Goal: Task Accomplishment & Management: Manage account settings

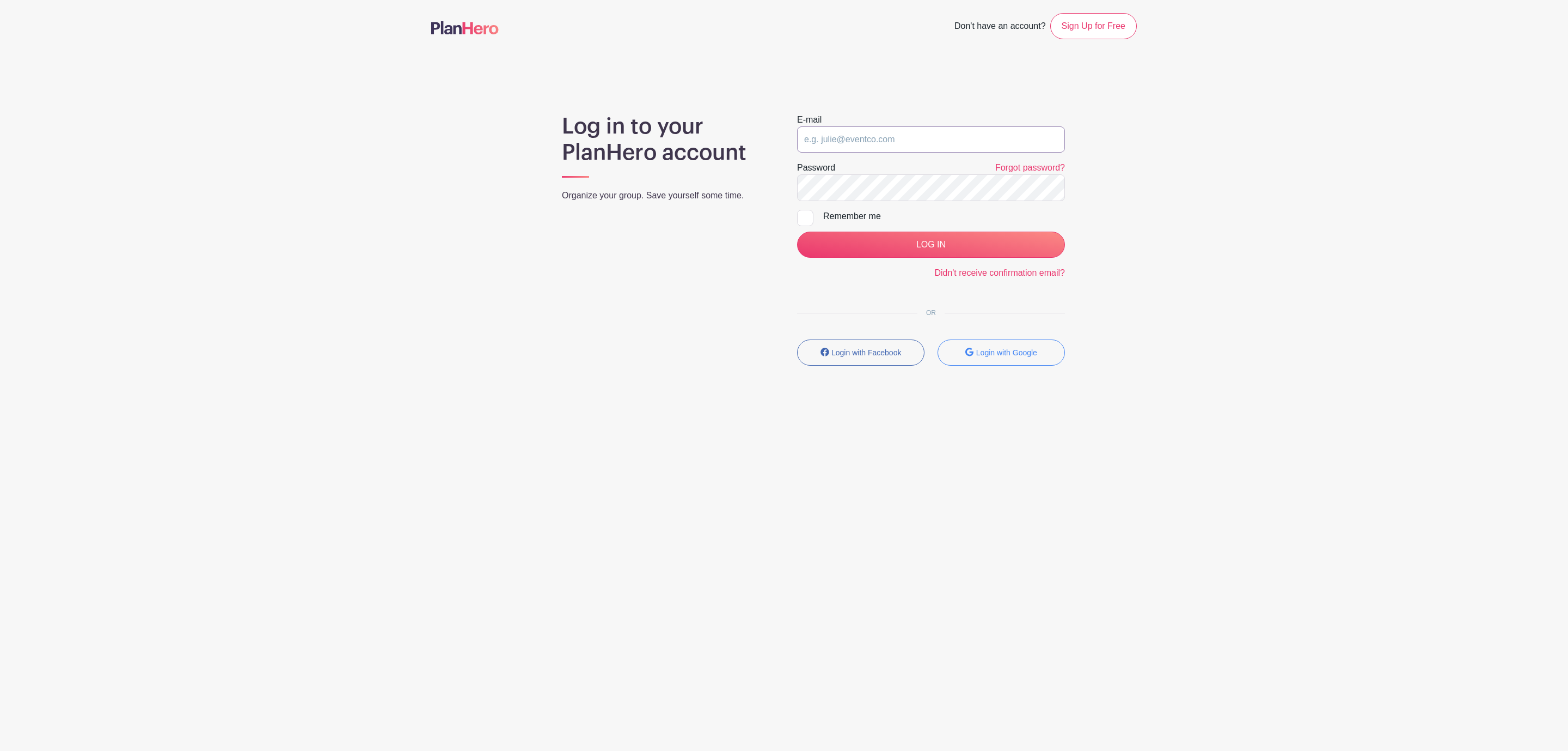
click at [874, 130] on input "email" at bounding box center [931, 139] width 268 height 26
type input "[EMAIL_ADDRESS][DOMAIN_NAME]"
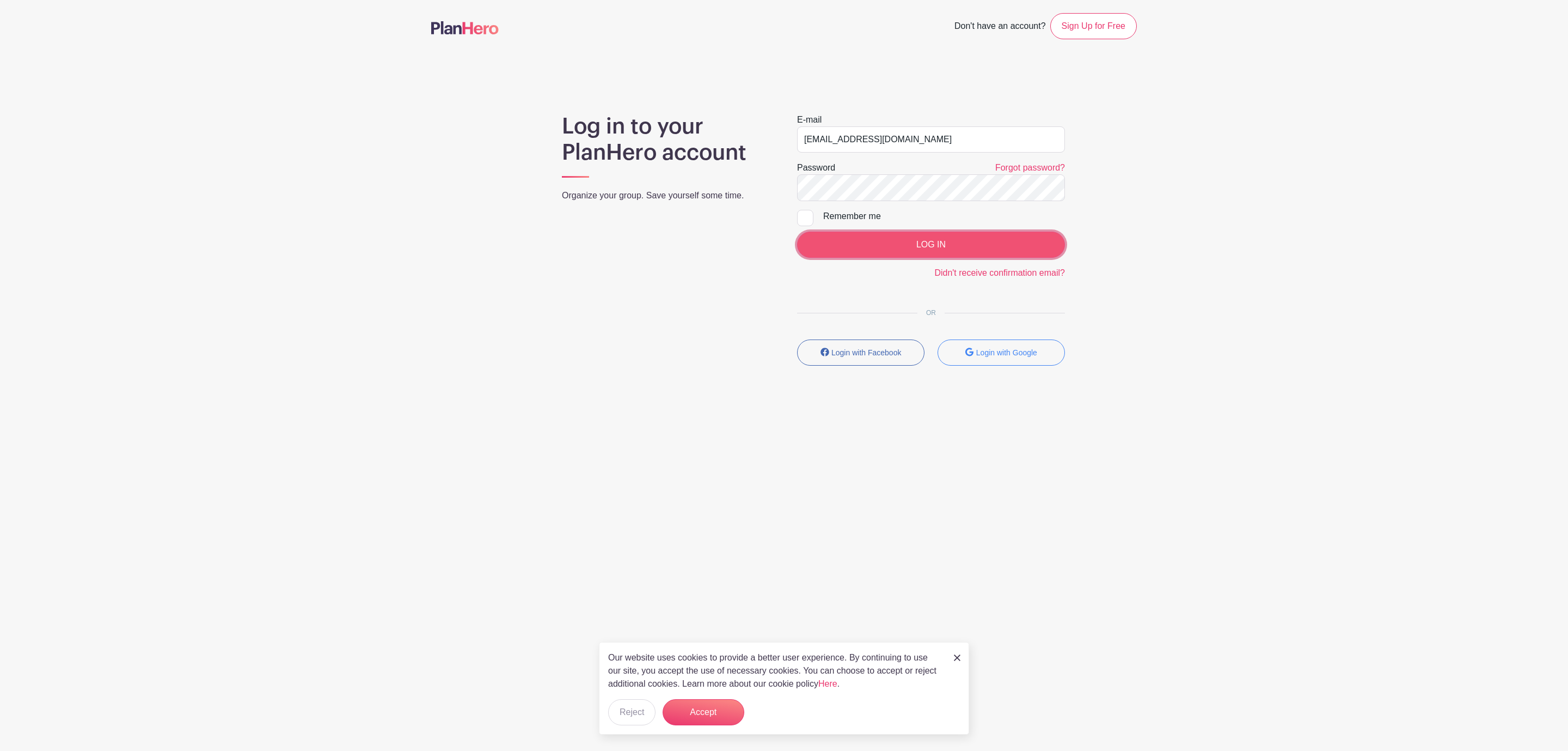
click at [964, 249] on input "LOG IN" at bounding box center [931, 244] width 268 height 26
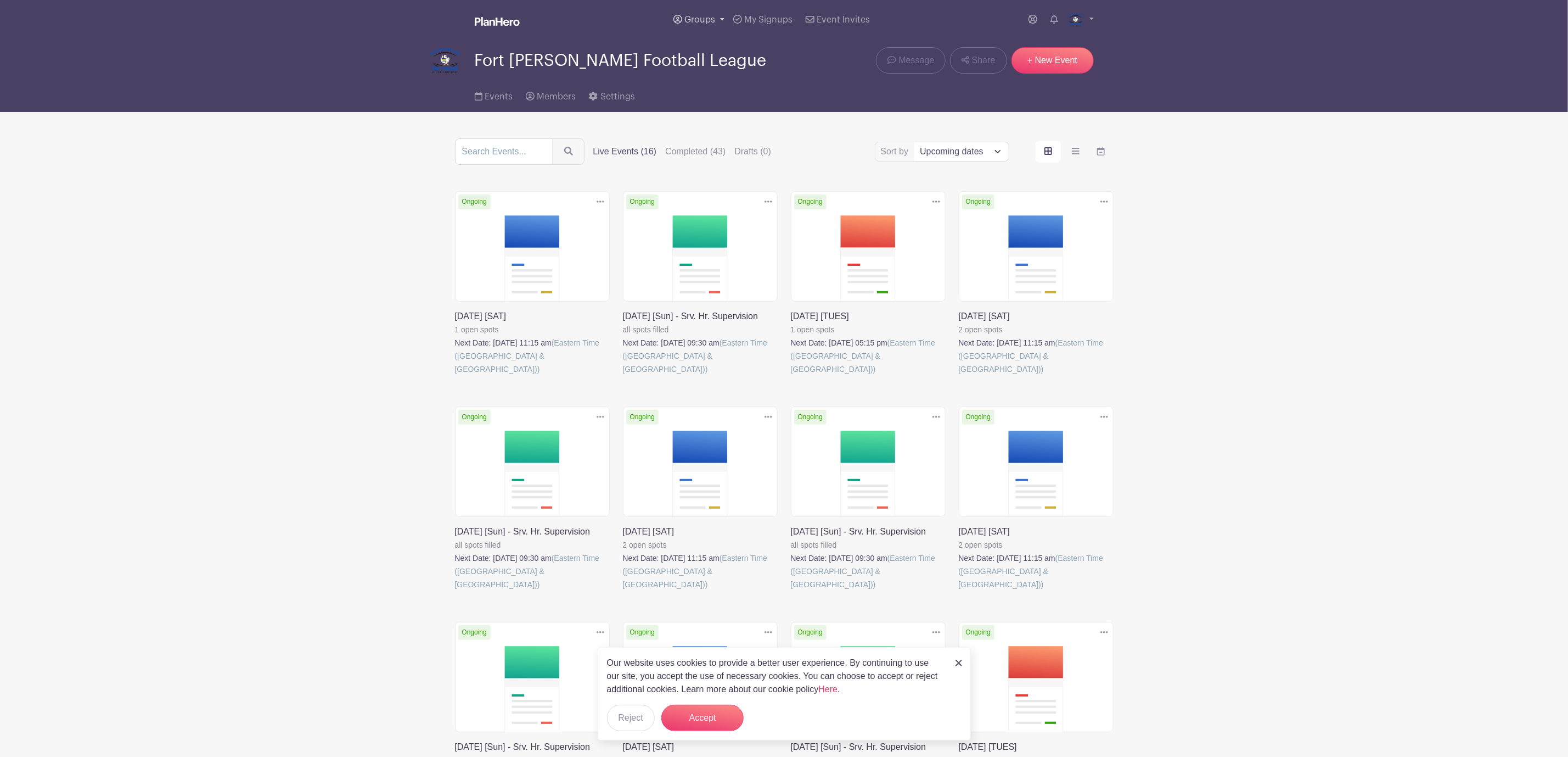
click at [706, 23] on span "Groups" at bounding box center [700, 20] width 31 height 9
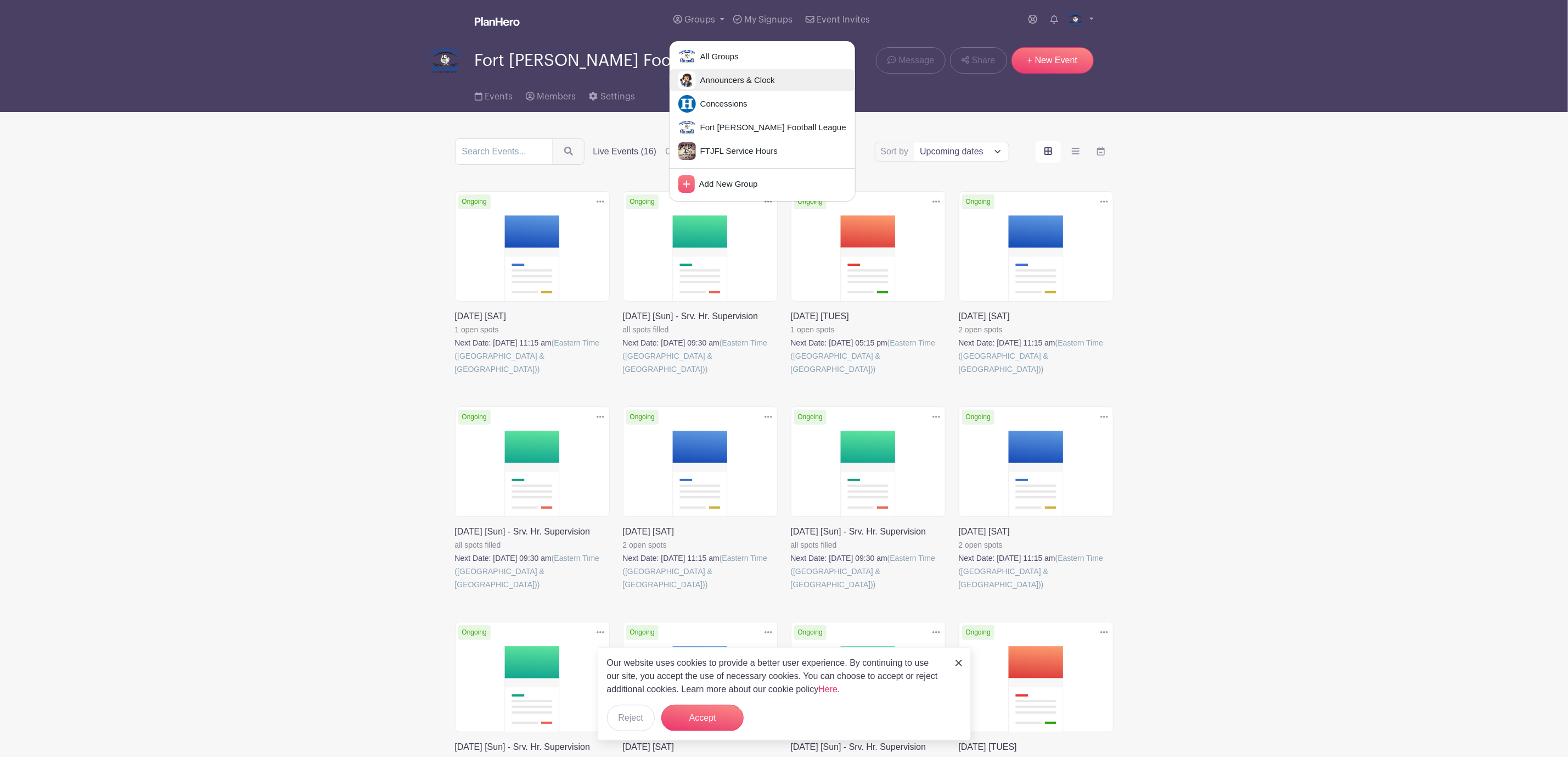
click at [709, 77] on span "Announcers & Clock" at bounding box center [735, 80] width 79 height 13
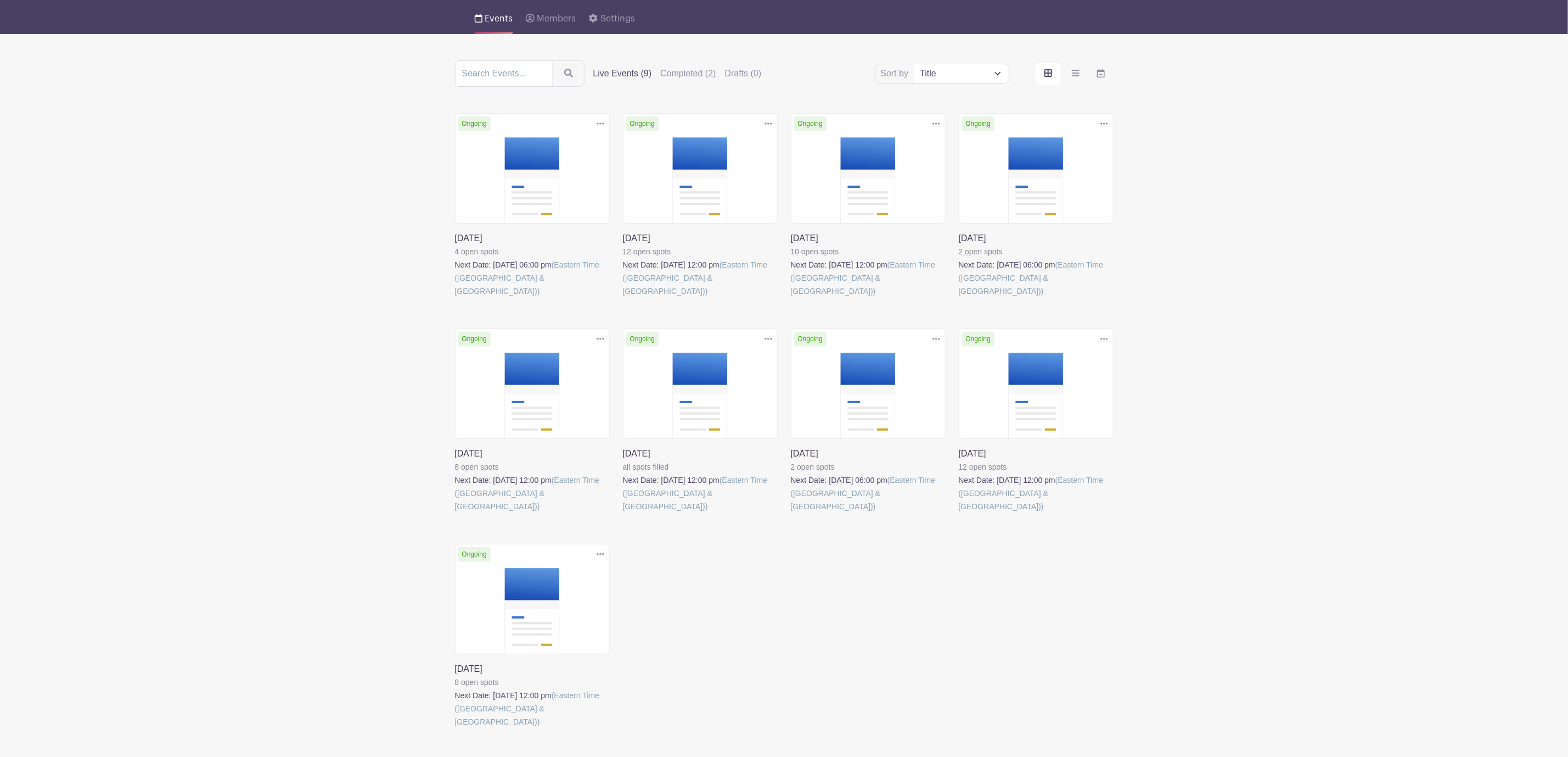
scroll to position [112, 0]
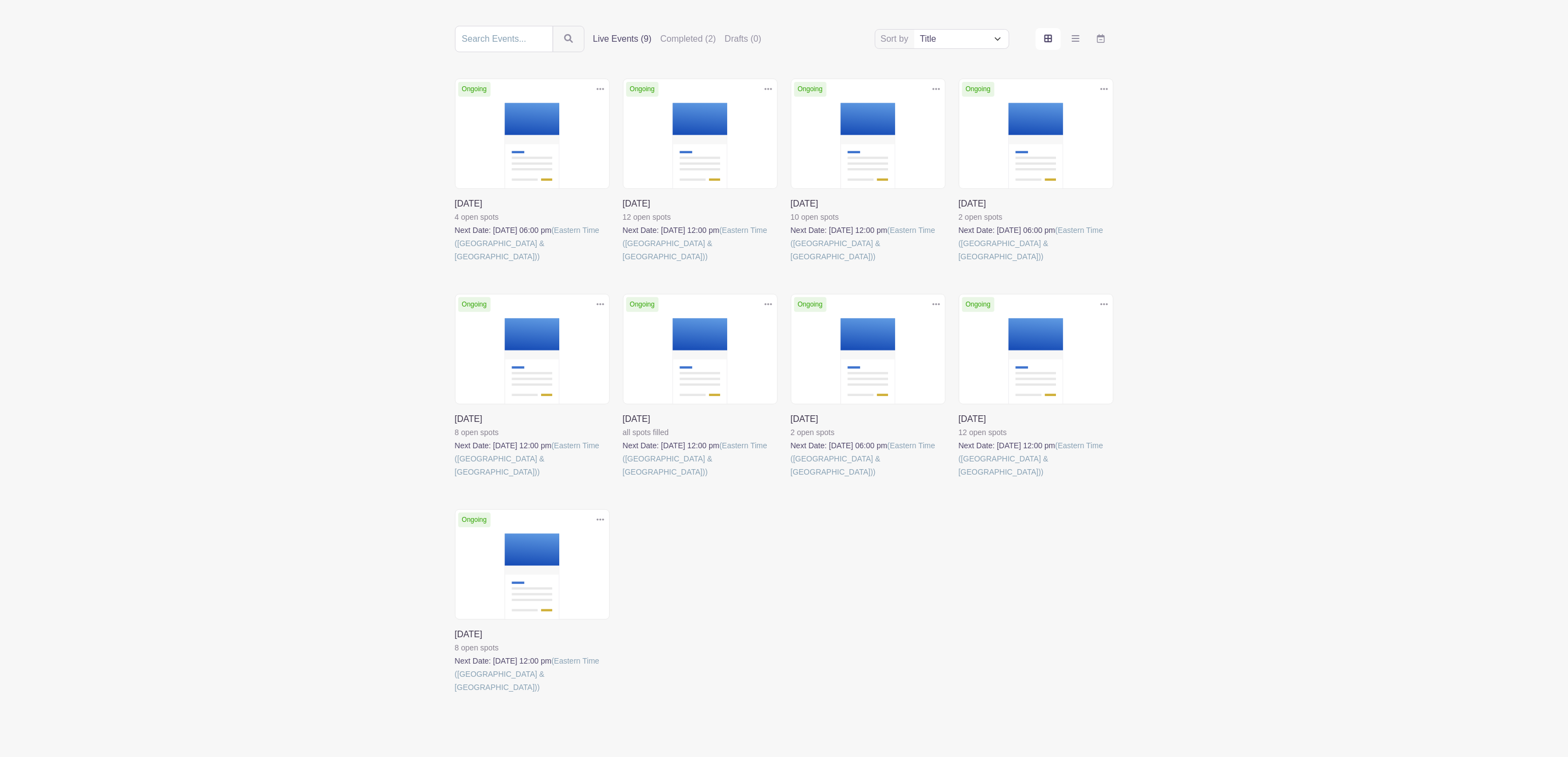
click at [791, 478] on link at bounding box center [791, 478] width 0 height 0
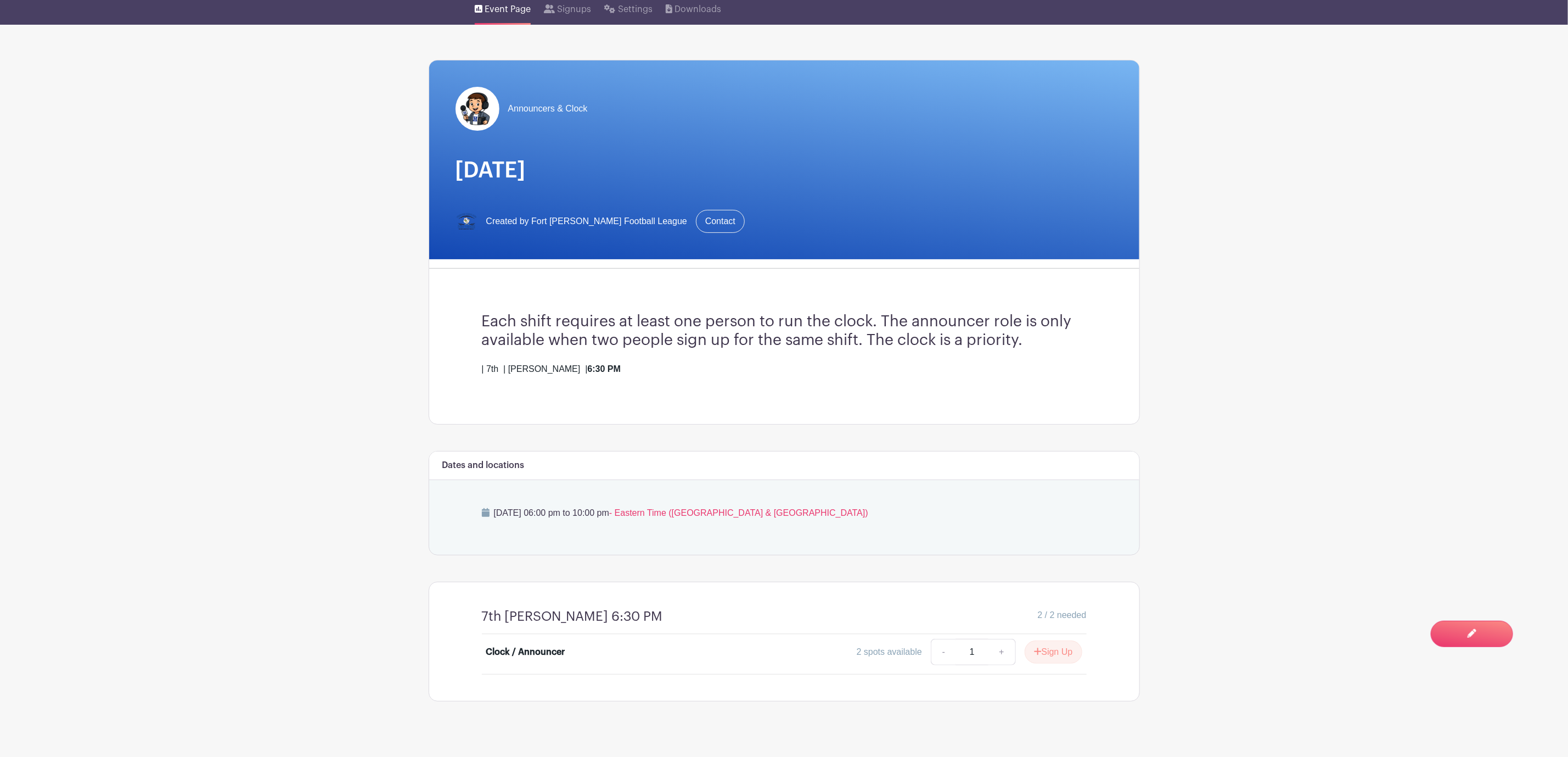
scroll to position [96, 0]
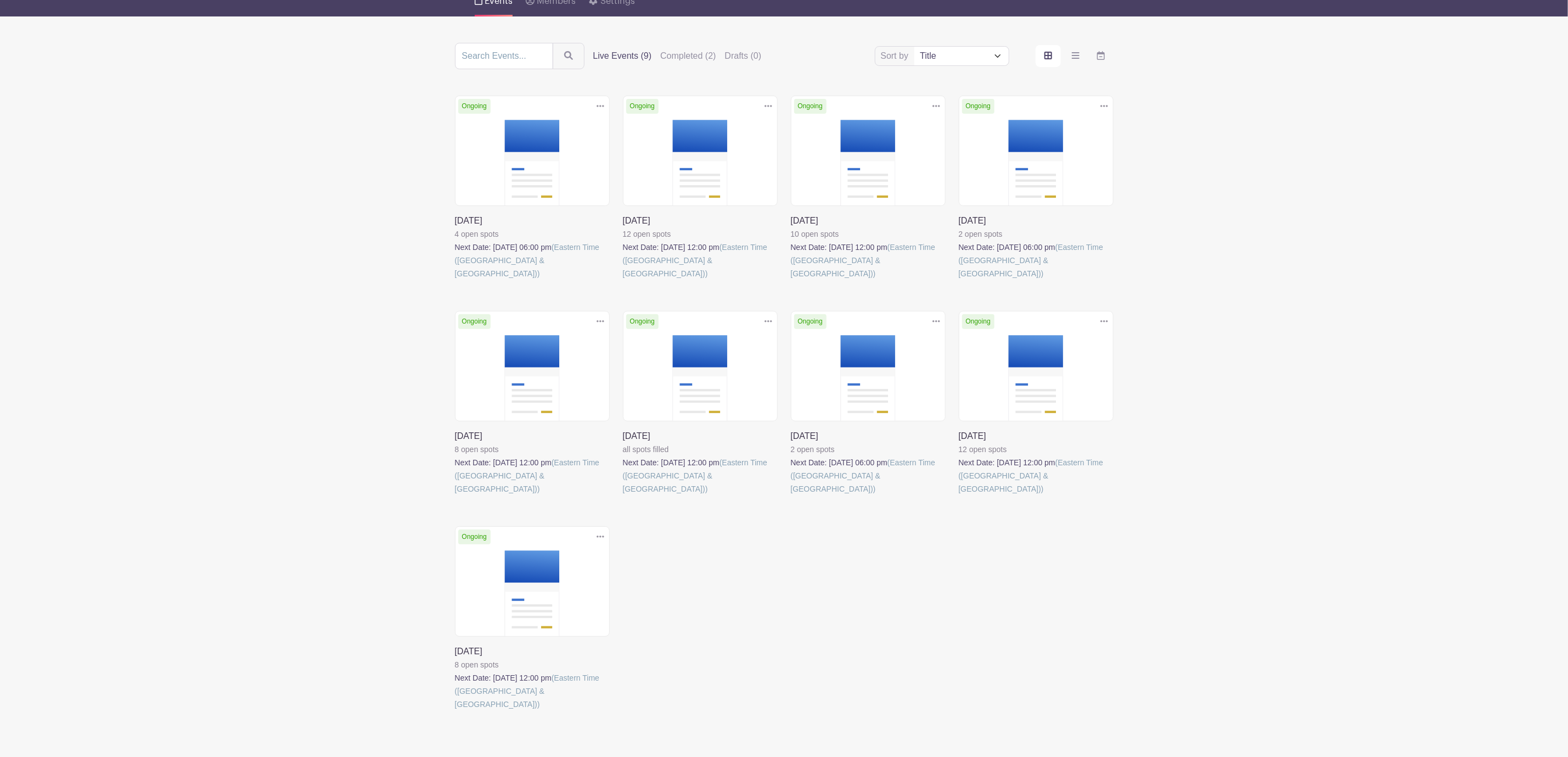
scroll to position [112, 0]
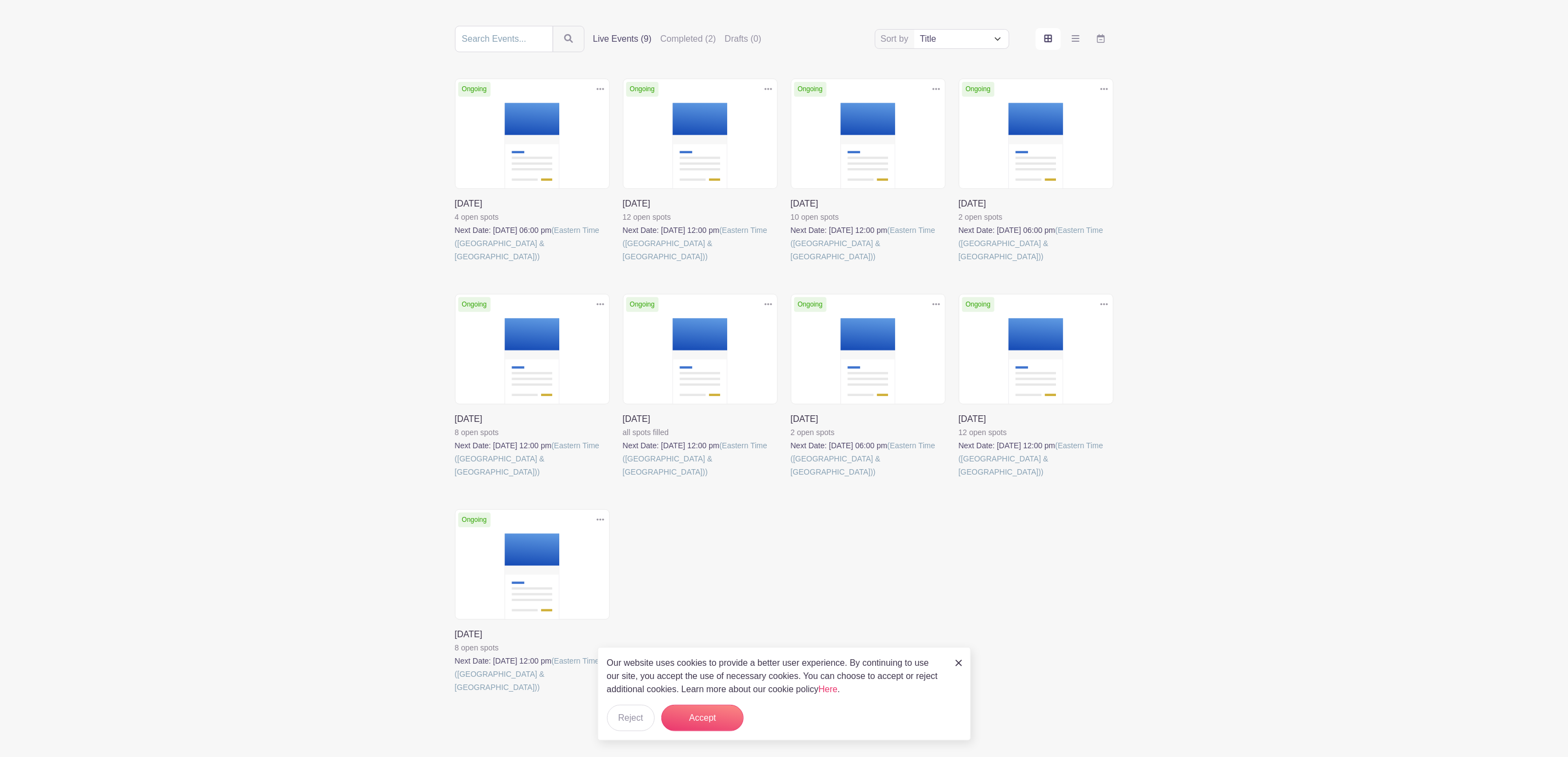
click at [623, 478] on link at bounding box center [623, 478] width 0 height 0
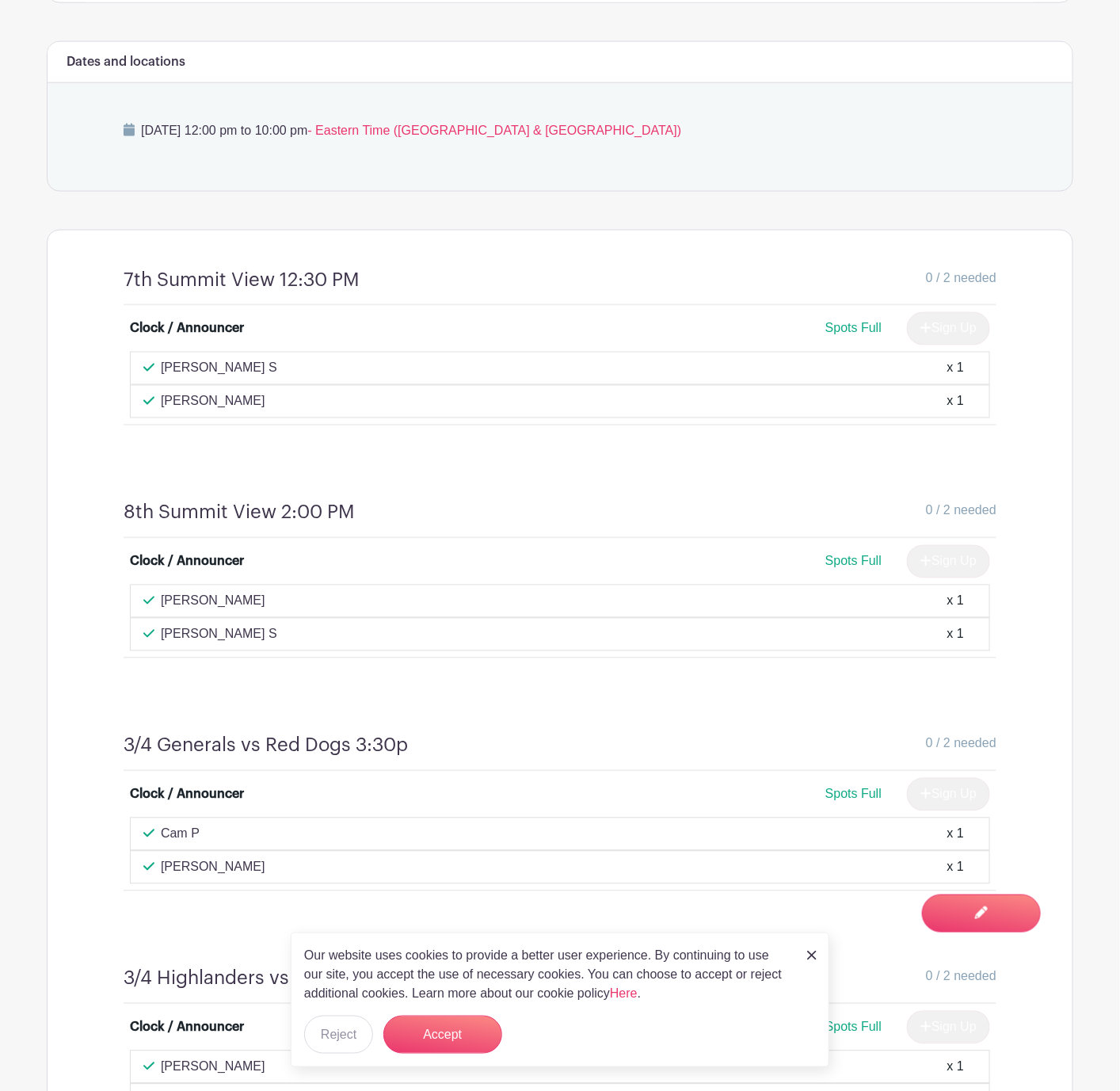
scroll to position [499, 0]
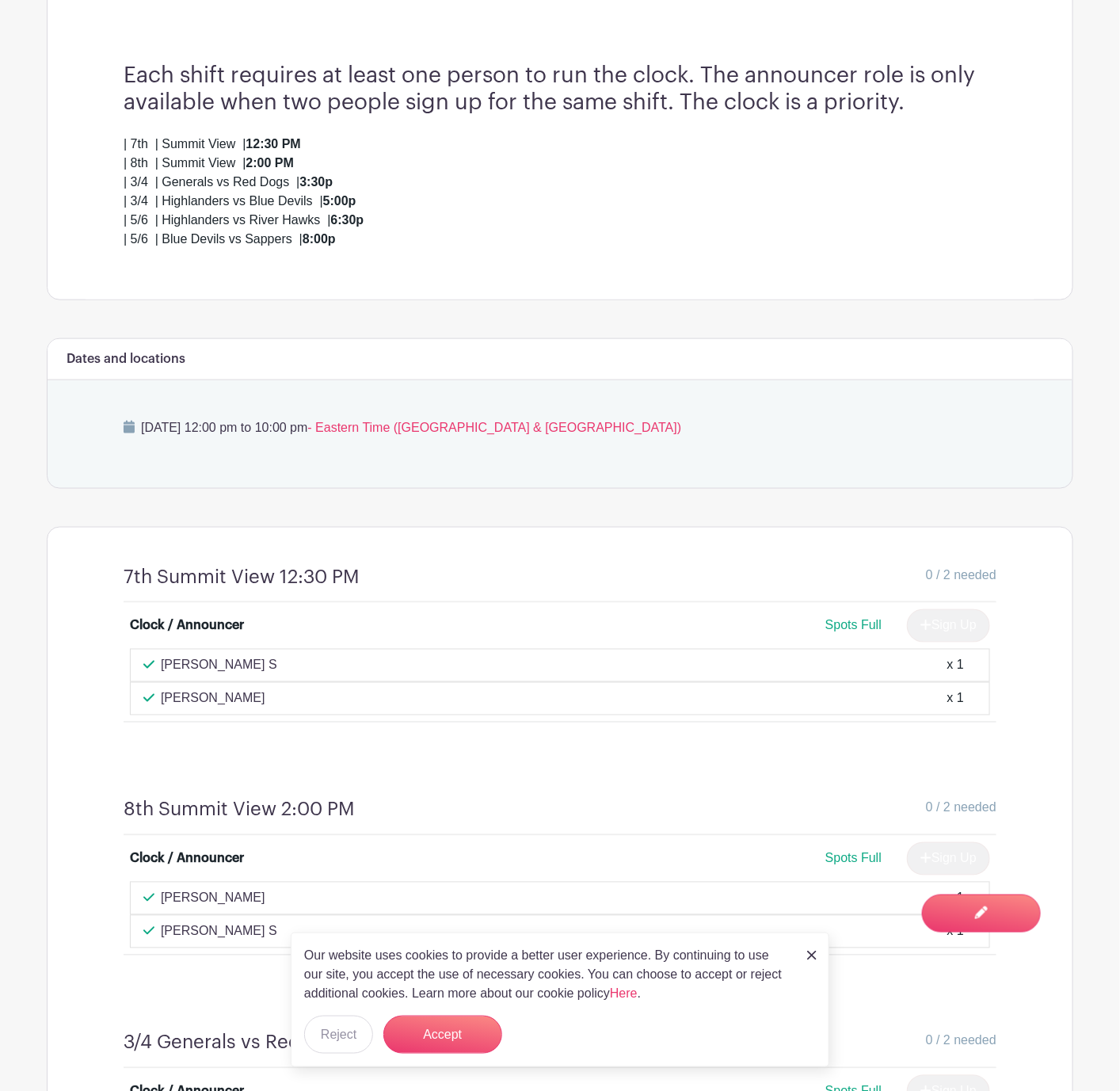
scroll to position [162, 0]
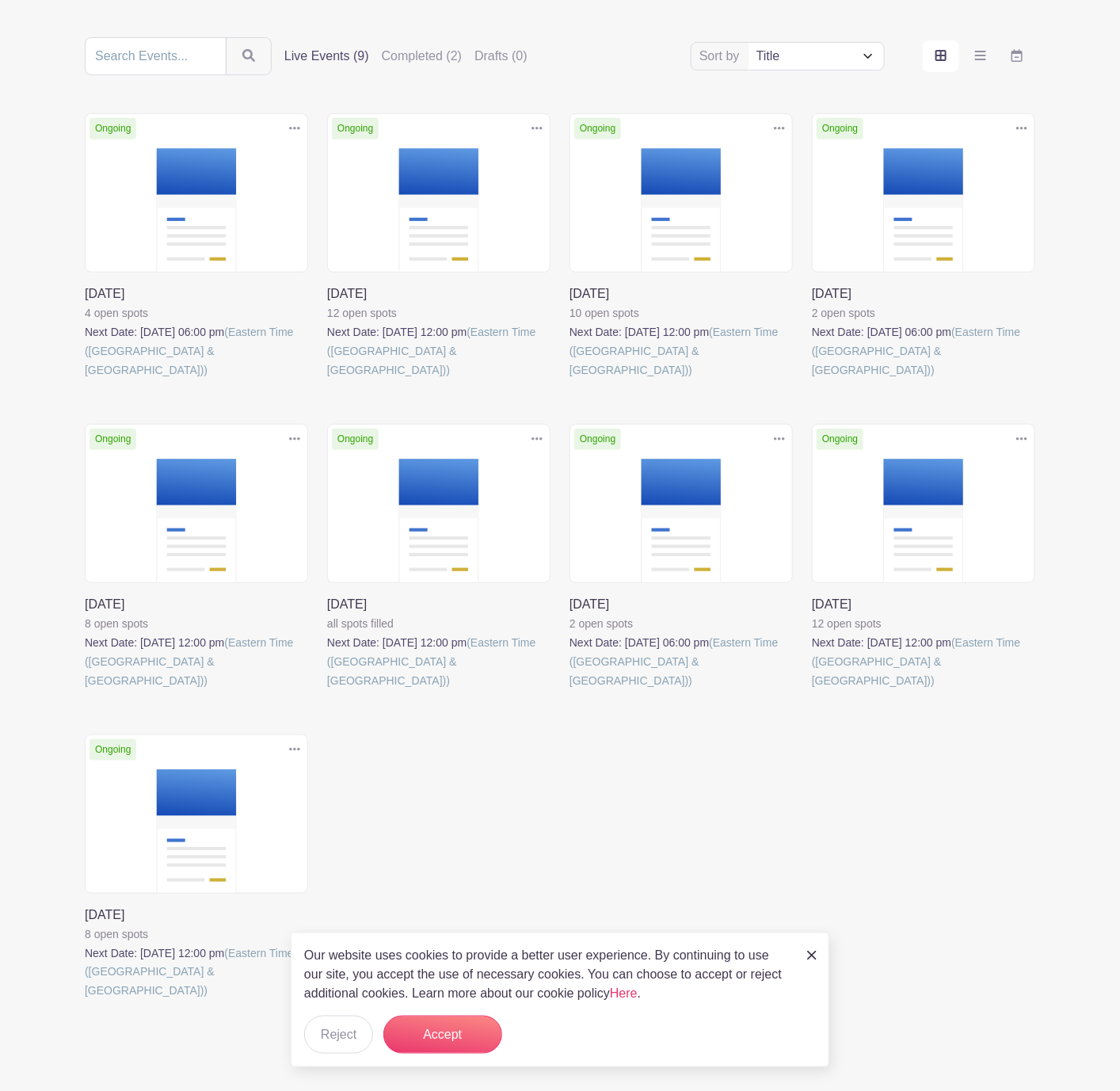
click at [569, 690] on link at bounding box center [569, 690] width 0 height 0
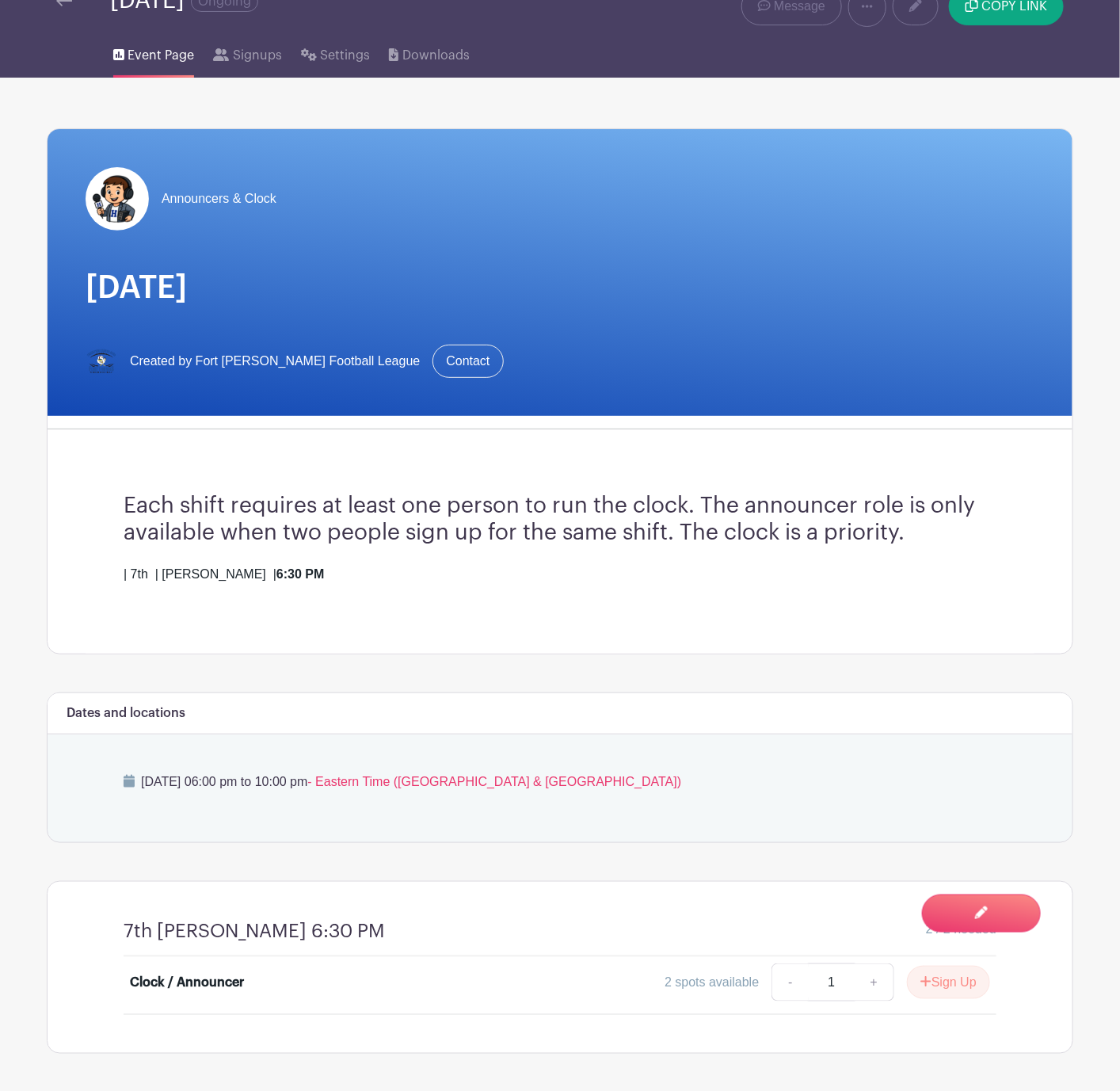
scroll to position [139, 0]
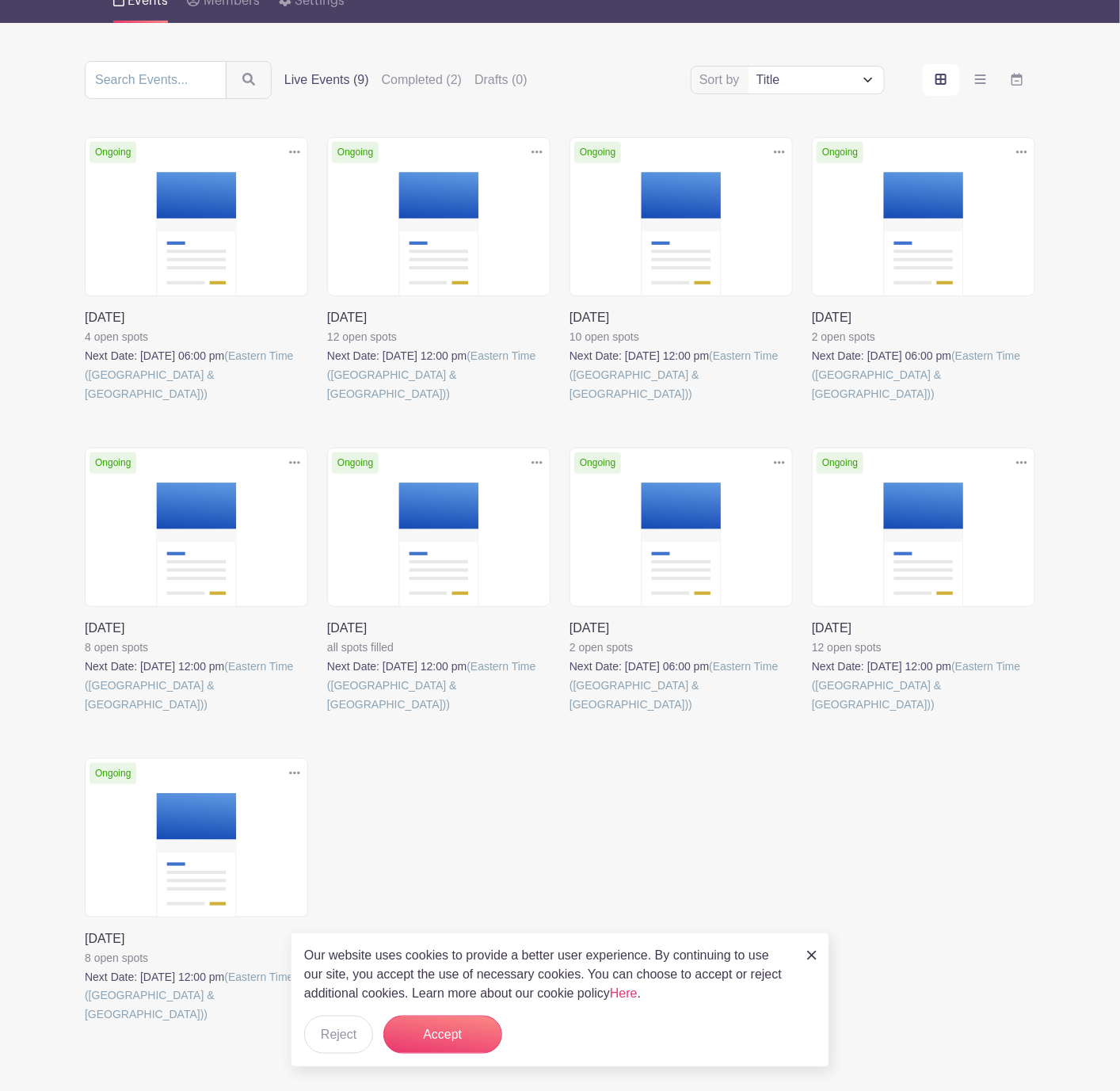
scroll to position [162, 0]
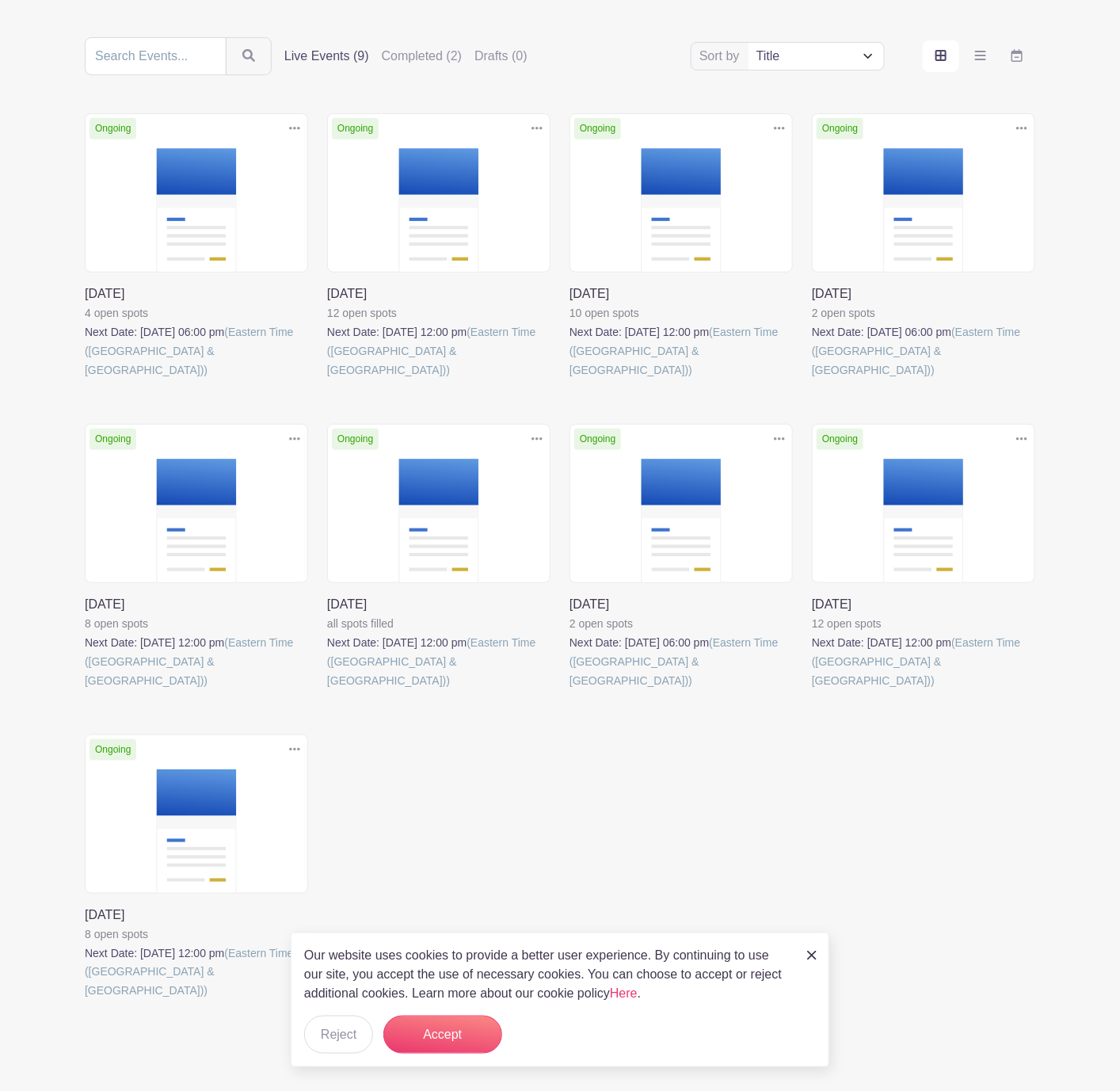
click at [85, 1001] on link at bounding box center [85, 1001] width 0 height 0
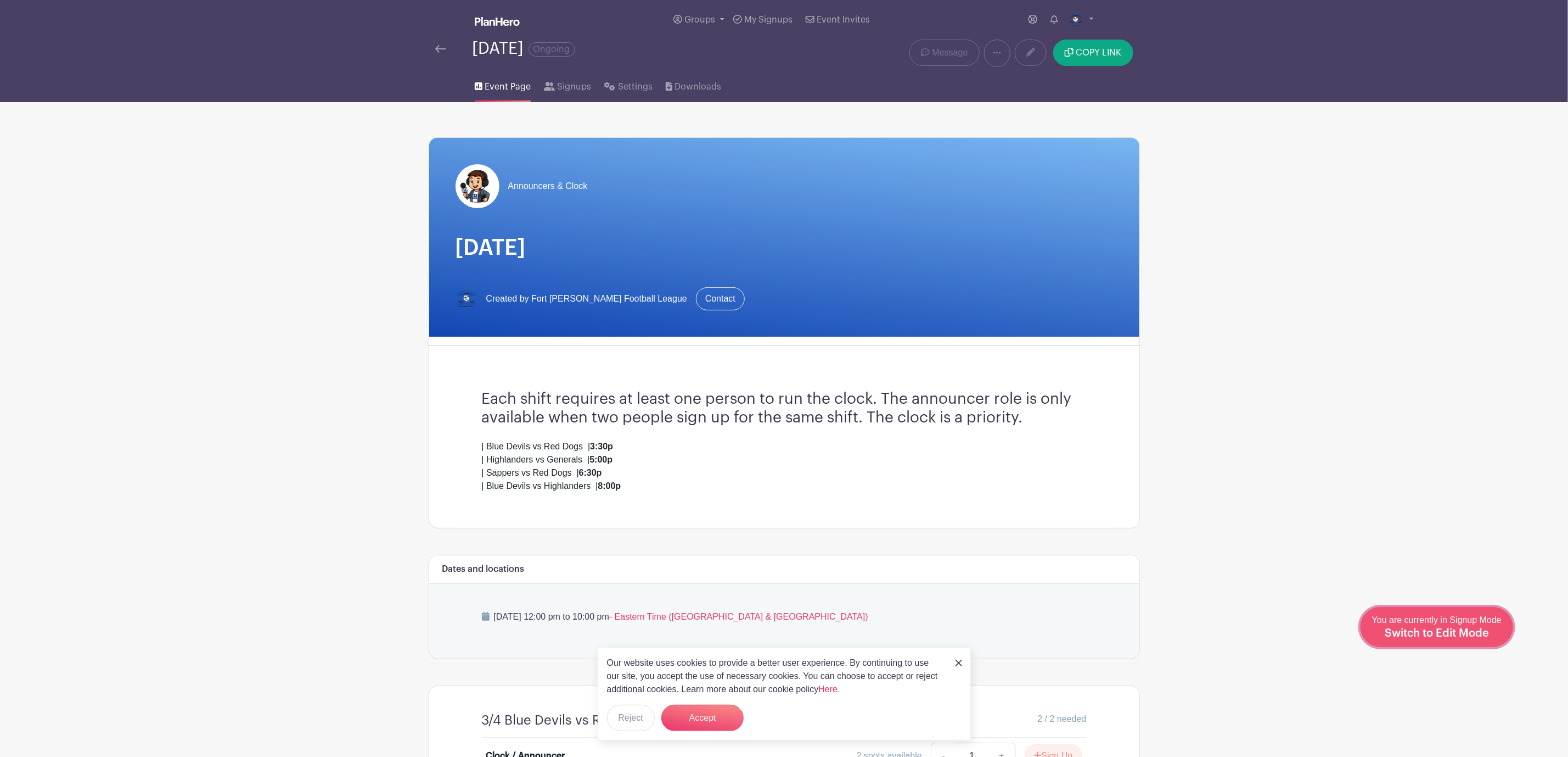
click at [1486, 626] on div "You are currently in Signup Mode Switch to Edit Mode" at bounding box center [1437, 627] width 129 height 27
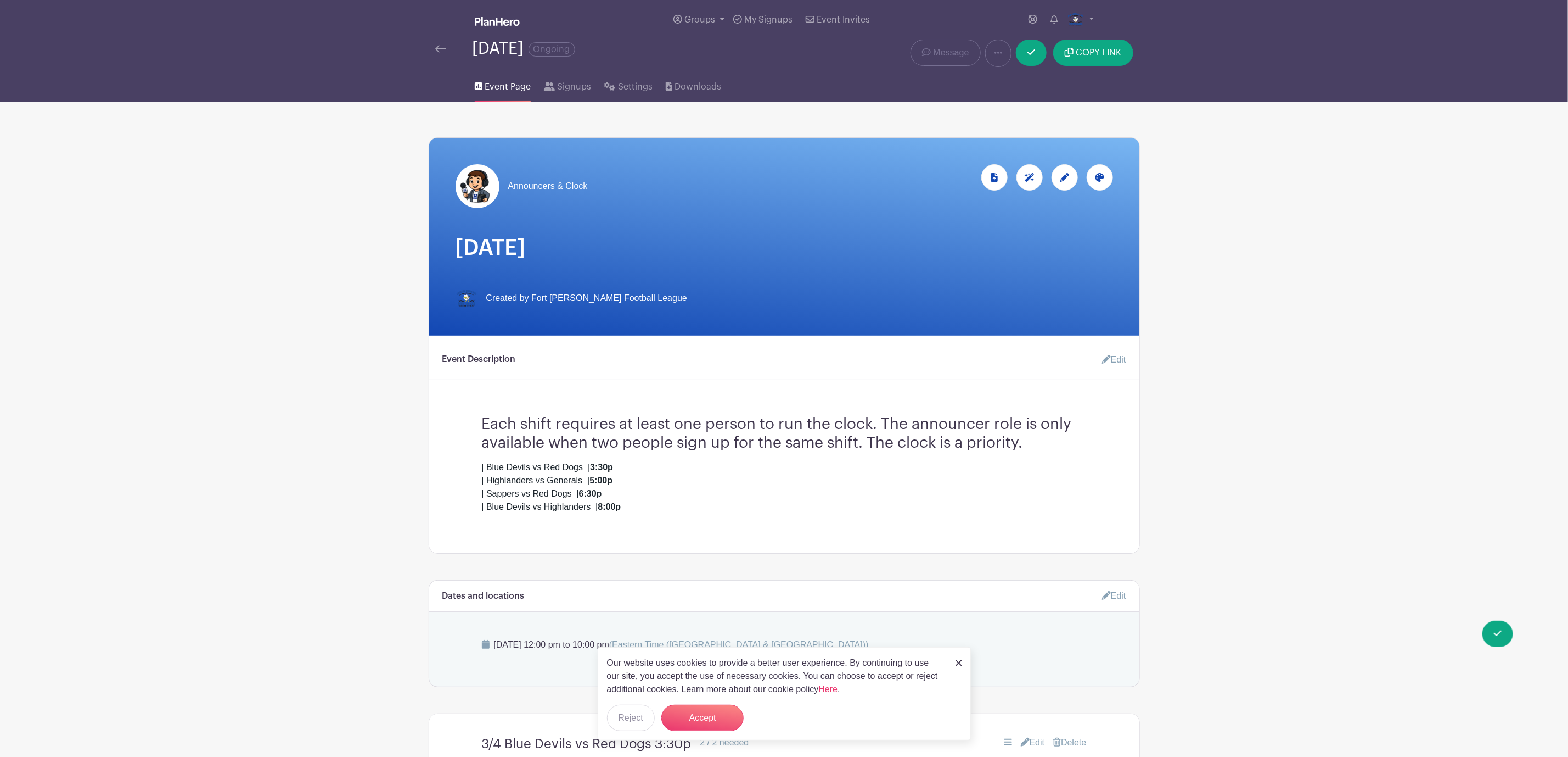
click at [600, 468] on strong "3:30p" at bounding box center [602, 467] width 23 height 9
click at [1121, 361] on link "Edit" at bounding box center [1110, 360] width 33 height 22
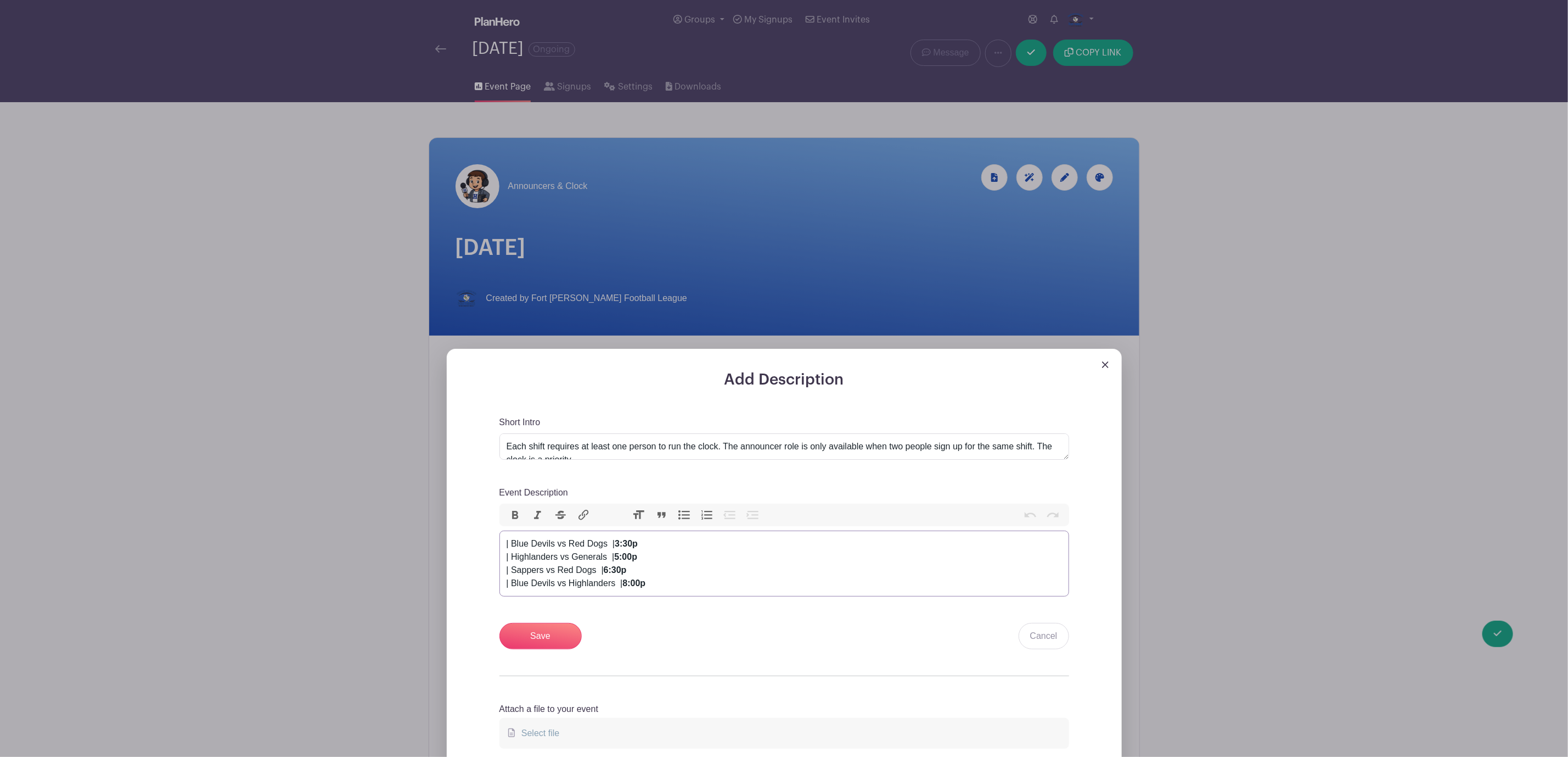
click at [623, 546] on strong "3:30p" at bounding box center [627, 543] width 23 height 9
click at [624, 559] on strong "5:00p" at bounding box center [626, 556] width 23 height 9
click at [610, 572] on strong "6:30p" at bounding box center [616, 569] width 23 height 9
click at [627, 587] on strong "8:00p" at bounding box center [634, 583] width 23 height 9
type trix-editor "<div>&nbsp;| Blue Devils vs Red Dogs&nbsp; | 12<strong>:30p</strong><br> | High…"
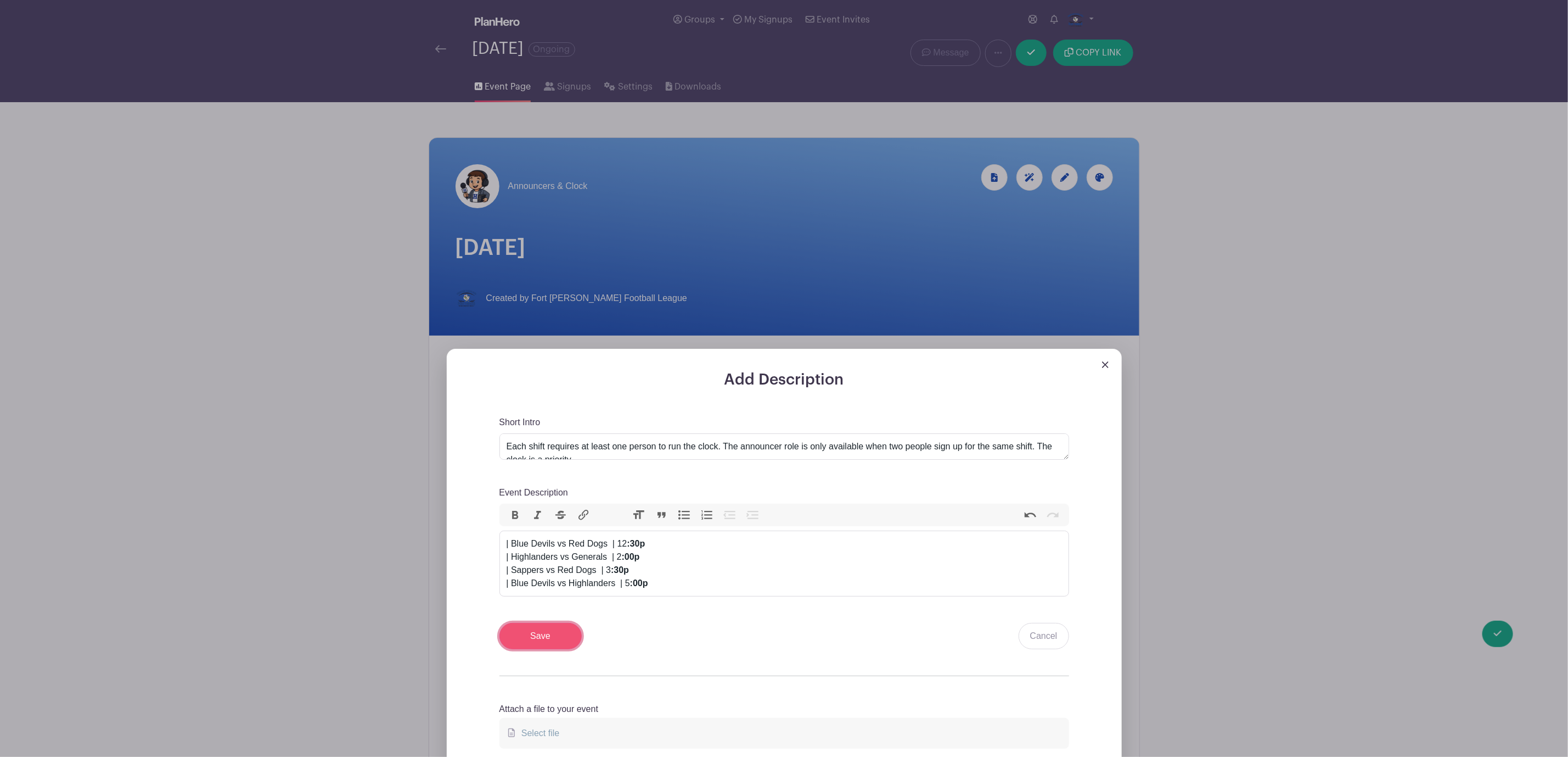
click at [554, 648] on input "Save" at bounding box center [541, 635] width 82 height 26
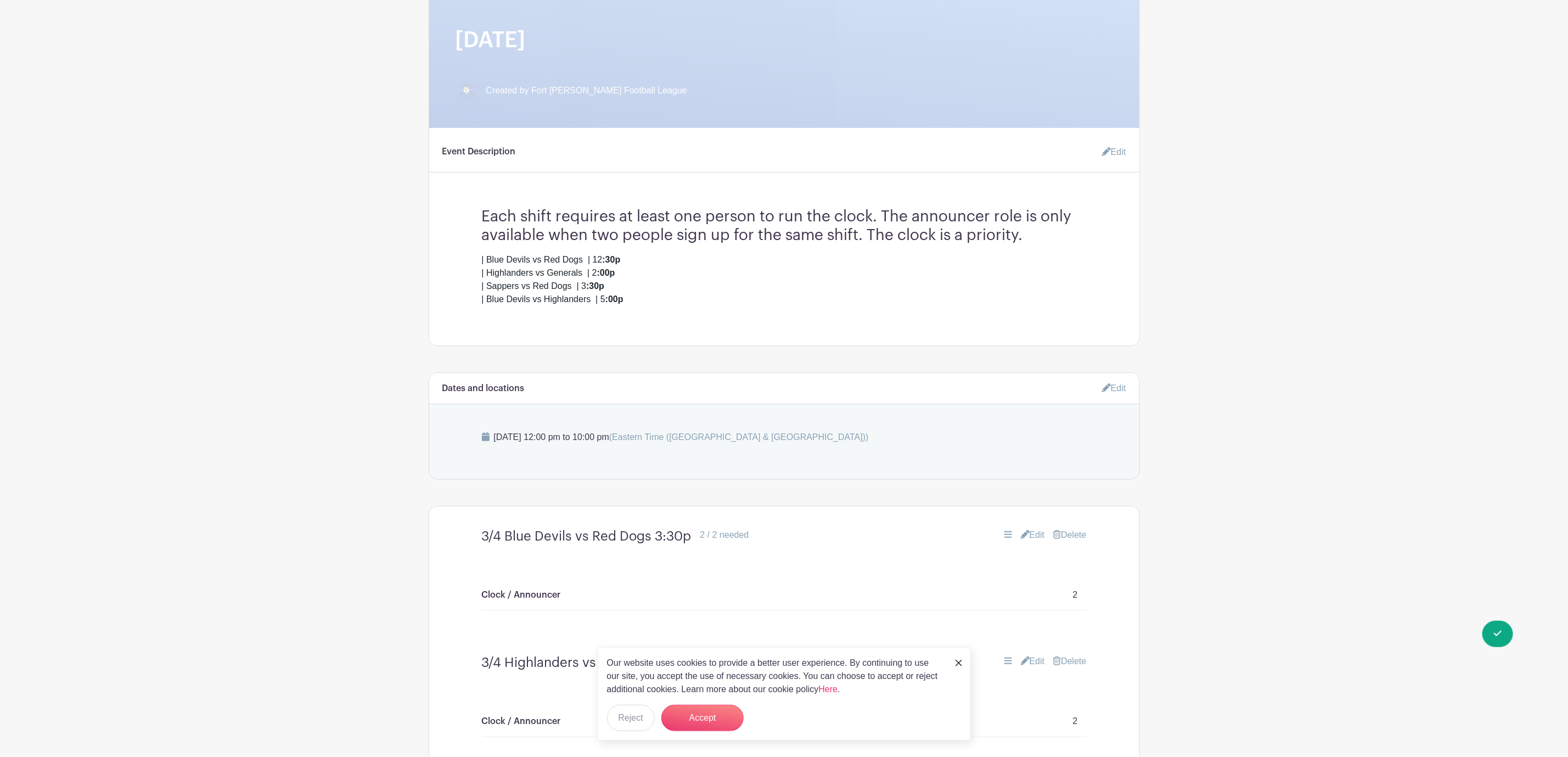
scroll to position [412, 0]
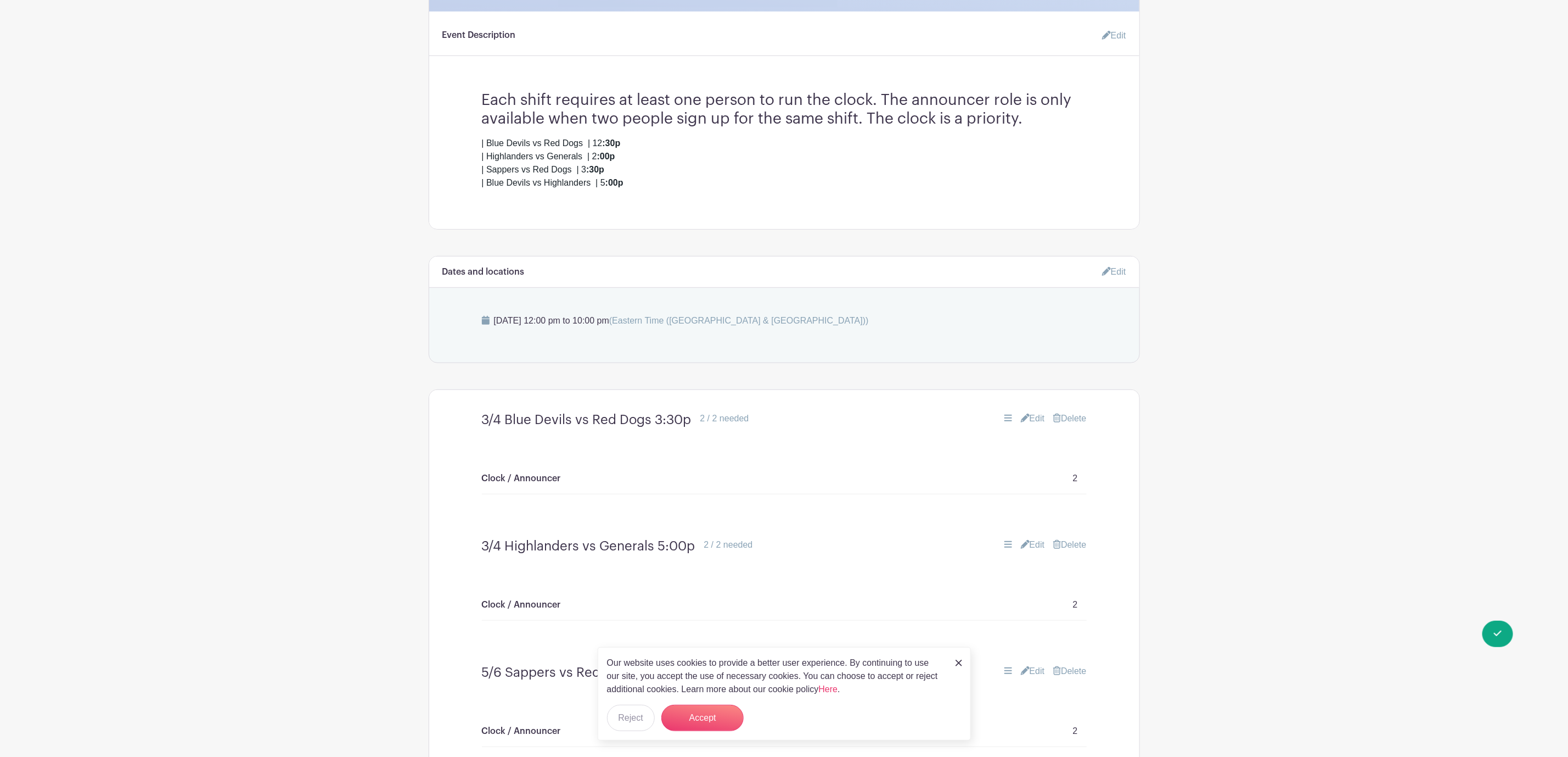
click at [960, 666] on link at bounding box center [959, 662] width 7 height 13
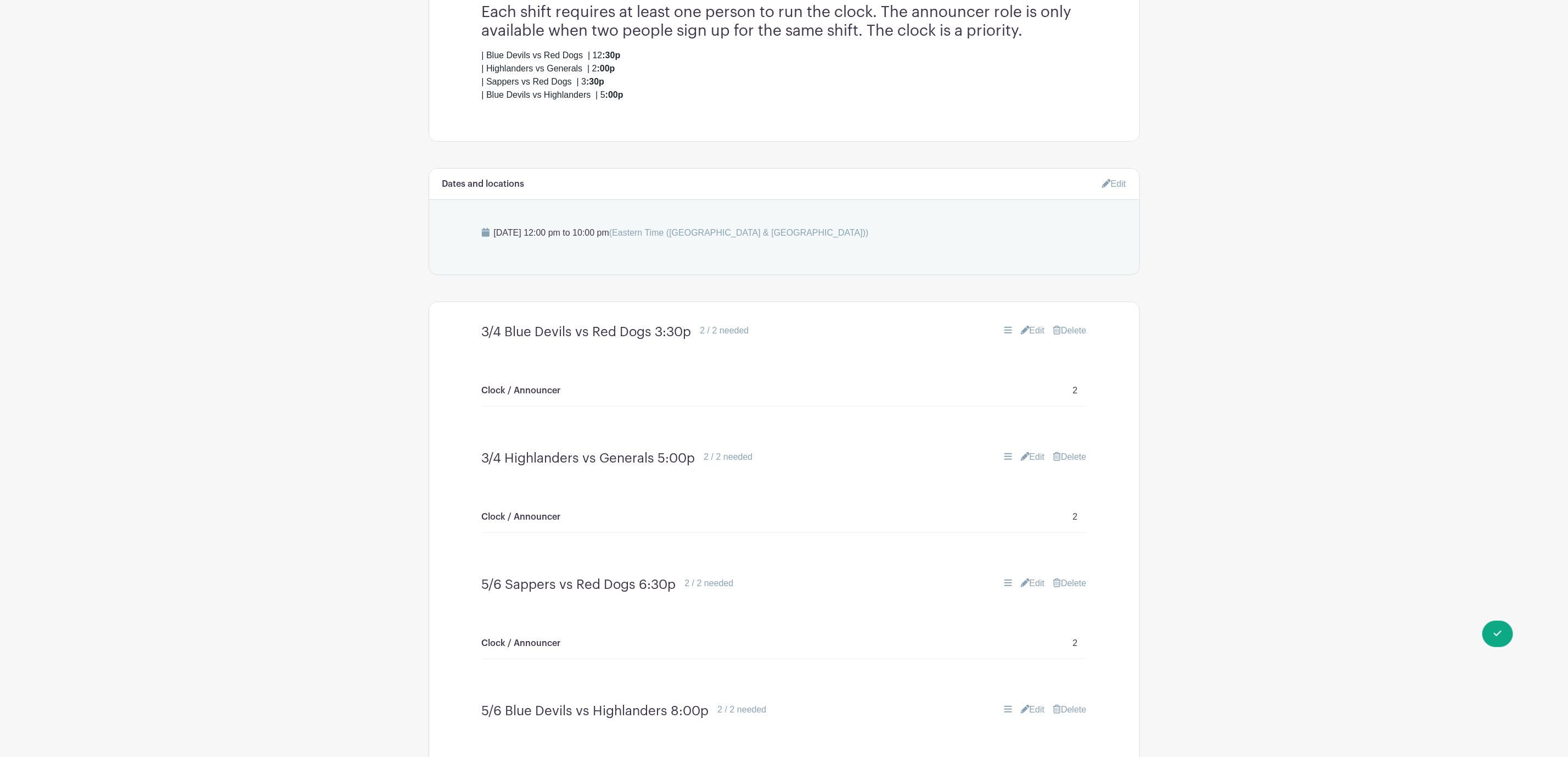
click at [1036, 336] on link "Edit" at bounding box center [1033, 330] width 24 height 13
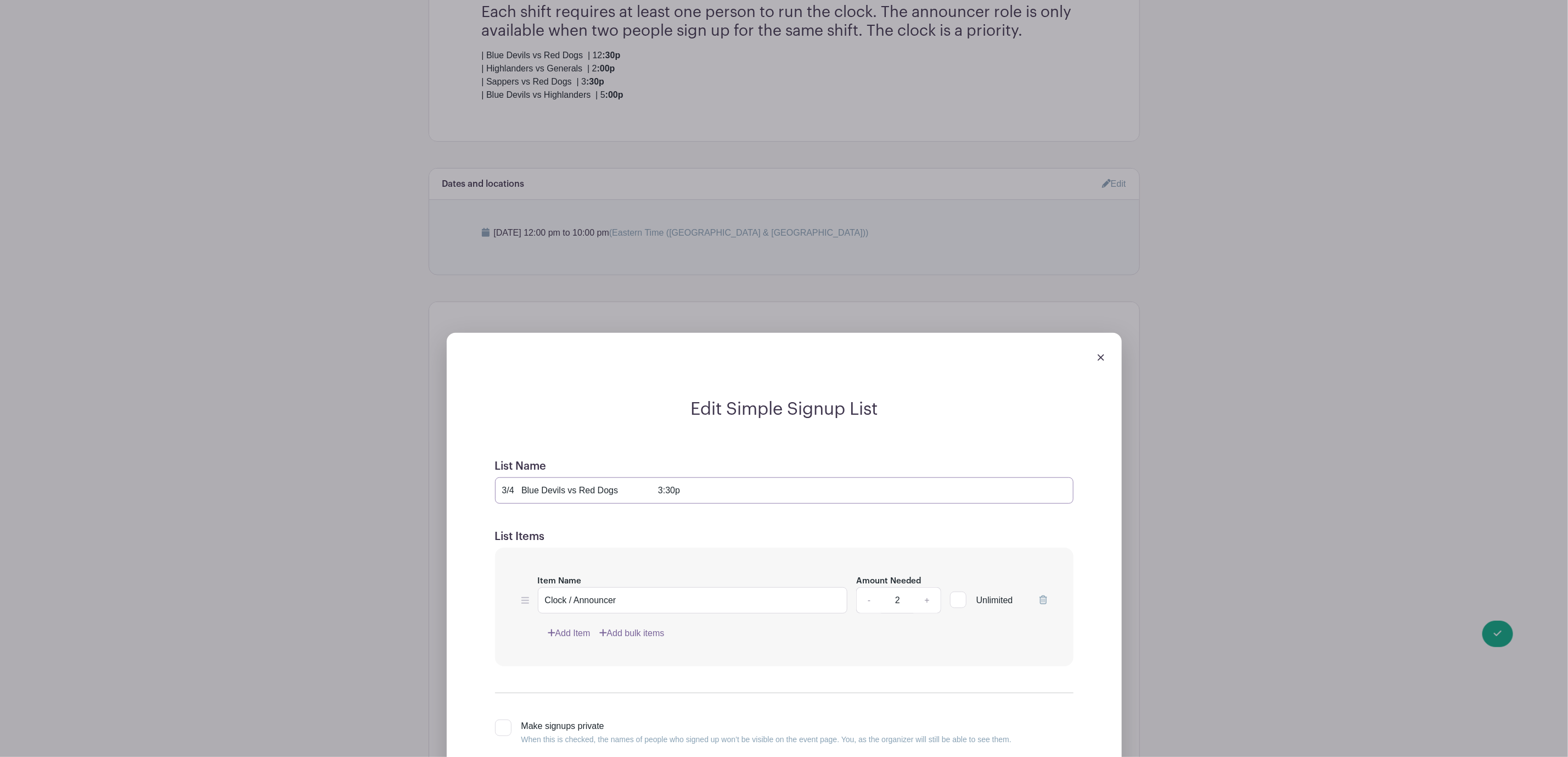
click at [663, 497] on input "3/4 Blue Devils vs Red Dogs 3:30p" at bounding box center [784, 490] width 579 height 26
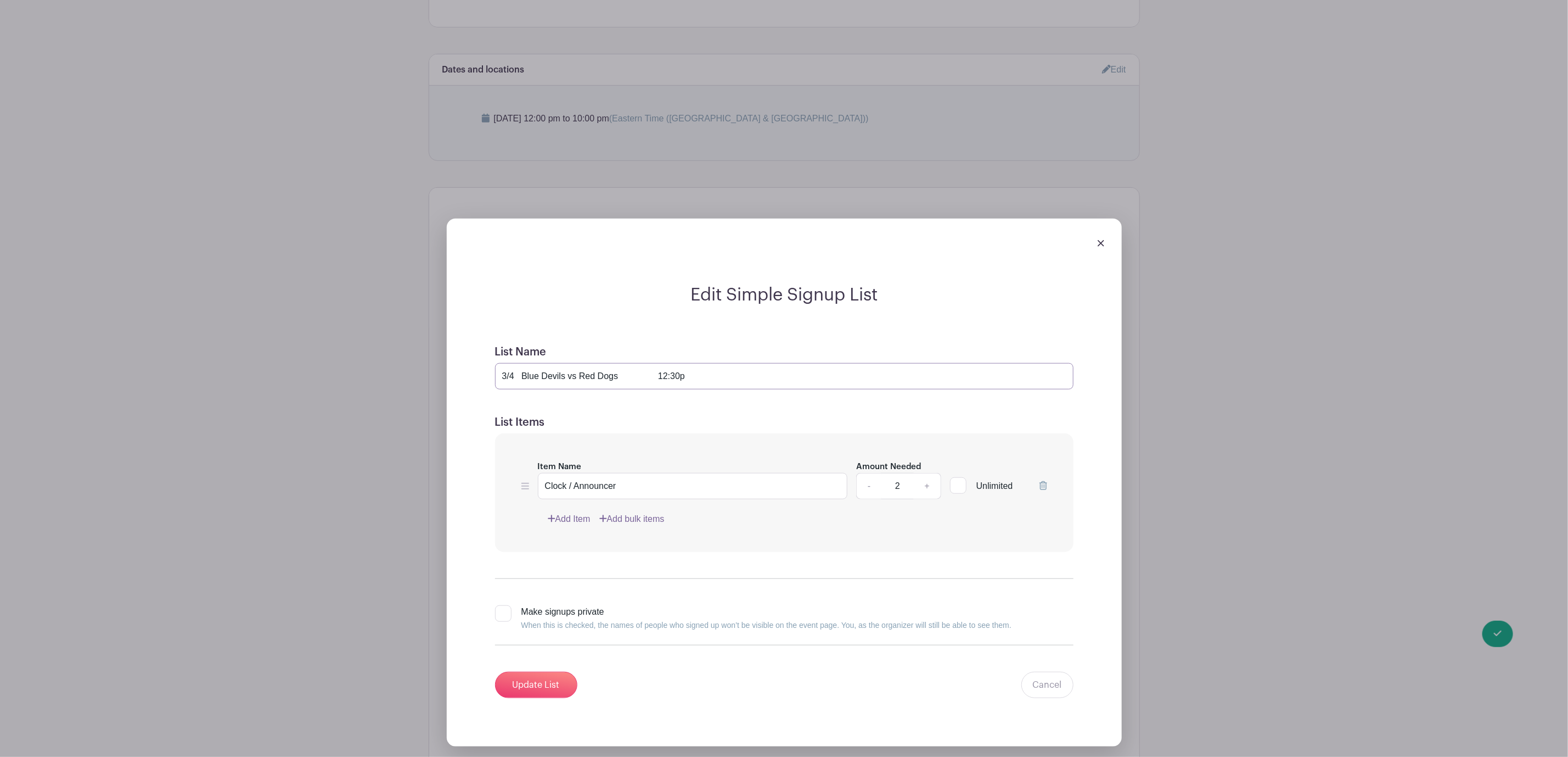
scroll to position [659, 0]
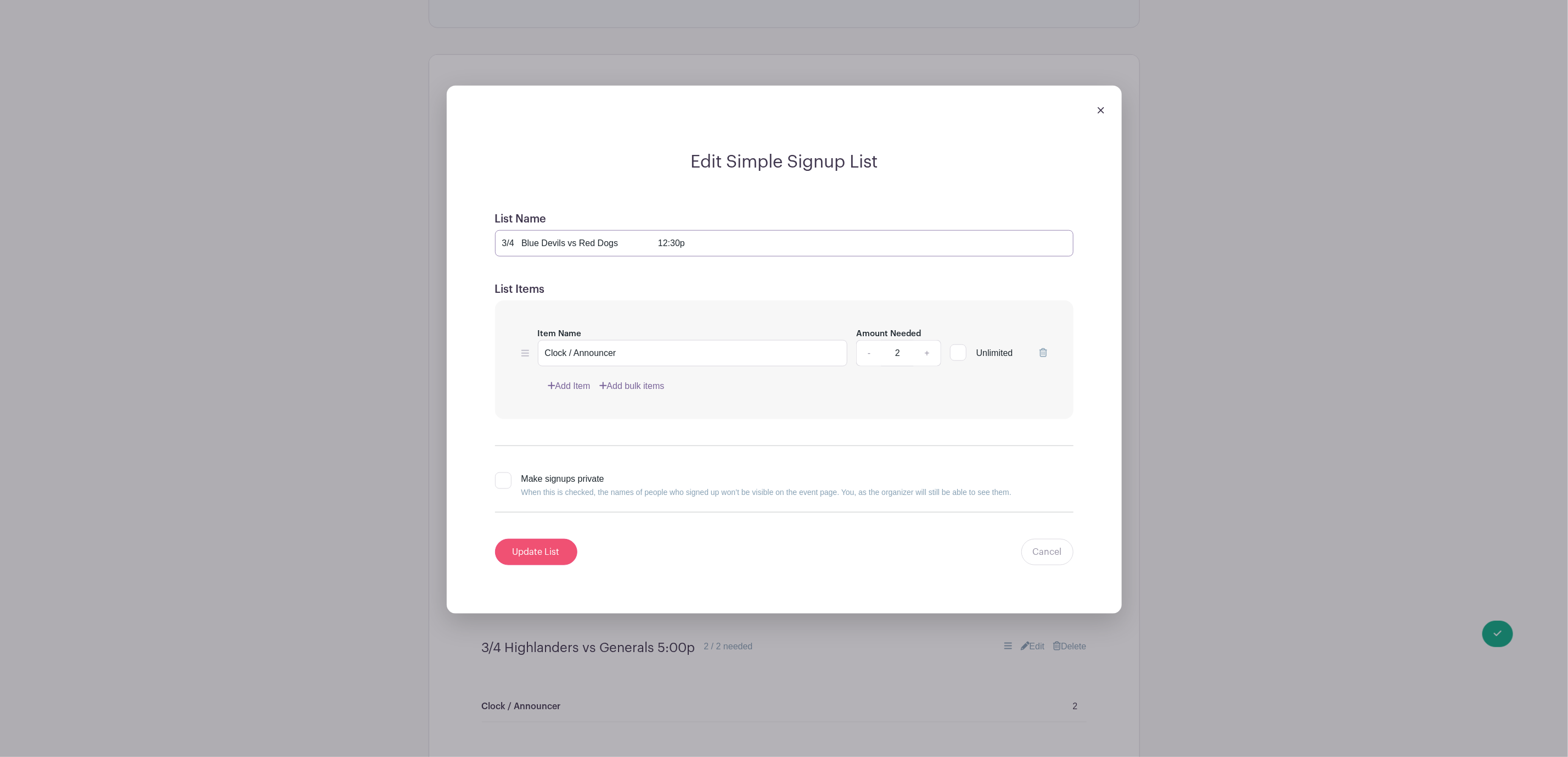
type input "3/4 Blue Devils vs Red Dogs 12:30p"
click at [522, 559] on input "Update List" at bounding box center [536, 551] width 82 height 26
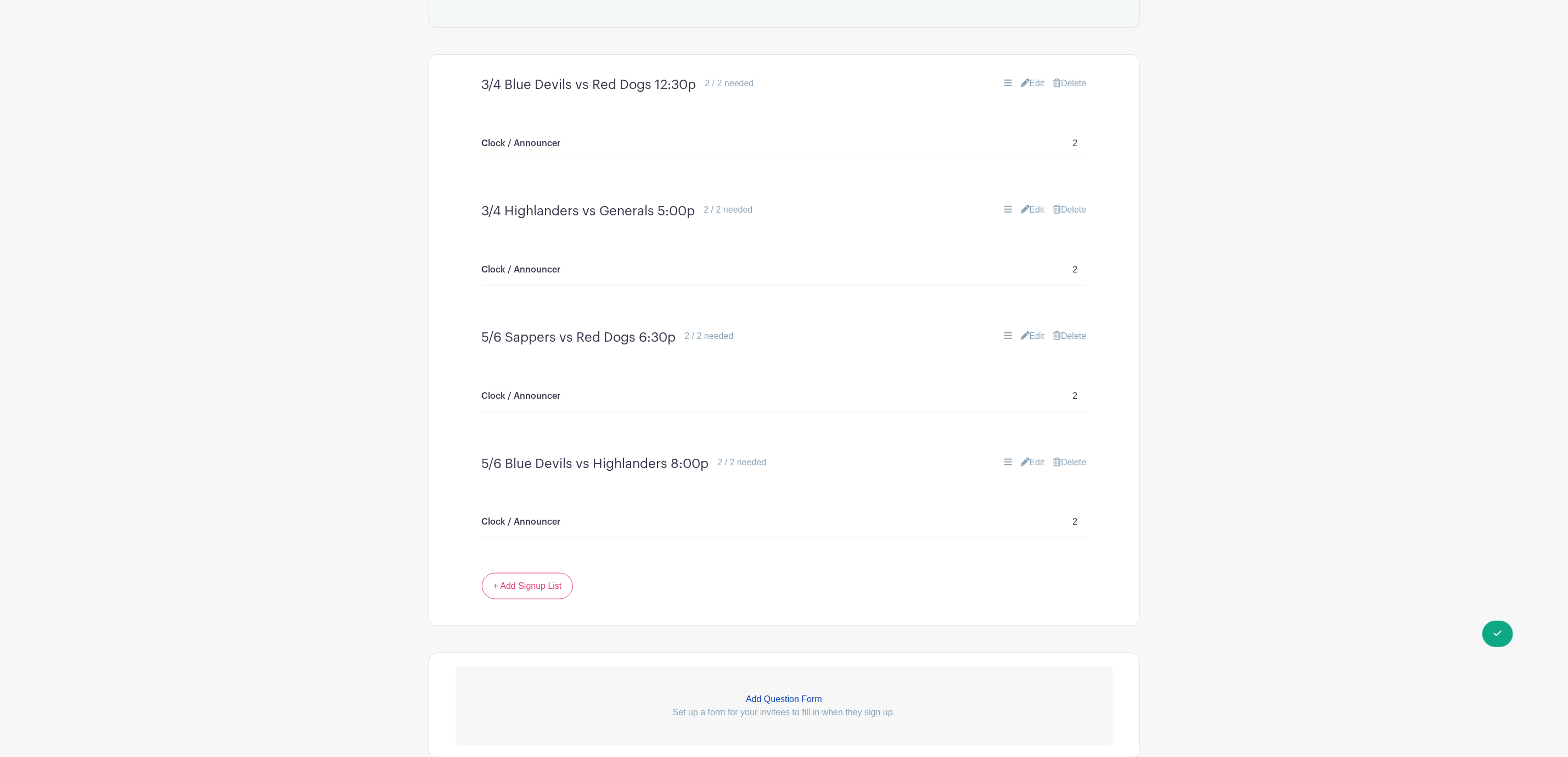
click at [1077, 216] on link "Delete" at bounding box center [1070, 209] width 33 height 13
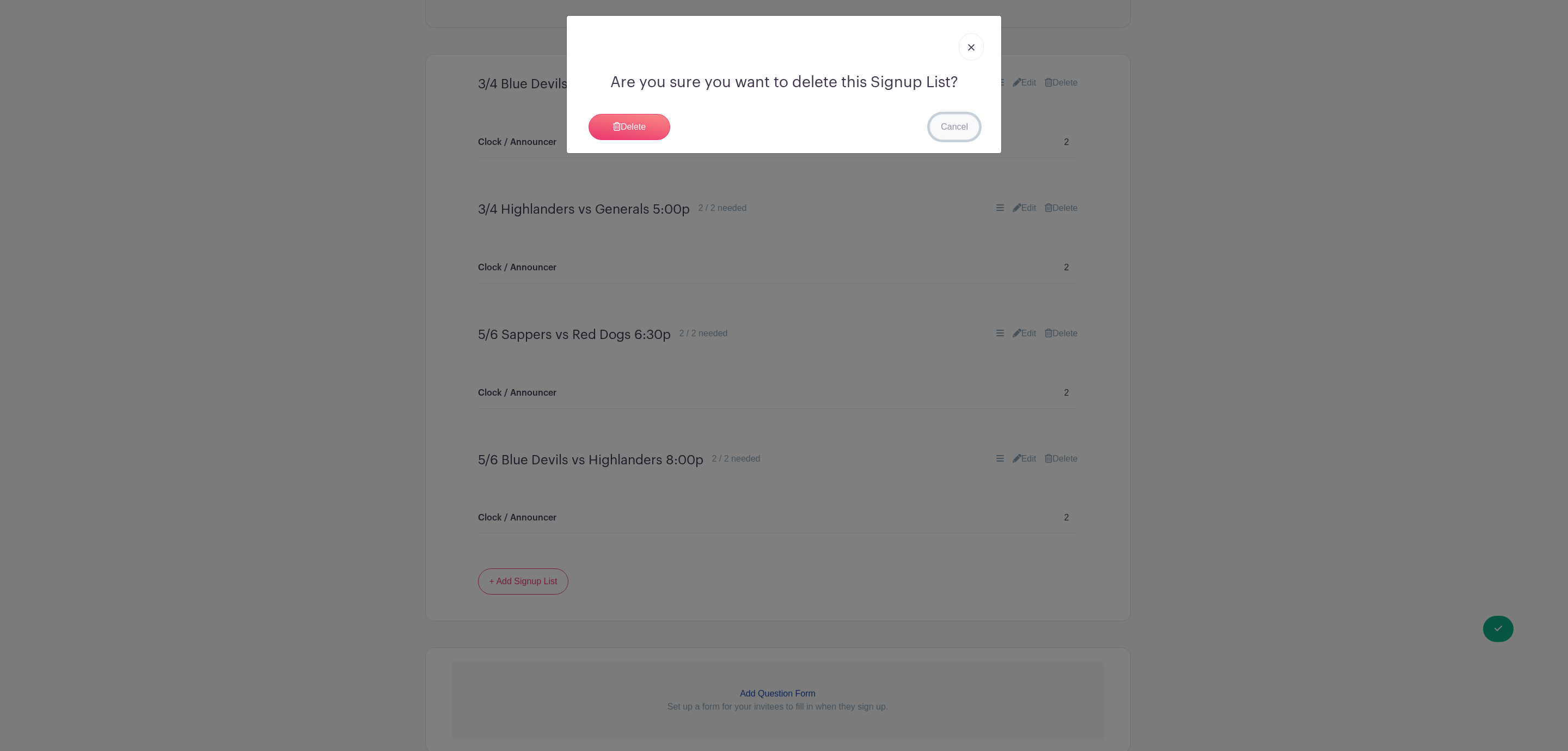
click at [951, 122] on link "Cancel" at bounding box center [954, 127] width 50 height 26
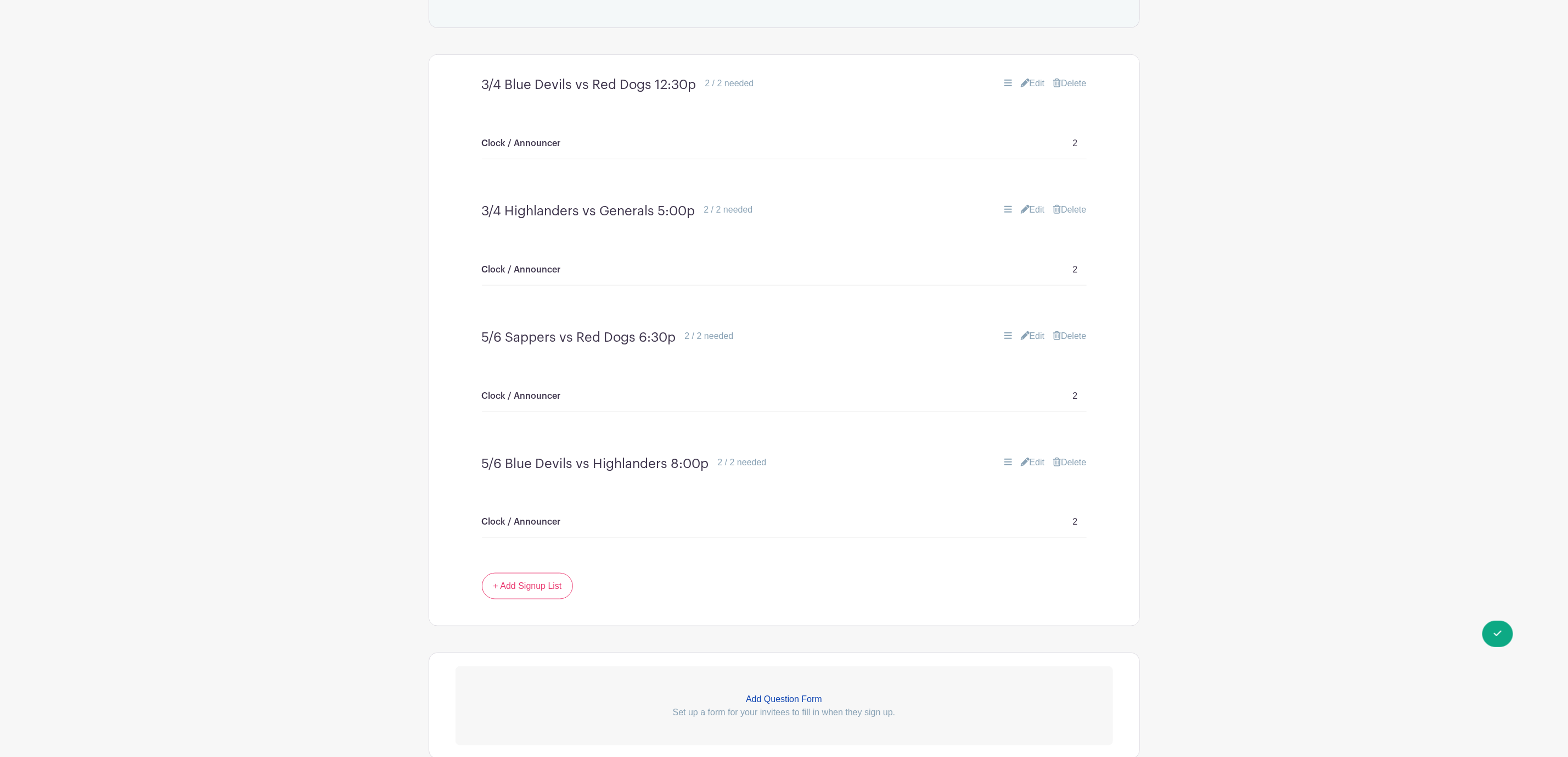
click at [1026, 214] on link "Edit" at bounding box center [1033, 209] width 24 height 13
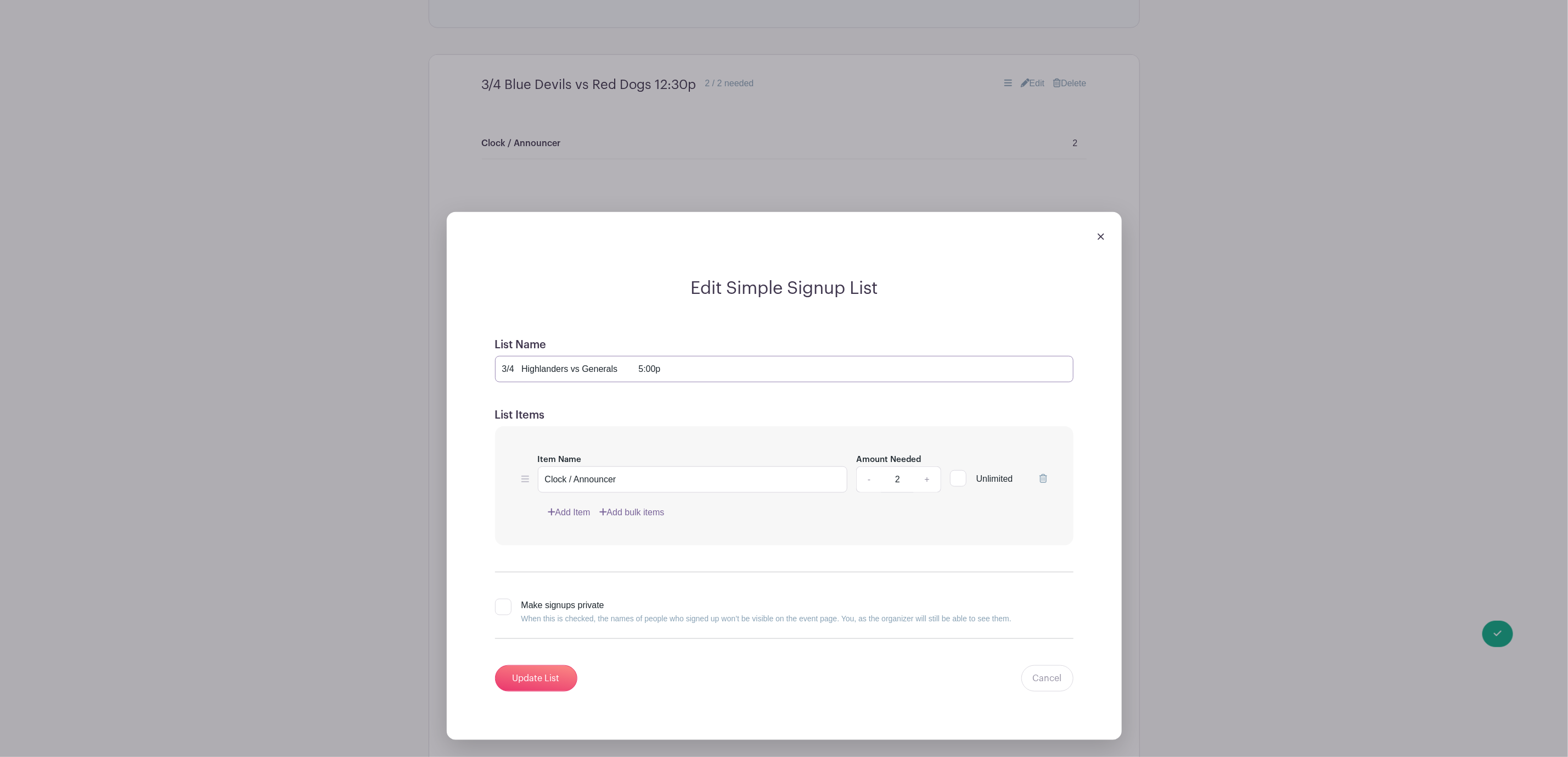
click at [644, 374] on input "3/4 Highlanders vs Generals 5:00p" at bounding box center [784, 369] width 579 height 26
type input "3/4 Highlanders vs Generals 2:00p"
click at [519, 682] on input "Update List" at bounding box center [536, 678] width 82 height 26
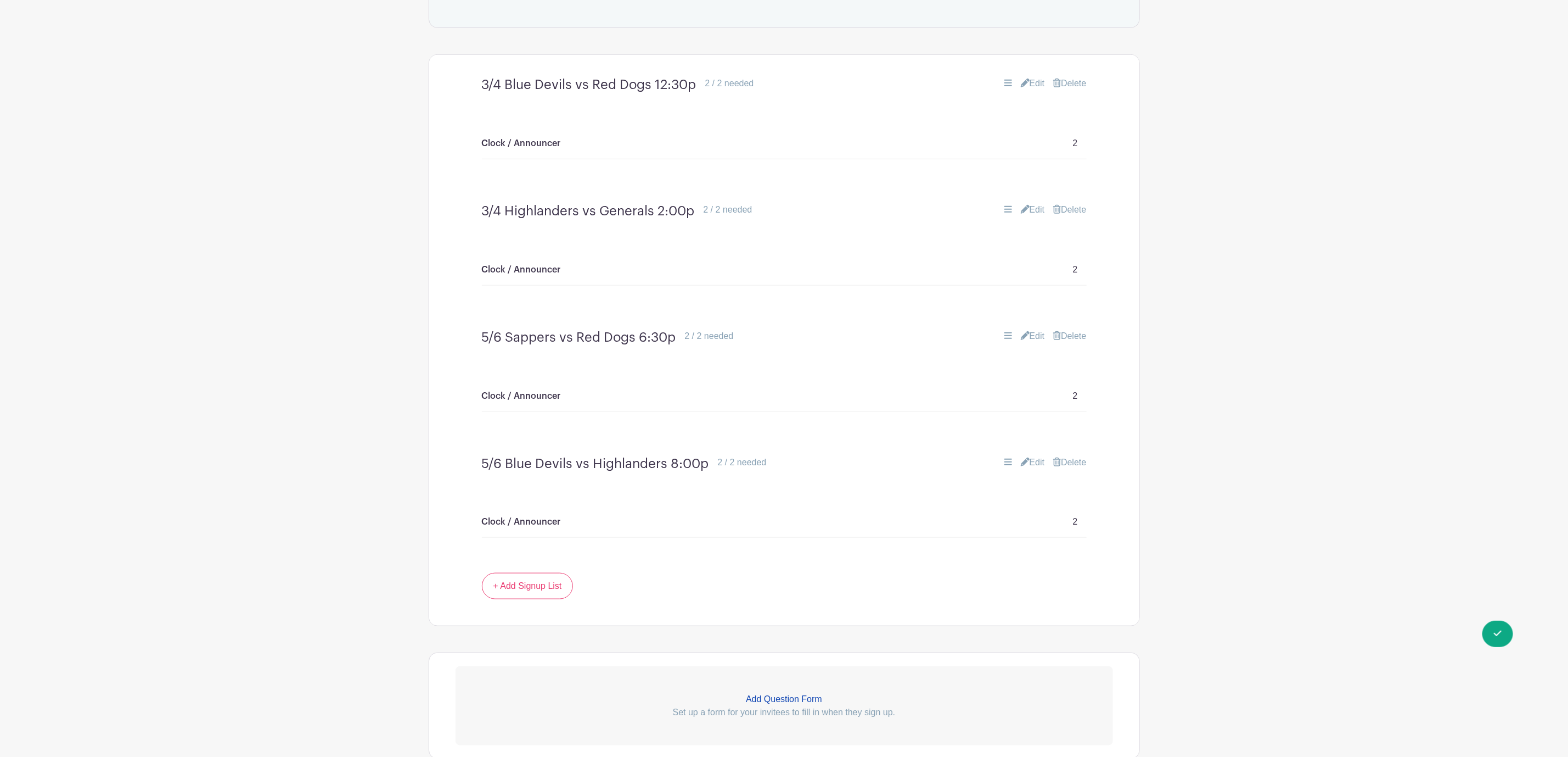
click at [1032, 338] on link "Edit" at bounding box center [1033, 336] width 24 height 13
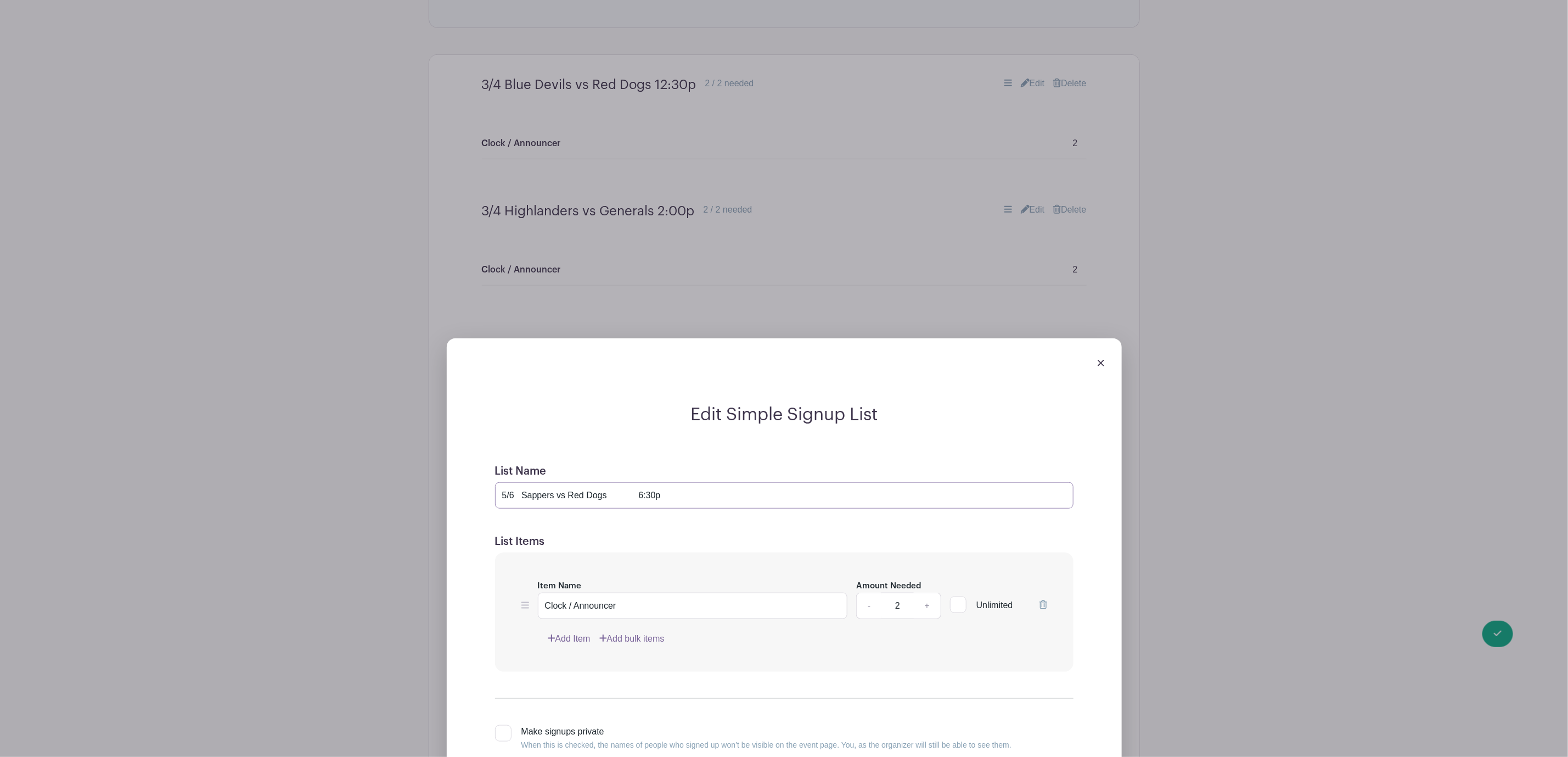
click at [642, 504] on input "5/6 Sappers vs Red Dogs 6:30p" at bounding box center [784, 495] width 579 height 26
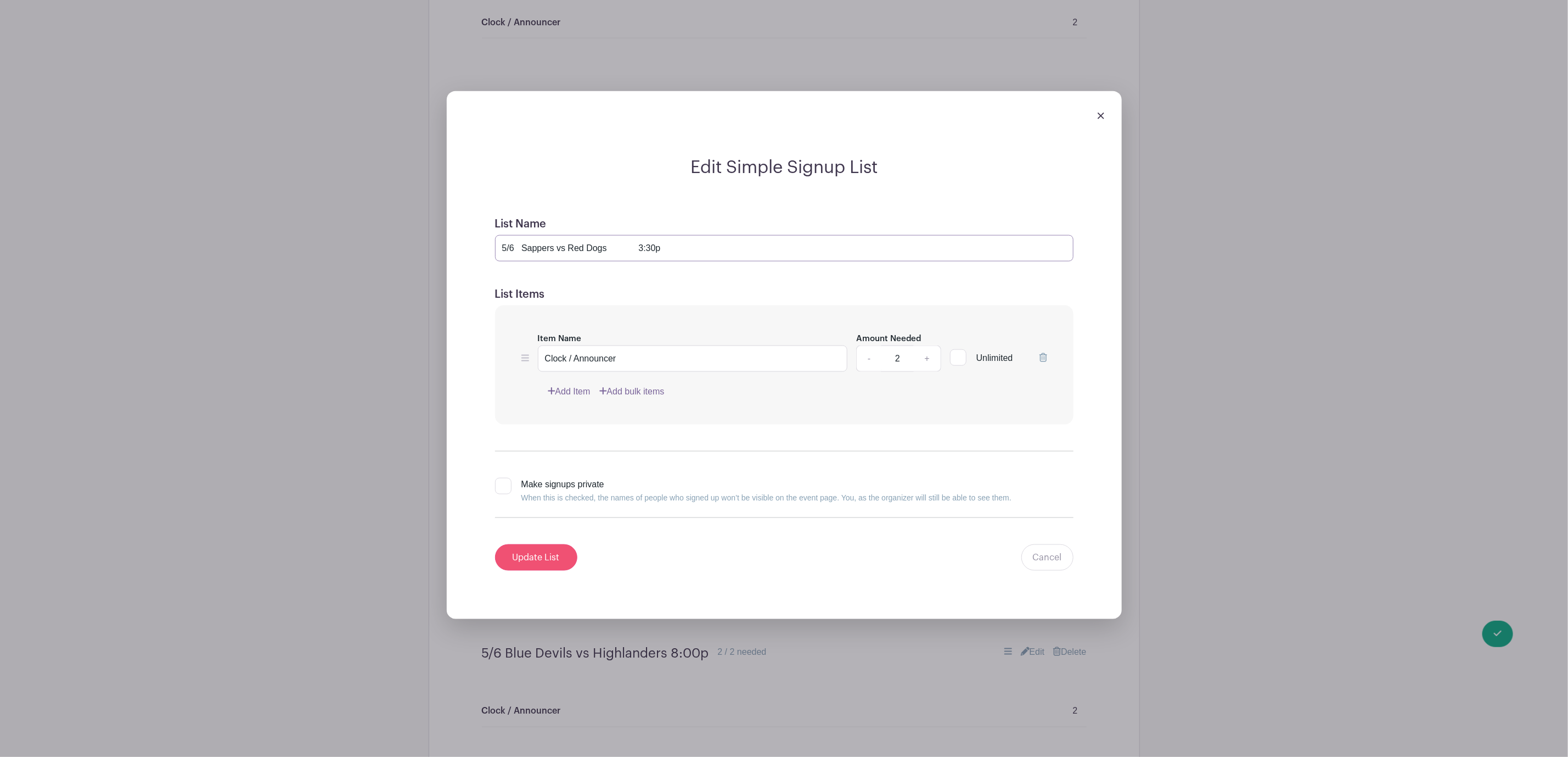
type input "5/6 Sappers vs Red Dogs 3:30p"
click at [543, 559] on input "Update List" at bounding box center [536, 557] width 82 height 26
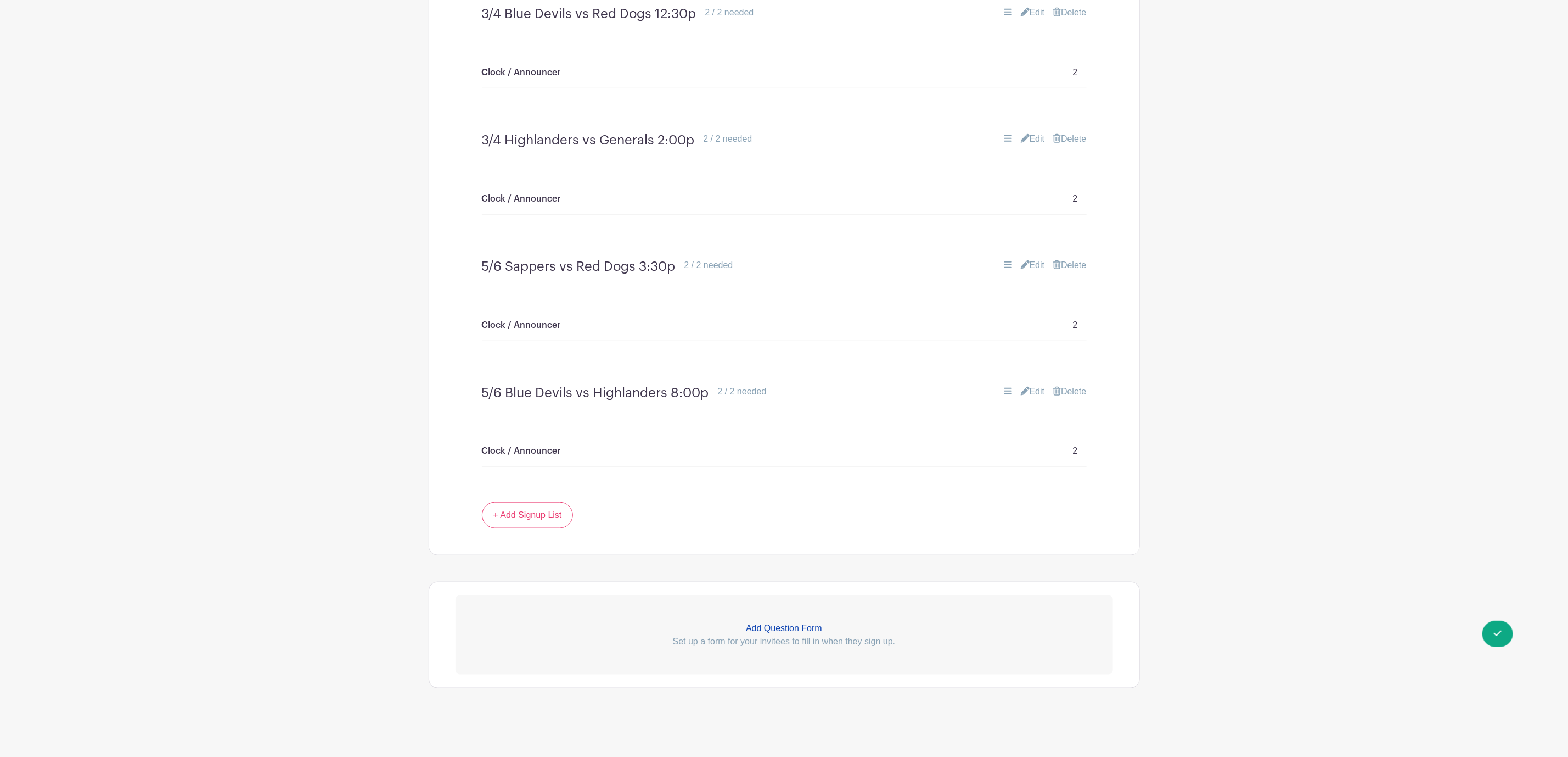
scroll to position [736, 0]
drag, startPoint x: 1027, startPoint y: 394, endPoint x: 1011, endPoint y: 395, distance: 16.0
click at [1027, 395] on link "Edit" at bounding box center [1033, 391] width 24 height 13
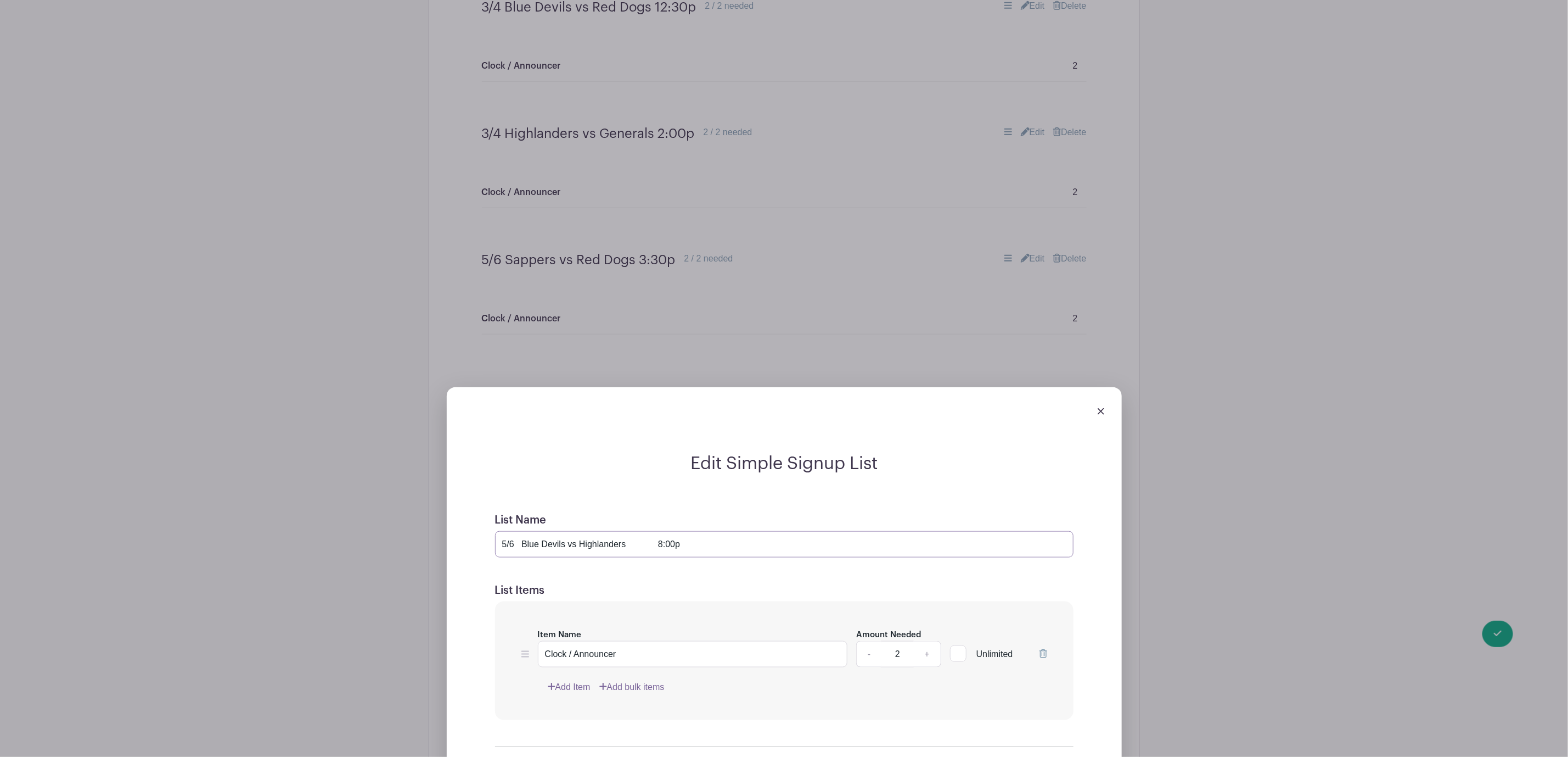
click at [661, 552] on input "5/6 Blue Devils vs Highlanders 8:00p" at bounding box center [784, 544] width 579 height 26
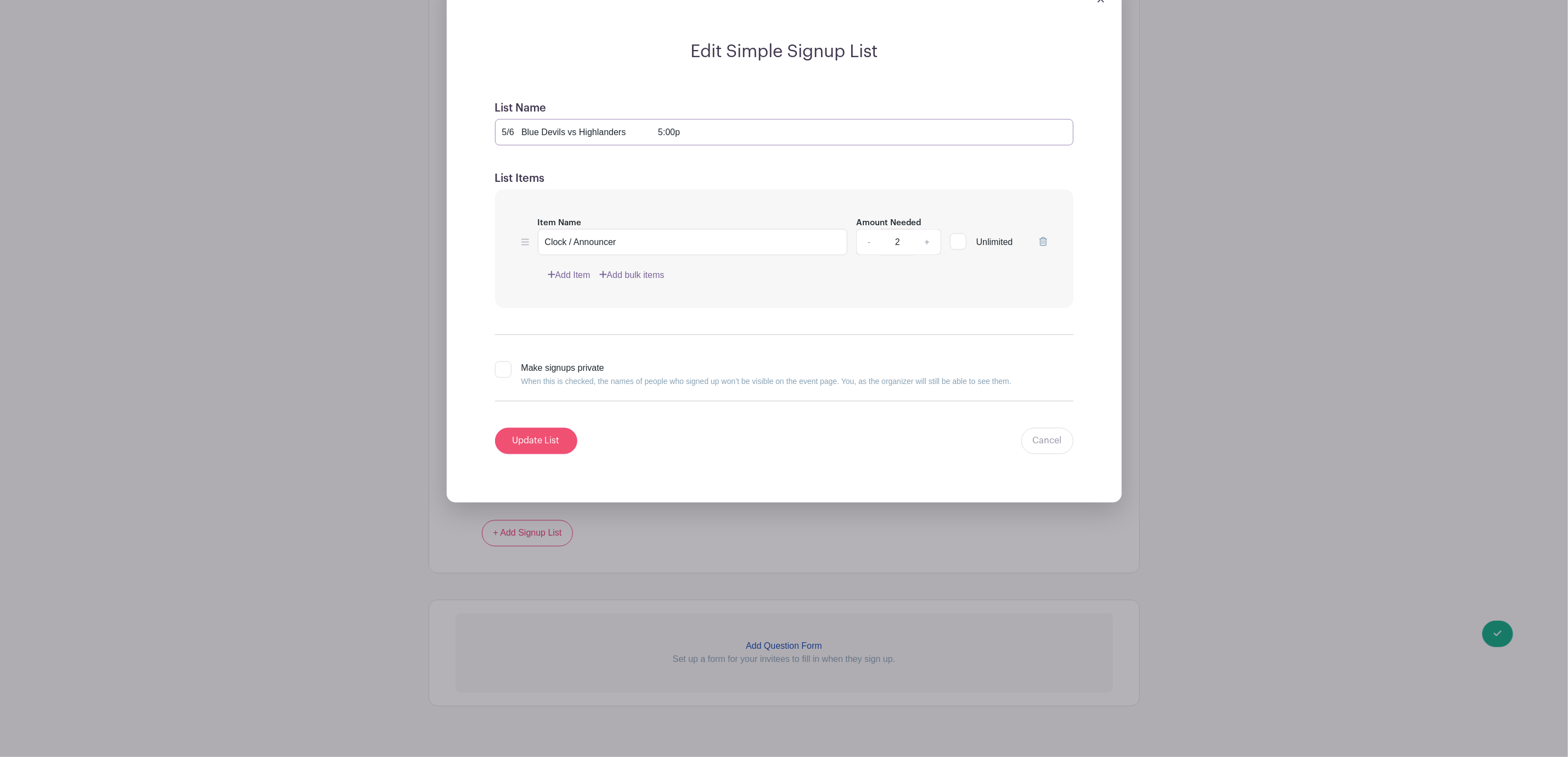
type input "5/6 Blue Devils vs Highlanders 5:00p"
click at [531, 454] on input "Update List" at bounding box center [536, 441] width 82 height 26
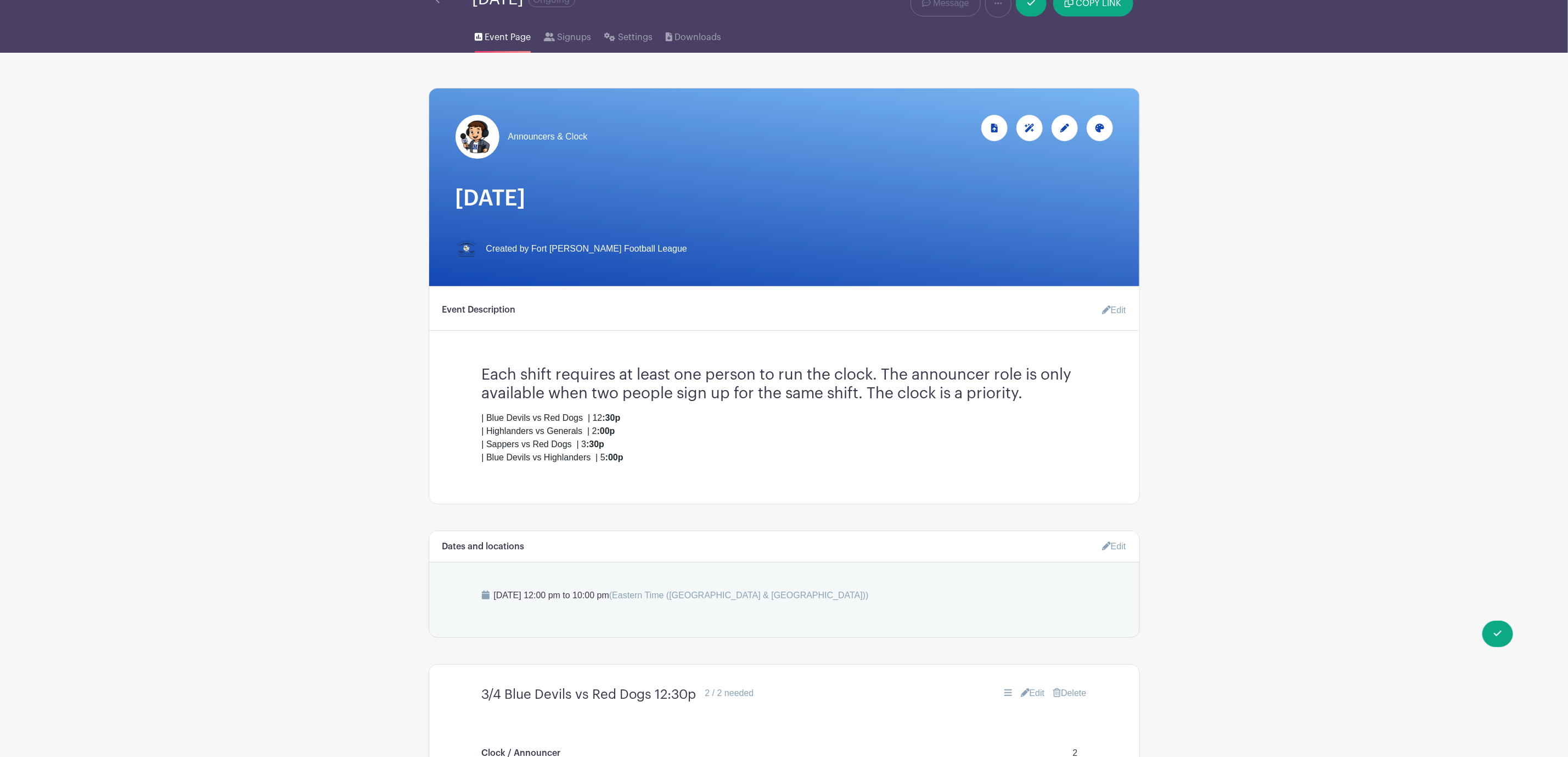
scroll to position [0, 0]
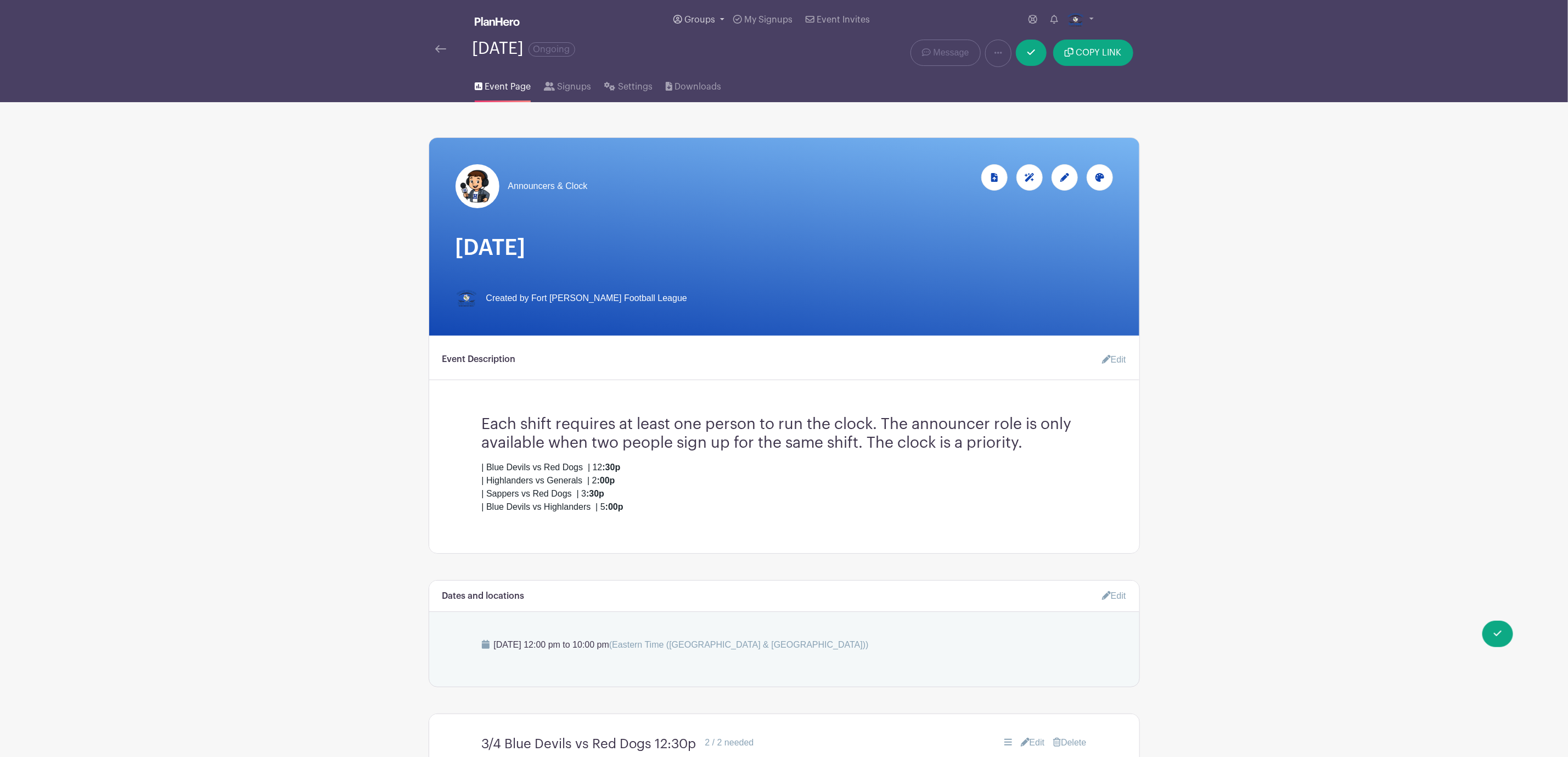
click at [693, 22] on span "Groups" at bounding box center [700, 20] width 31 height 9
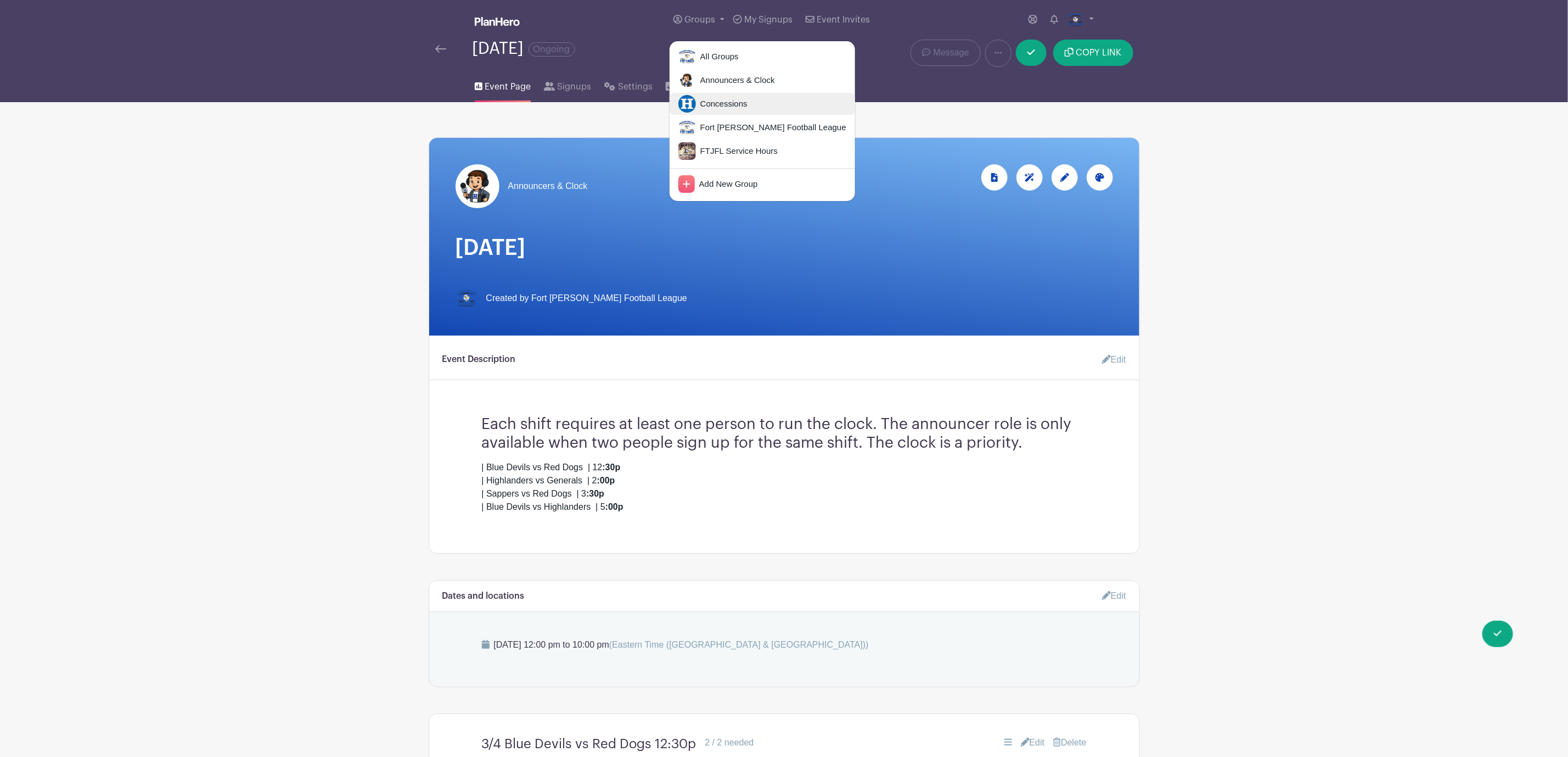
click at [718, 101] on span "Concessions" at bounding box center [722, 104] width 52 height 13
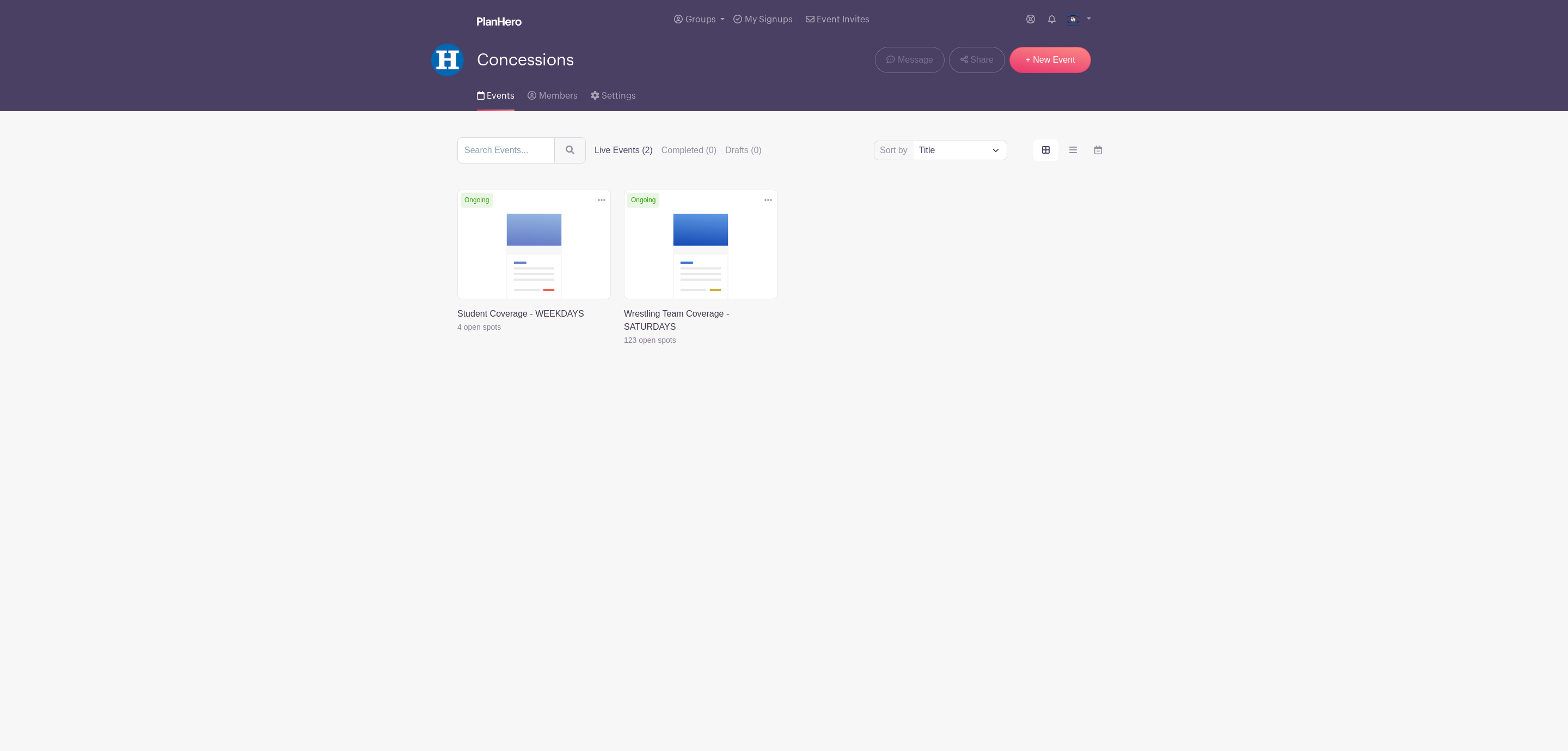
click at [624, 347] on link at bounding box center [624, 347] width 0 height 0
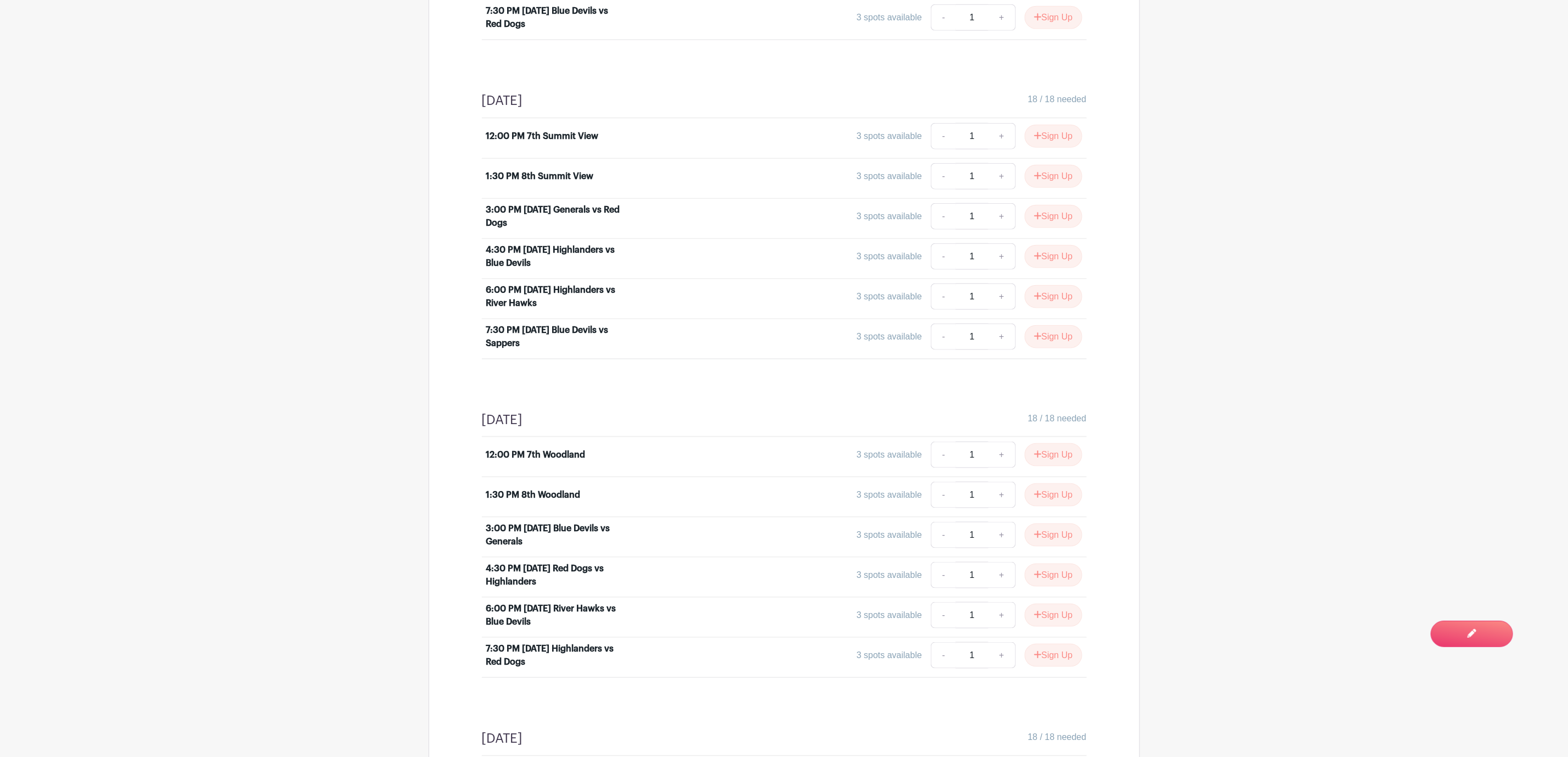
scroll to position [1235, 0]
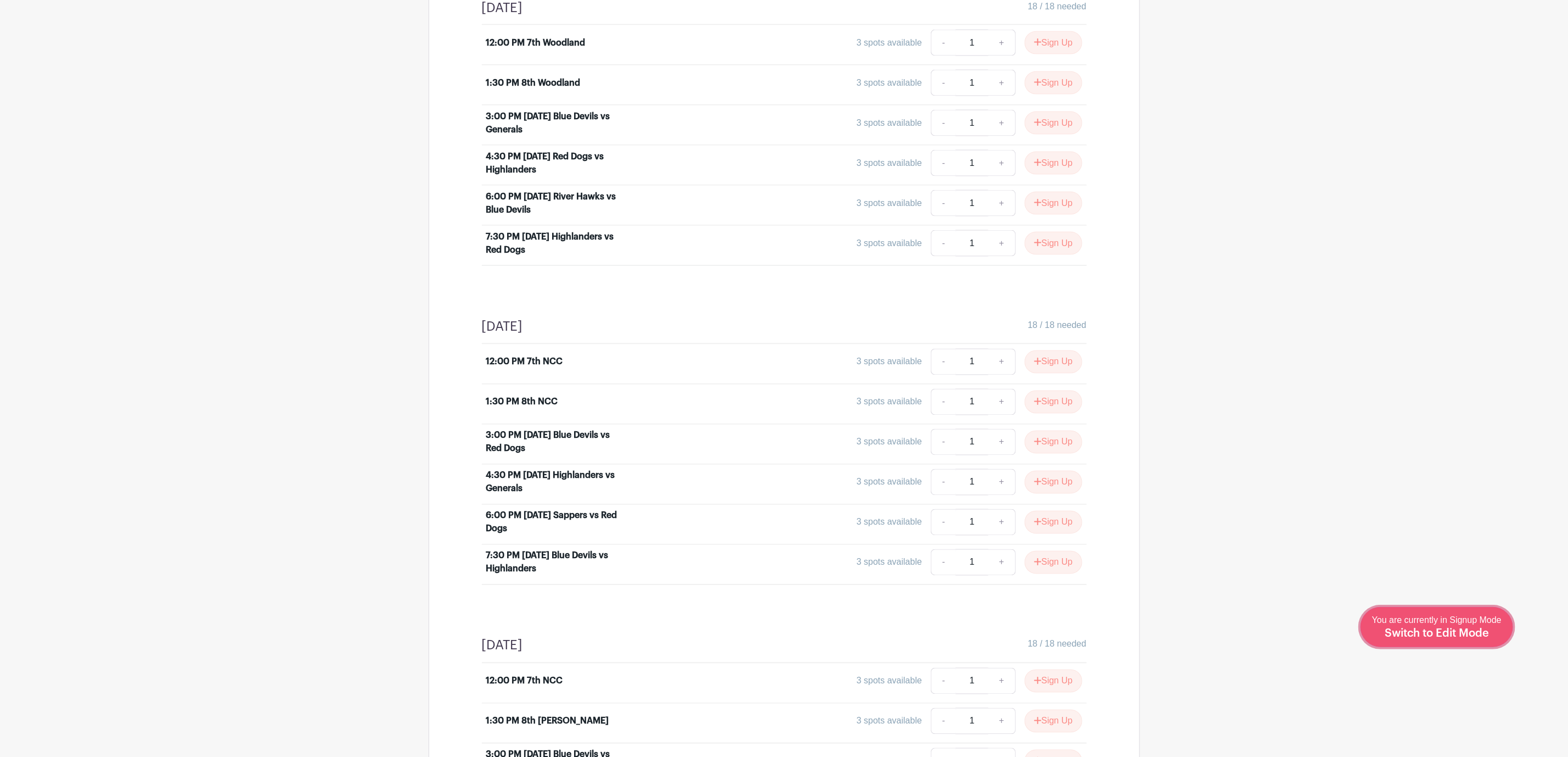
click at [1466, 642] on link "Edit Event You are currently in Signup Mode Switch to Edit Mode" at bounding box center [1437, 626] width 153 height 40
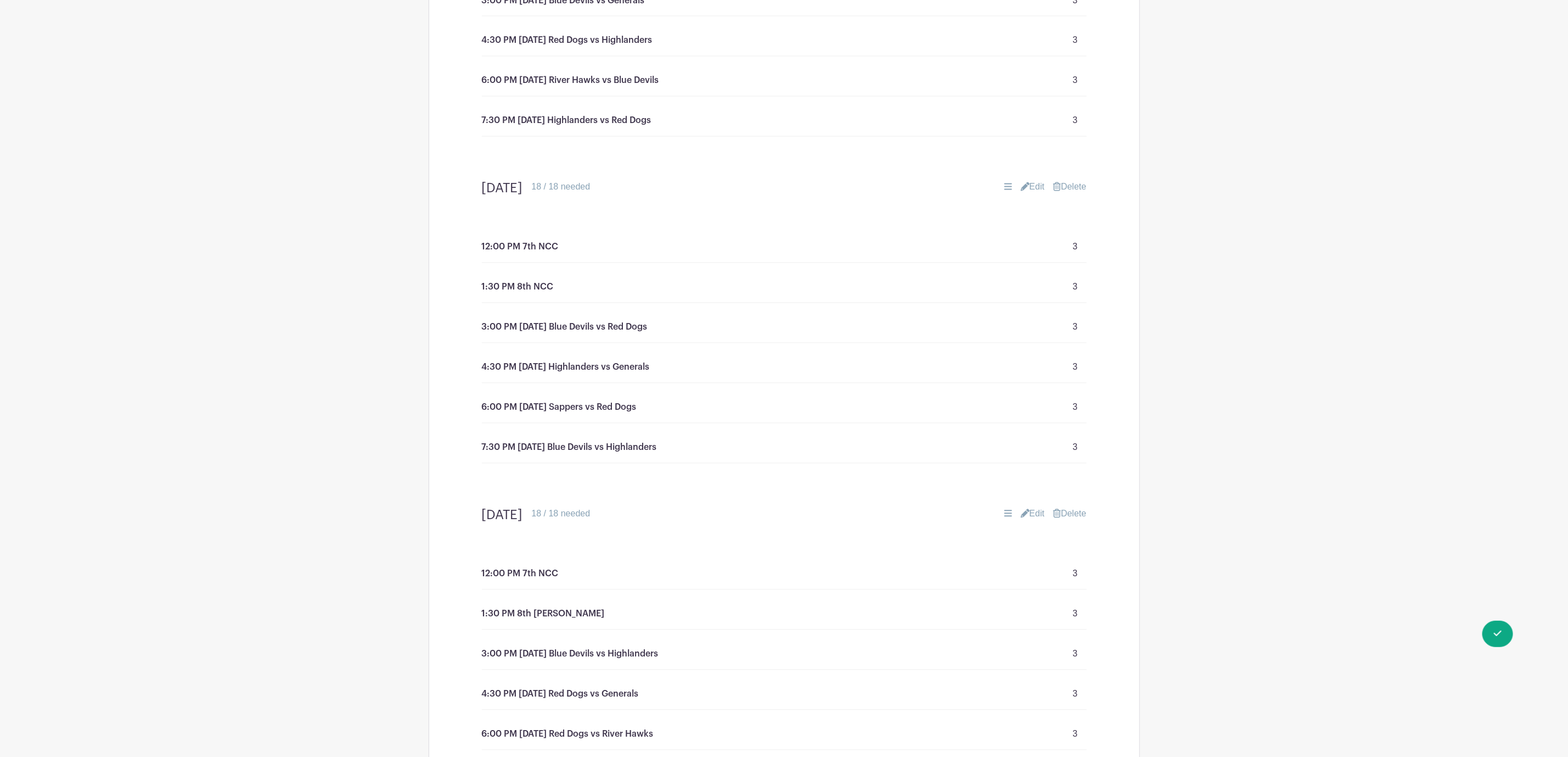
scroll to position [1565, 0]
click at [1032, 192] on link "Edit" at bounding box center [1033, 185] width 24 height 13
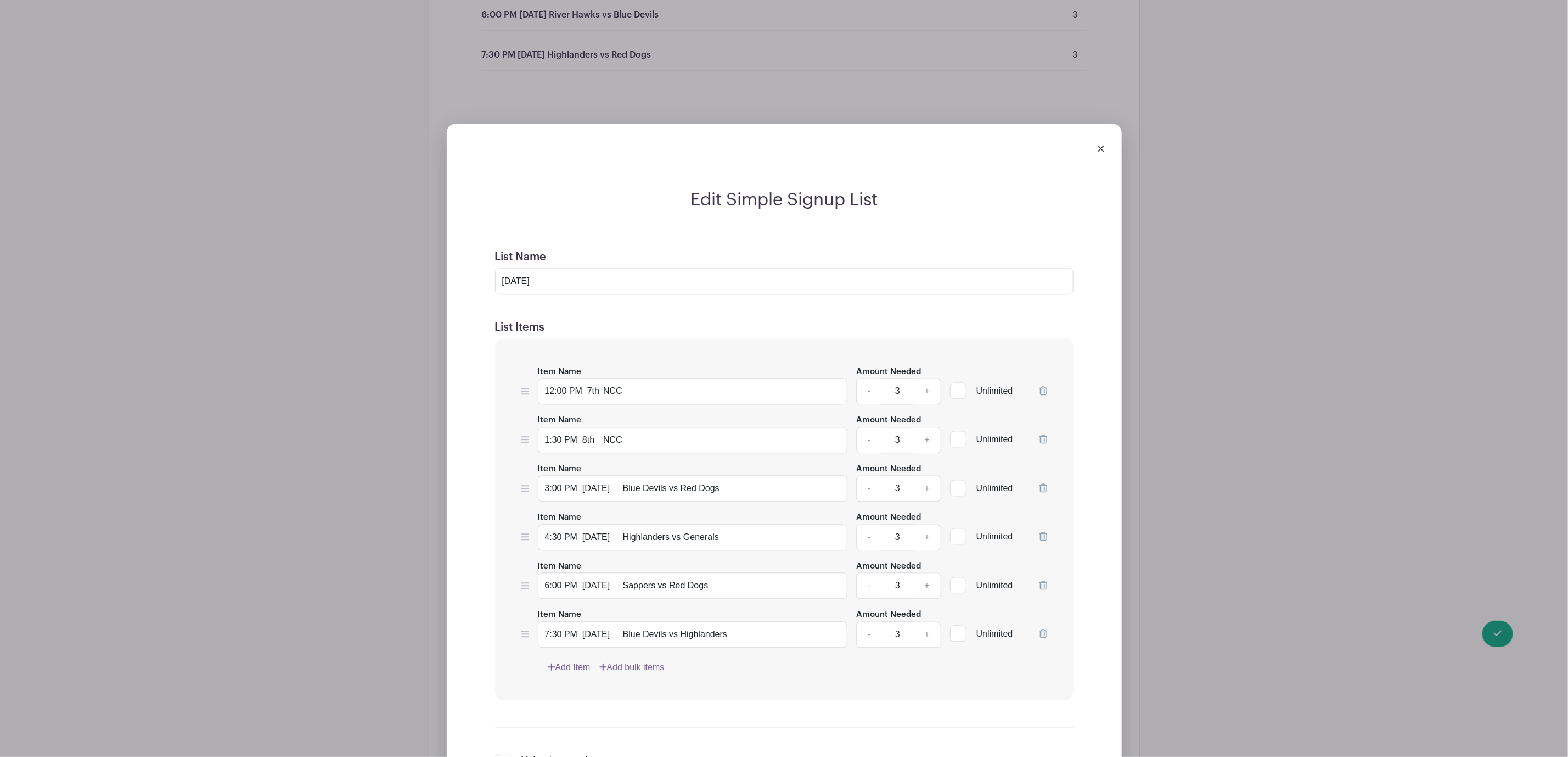
scroll to position [1977, 0]
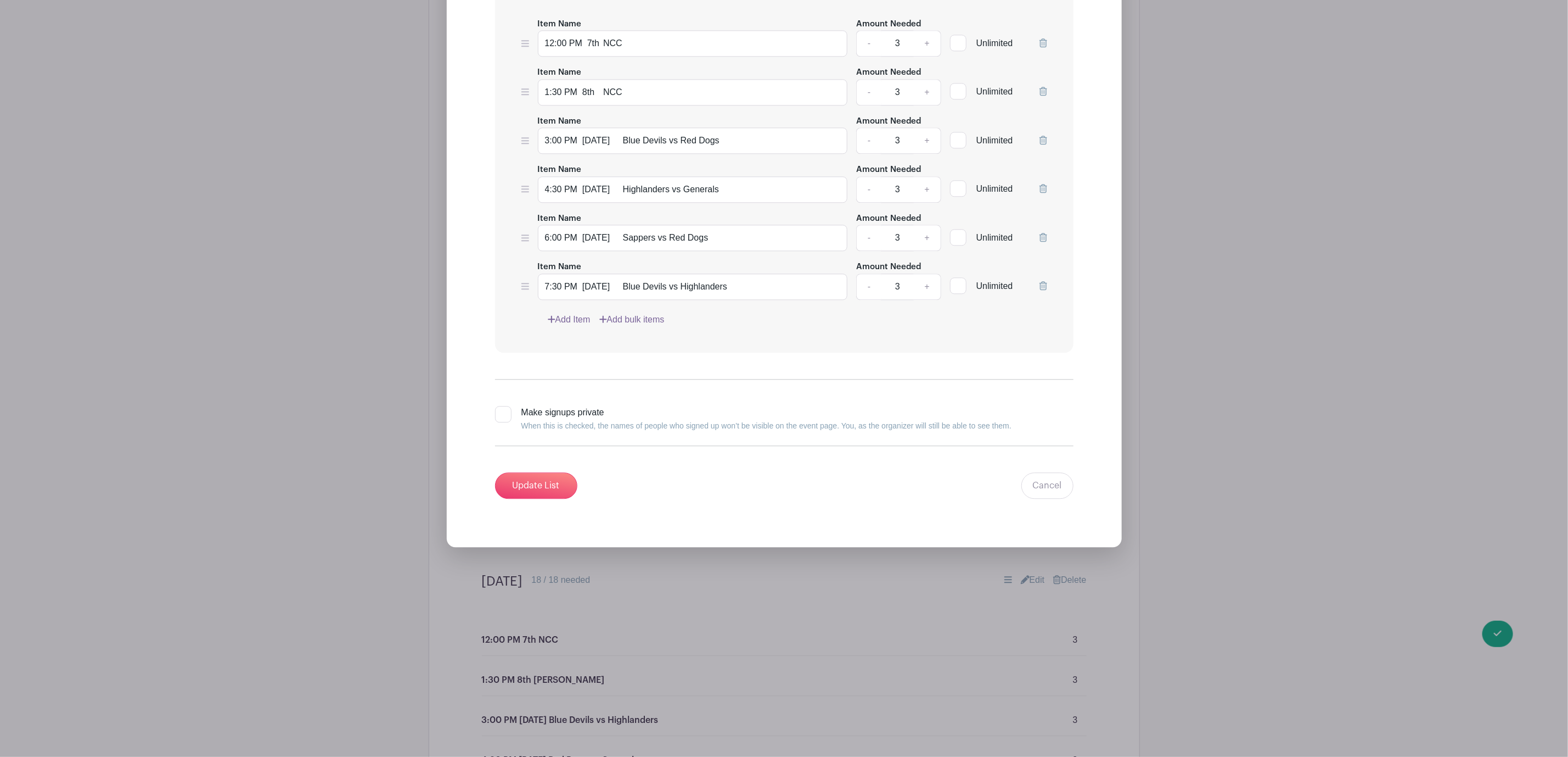
click at [1044, 47] on icon at bounding box center [1043, 43] width 8 height 9
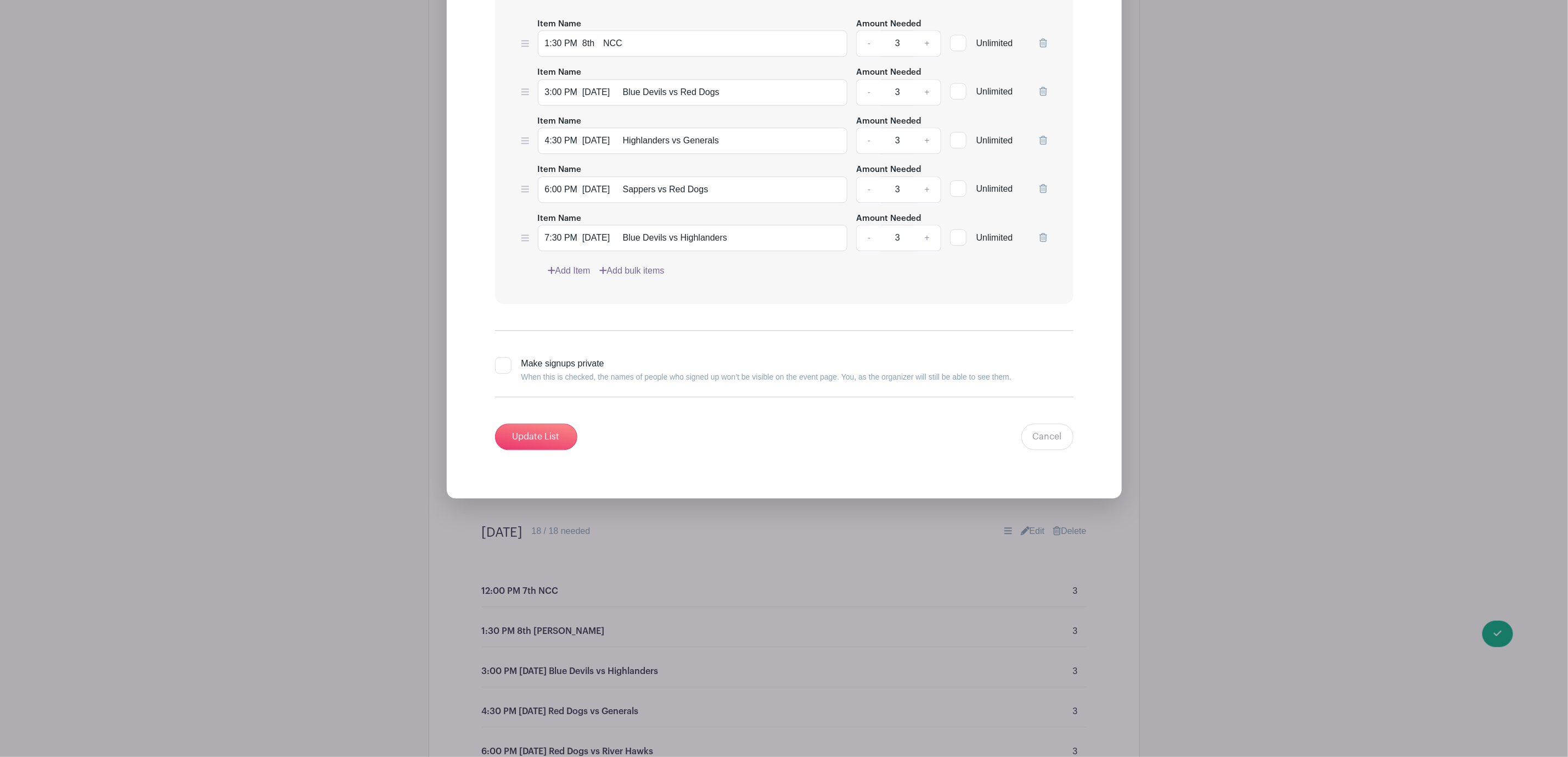
click at [1044, 47] on icon at bounding box center [1043, 43] width 8 height 9
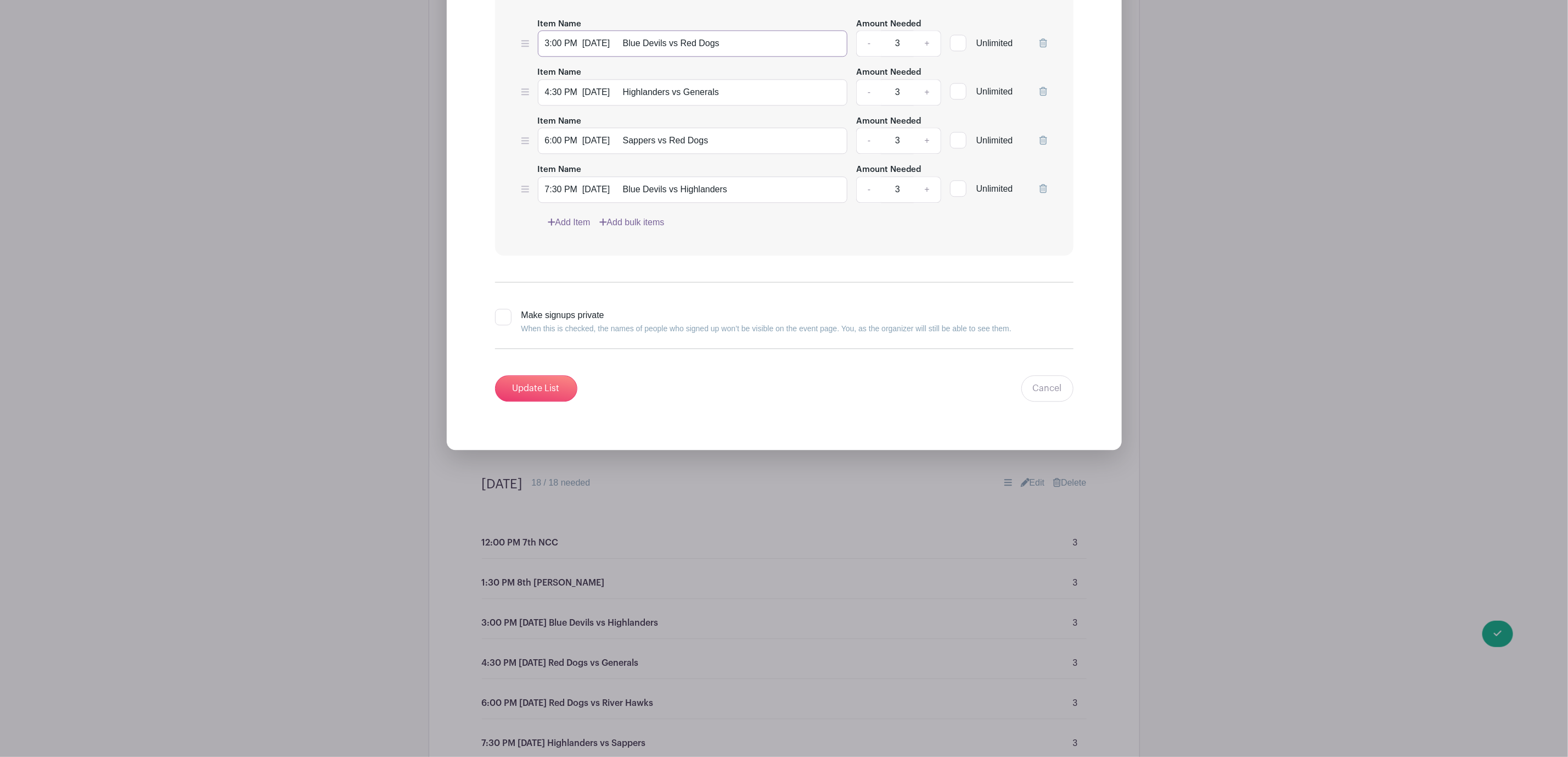
click at [547, 56] on input "3:00 PM 3/4 Blue Devils vs Red Dogs" at bounding box center [693, 43] width 310 height 26
type input "12:00 PM 3/4 Blue Devils vs Red Dogs"
click at [549, 106] on input "4:30 PM 3/4 Highlanders vs Generals" at bounding box center [693, 92] width 310 height 26
type input "1:30 PM 3/4 Highlanders vs Generals"
click at [550, 153] on input "6:00 PM 5/6 Sappers vs Red Dogs" at bounding box center [693, 141] width 310 height 26
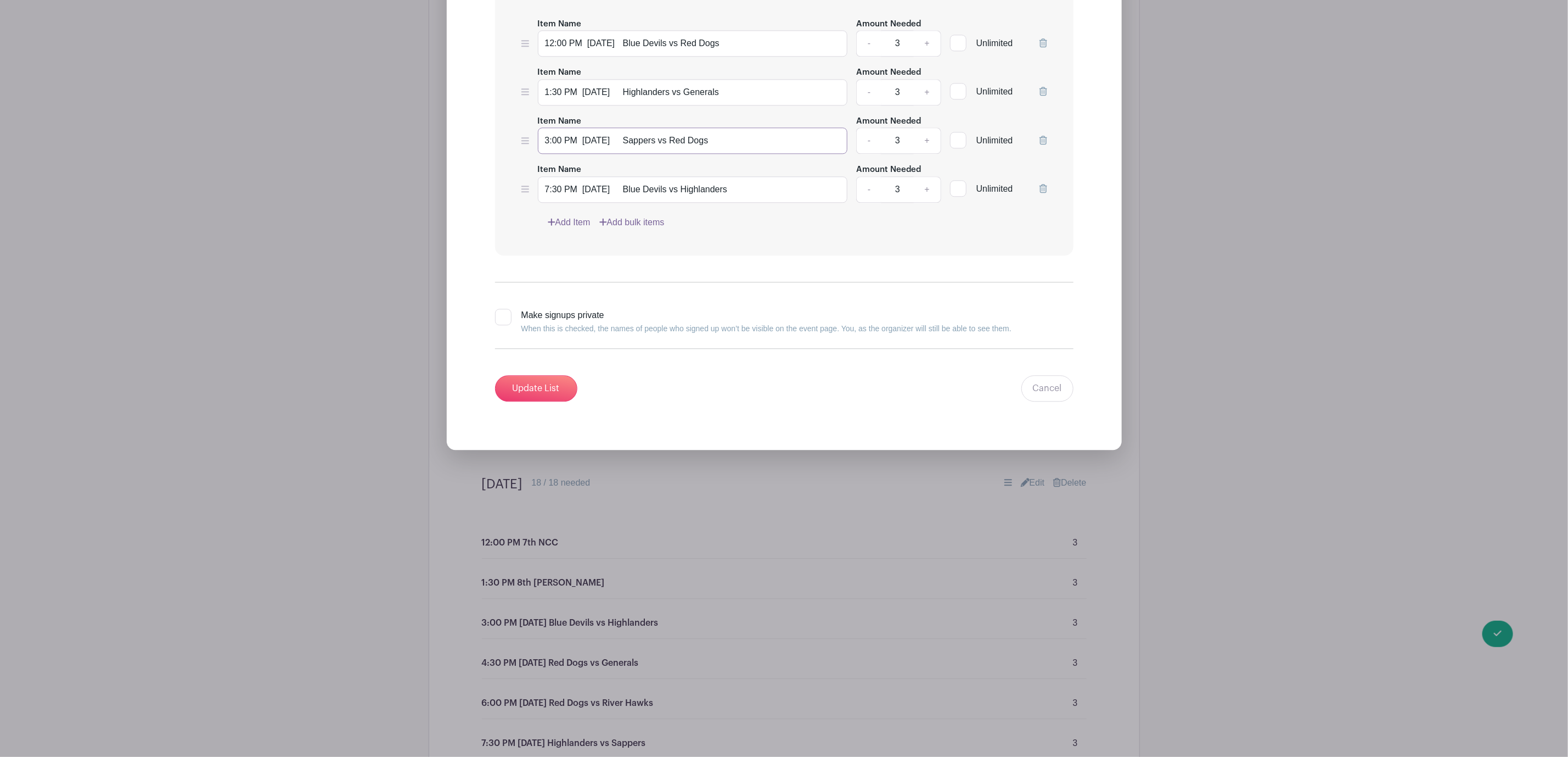
type input "3:00 PM 5/6 Sappers vs Red Dogs"
click at [549, 203] on input "7:30 PM 5/6 Blue Devils vs Highlanders" at bounding box center [693, 189] width 310 height 26
type input "4:30 PM 5/6 Blue Devils vs Highlanders"
click at [547, 402] on input "Update List" at bounding box center [536, 388] width 82 height 26
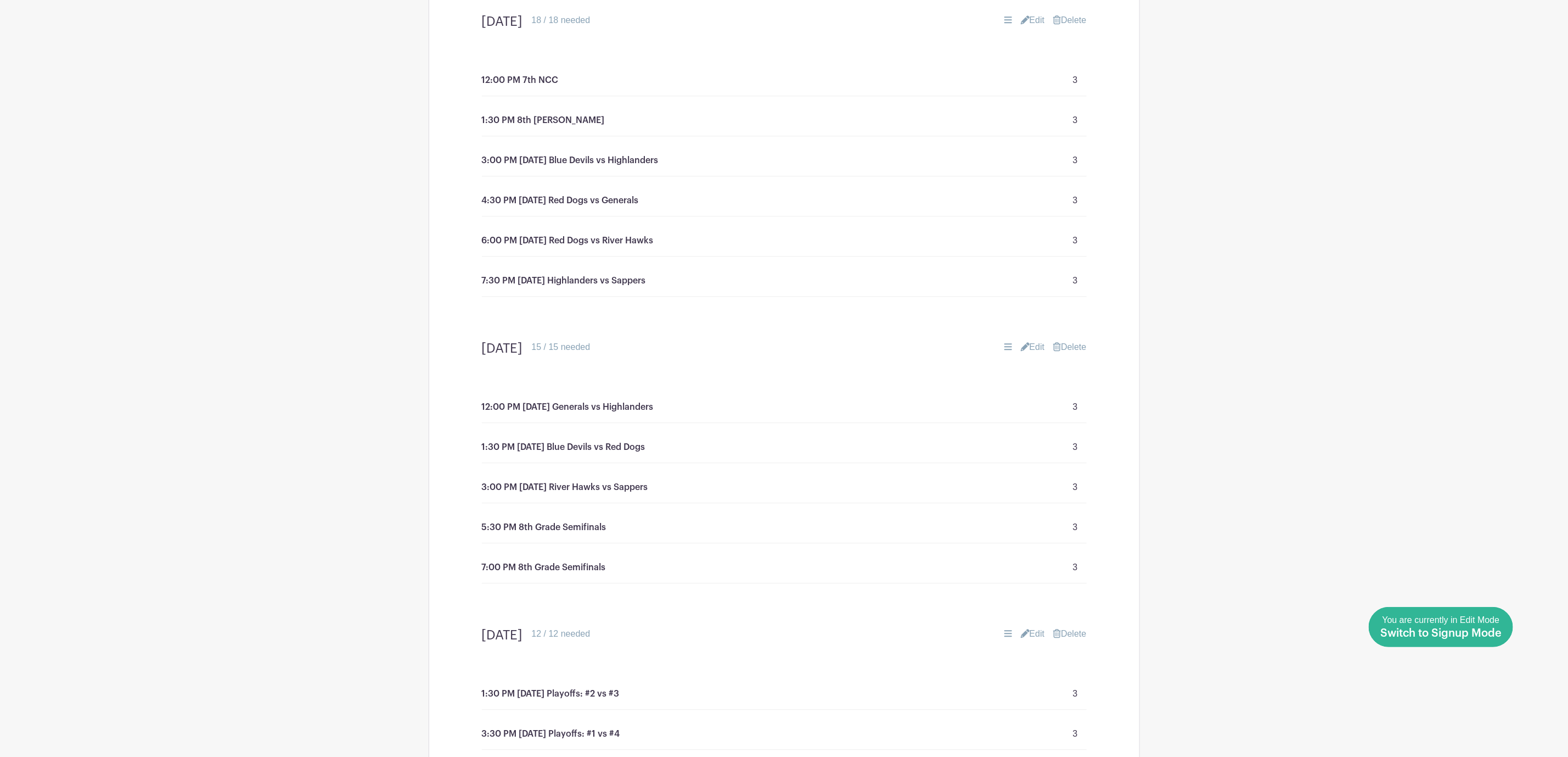
drag, startPoint x: 1516, startPoint y: 632, endPoint x: 1508, endPoint y: 632, distance: 8.0
click at [1500, 632] on span "Switch to Signup Mode" at bounding box center [1442, 633] width 122 height 11
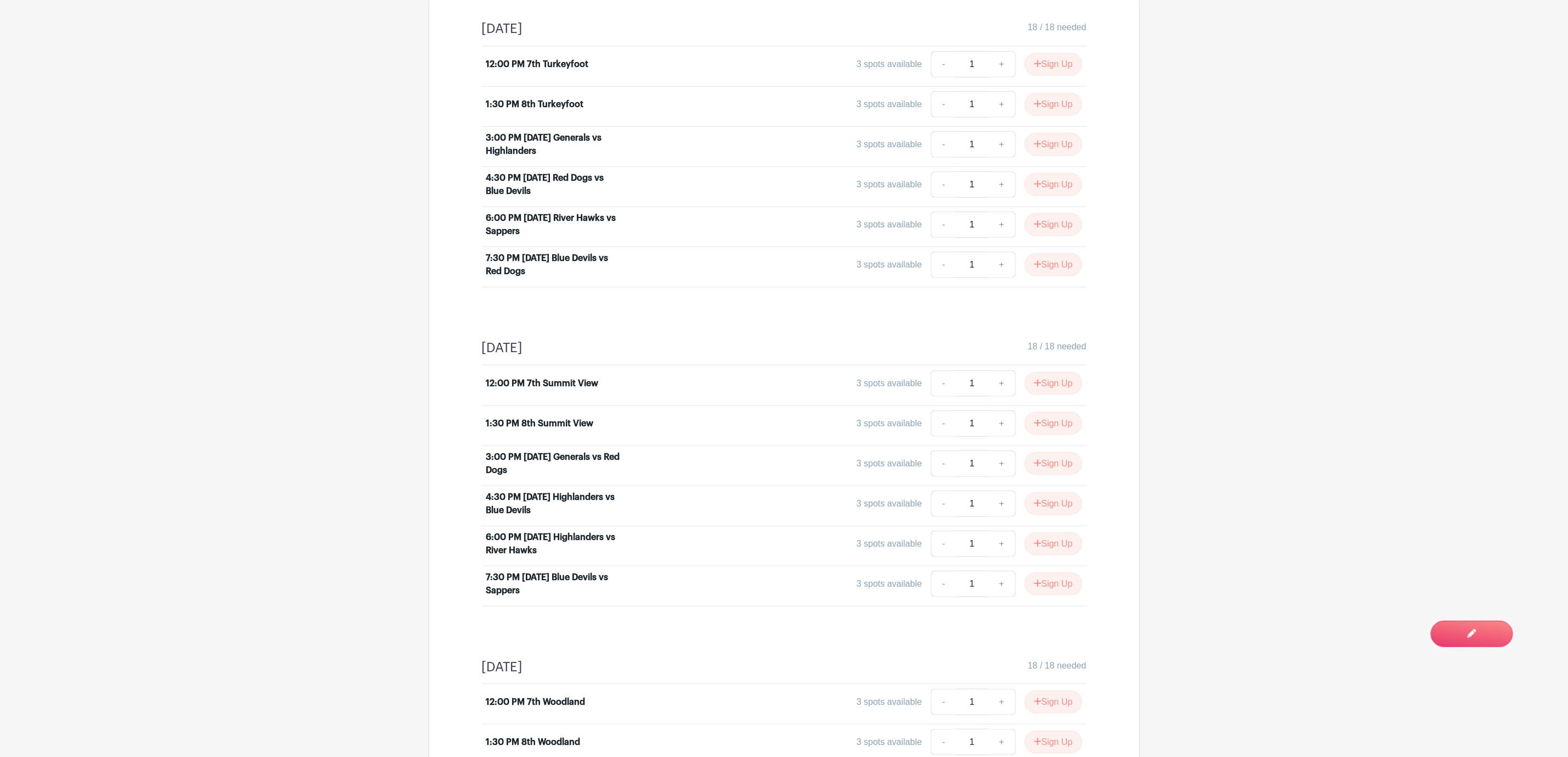
scroll to position [1153, 0]
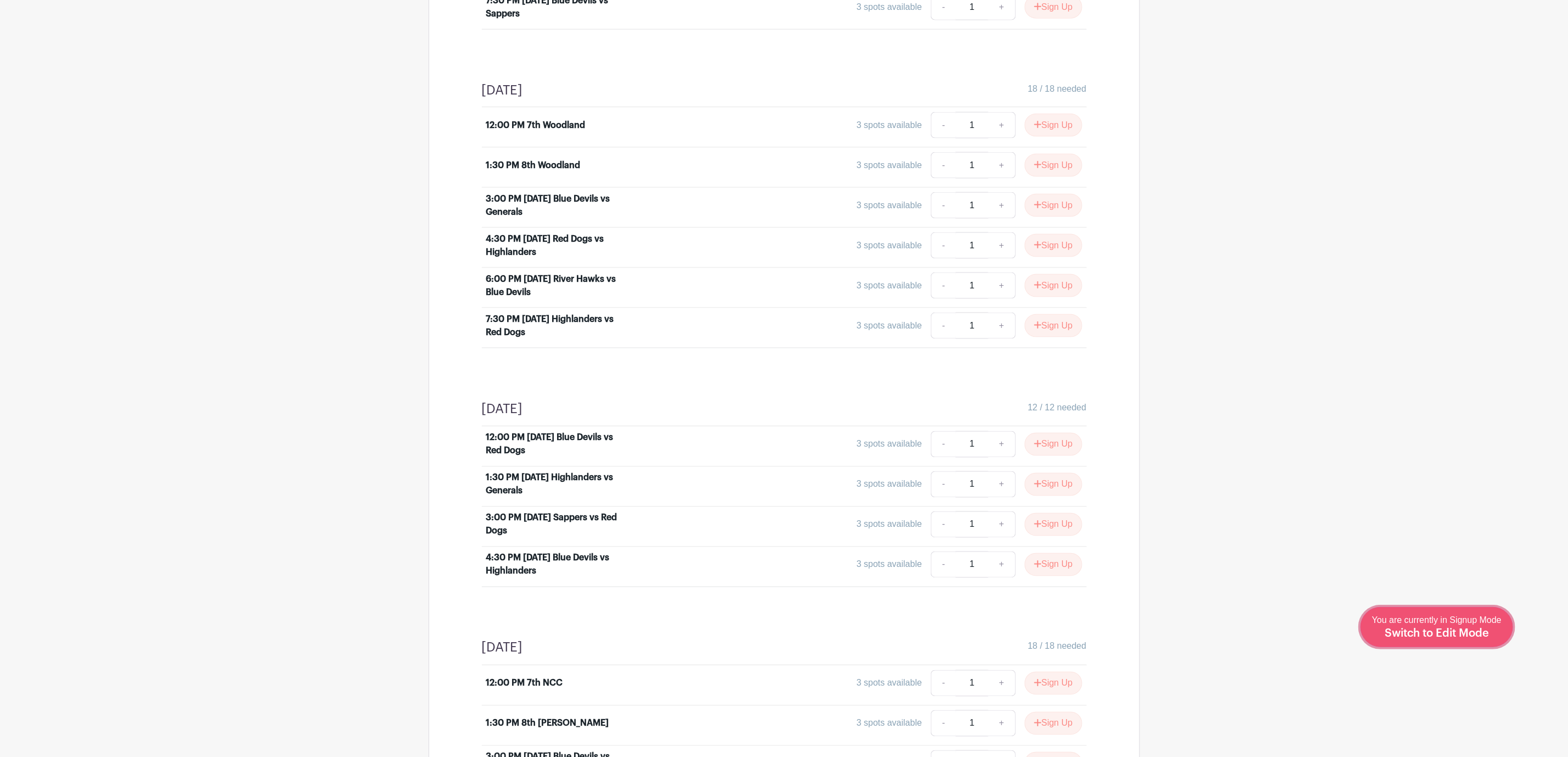
click at [1474, 636] on span "Switch to Edit Mode" at bounding box center [1437, 633] width 104 height 11
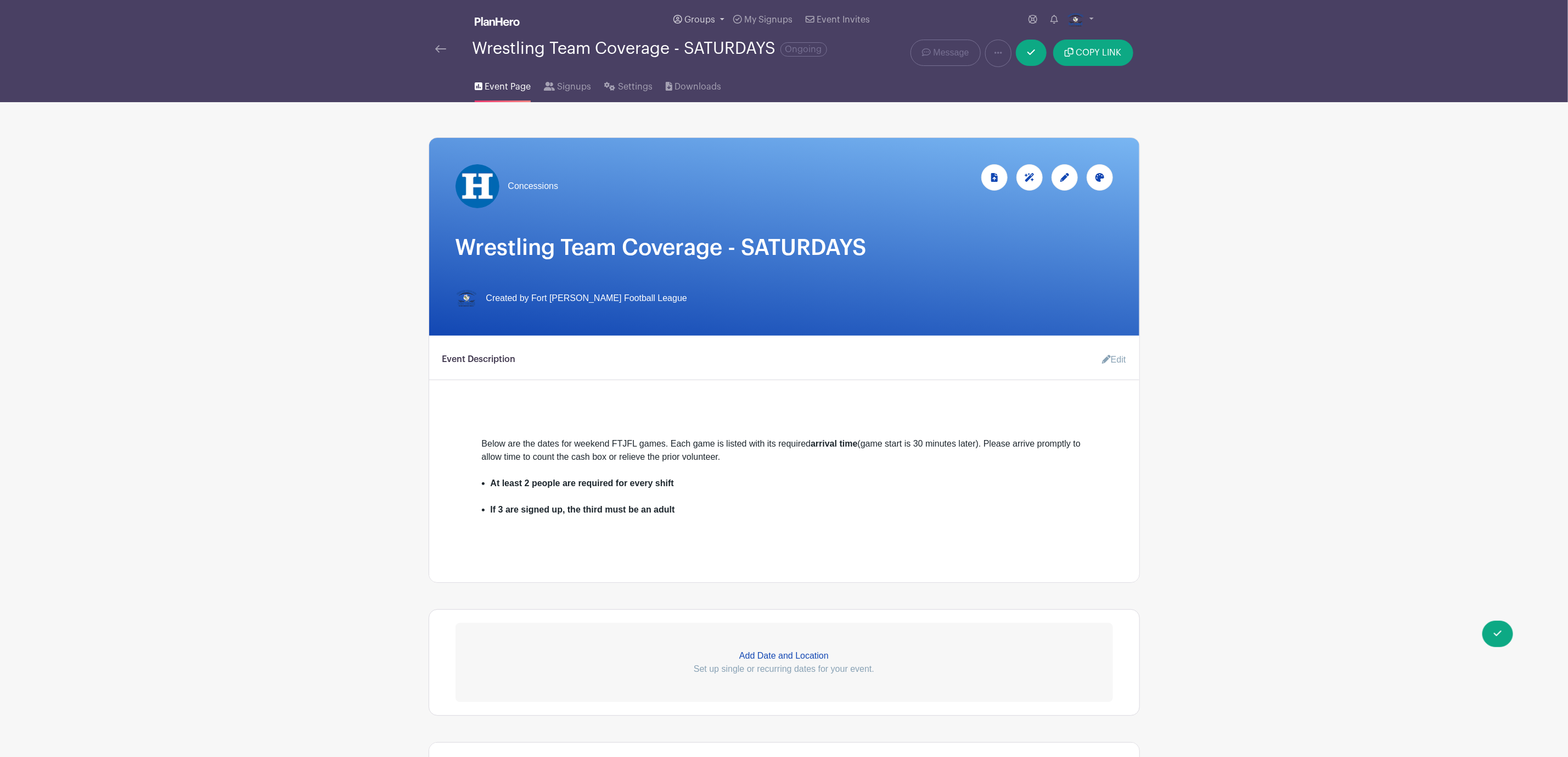
click at [695, 18] on span "Groups" at bounding box center [700, 20] width 31 height 9
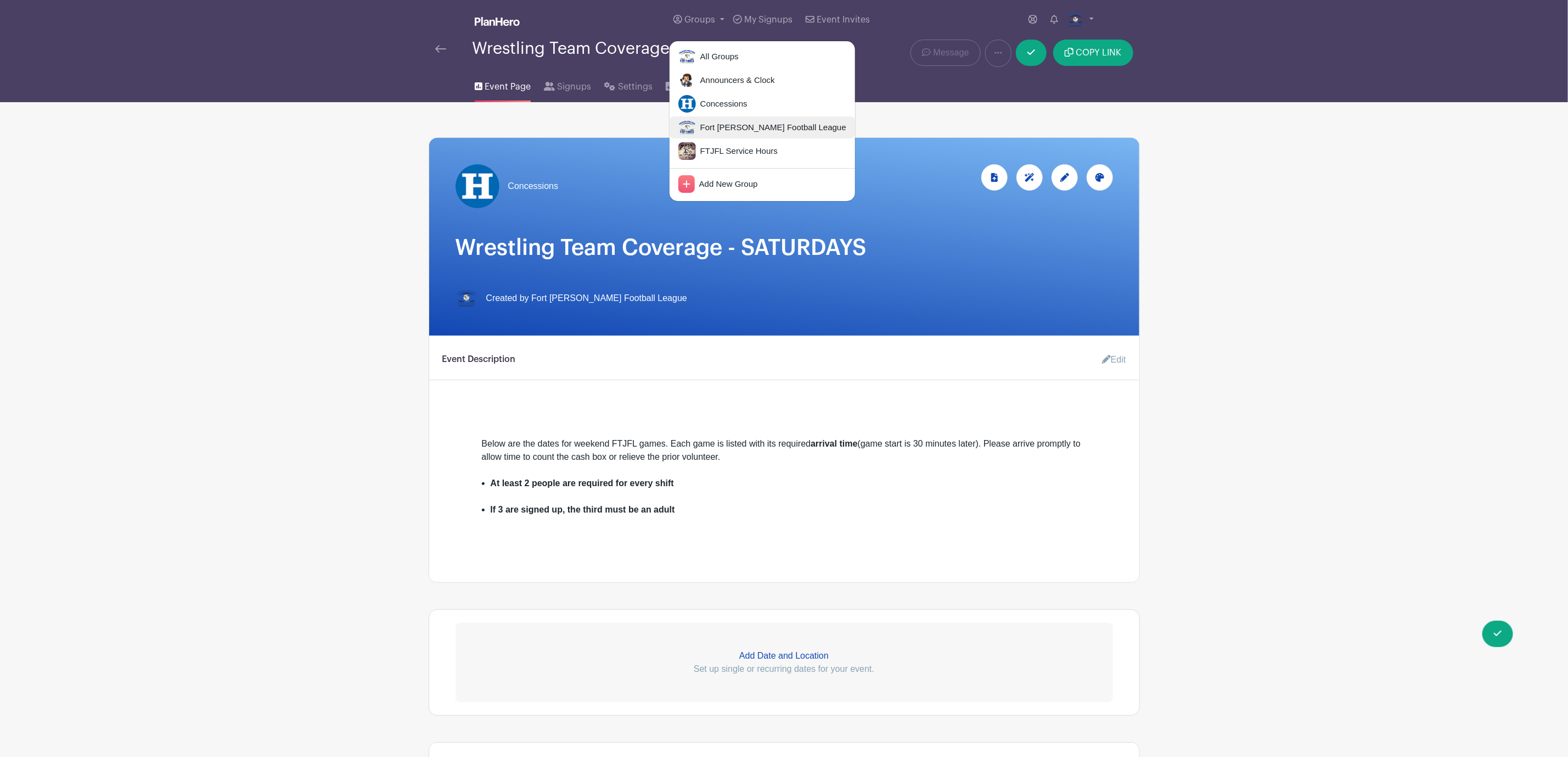
click at [721, 122] on span "Fort Thomas Junior Football League" at bounding box center [771, 128] width 150 height 13
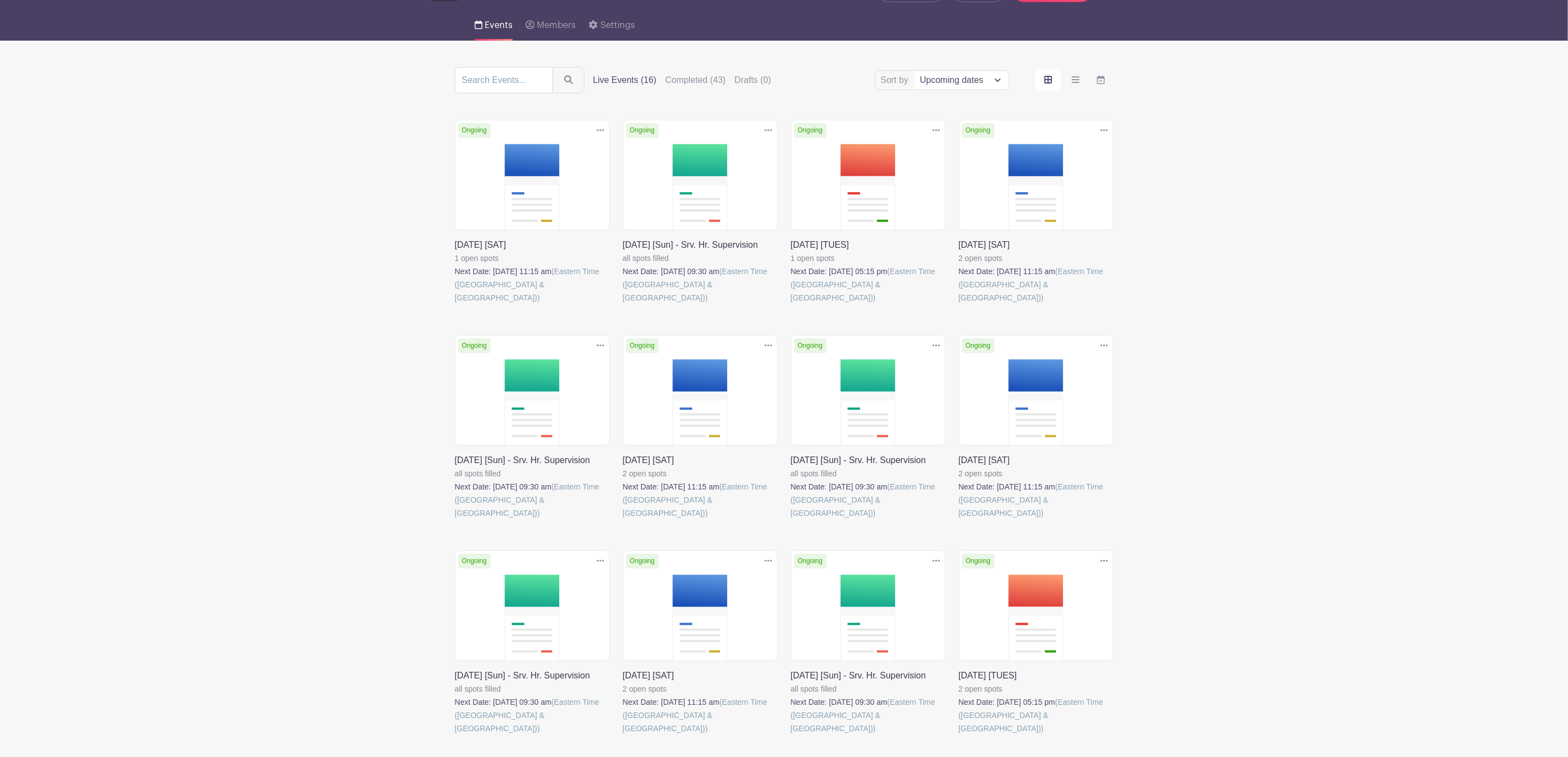
scroll to position [165, 0]
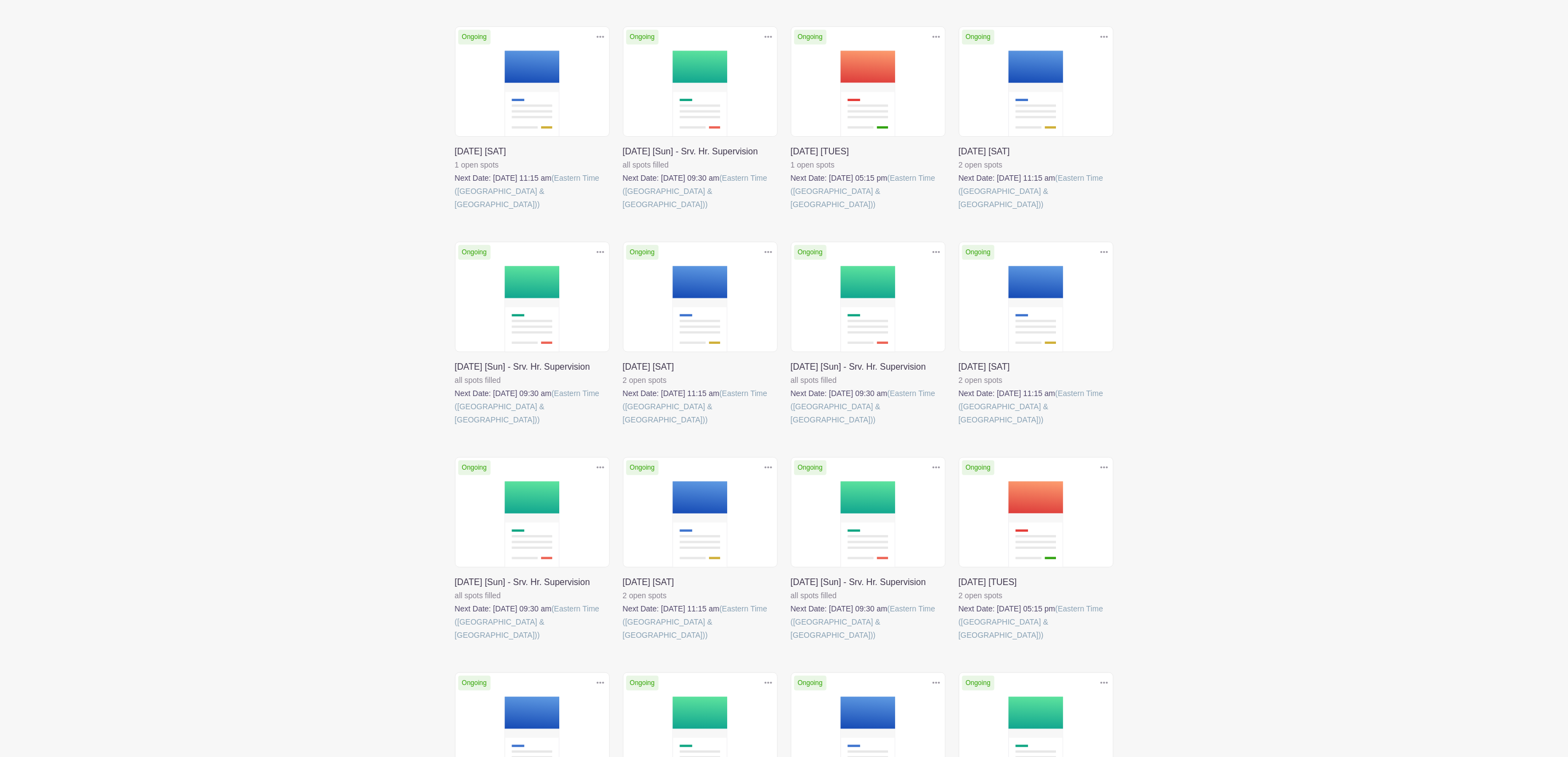
click at [623, 426] on link at bounding box center [623, 426] width 0 height 0
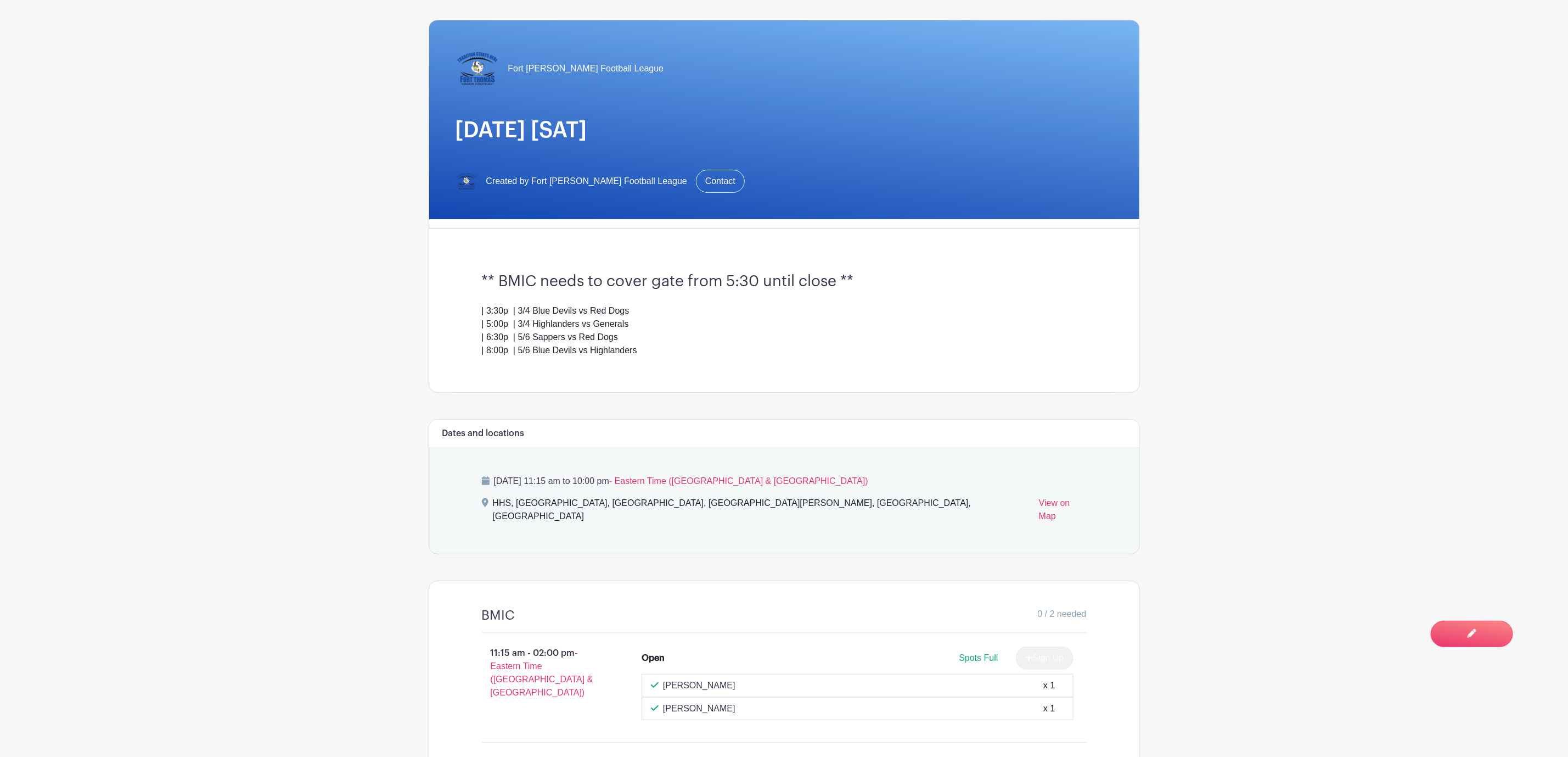
scroll to position [247, 0]
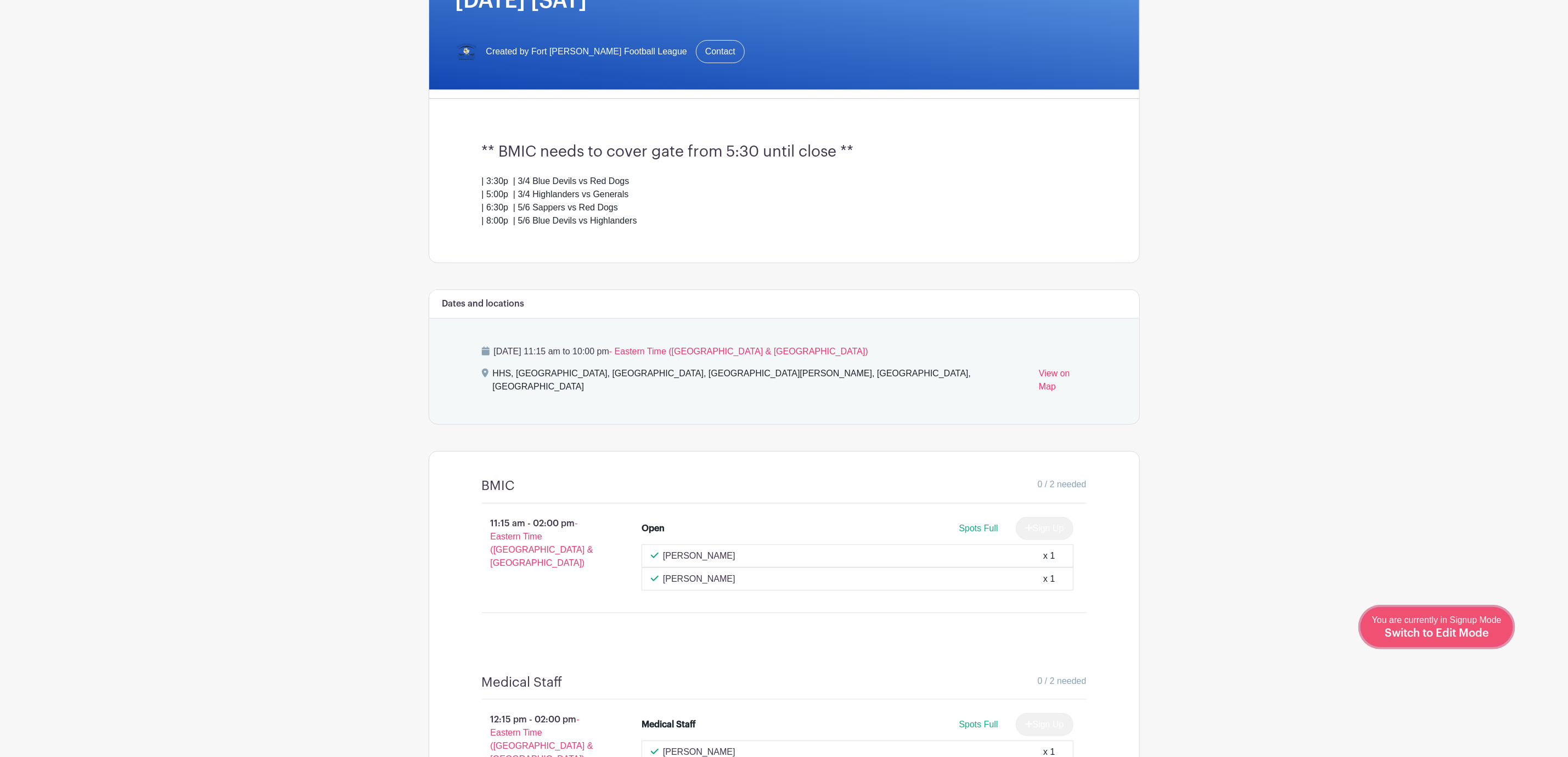
drag, startPoint x: 1505, startPoint y: 644, endPoint x: 1490, endPoint y: 635, distance: 17.5
click at [1504, 644] on link "Edit Event You are currently in Signup Mode Switch to Edit Mode" at bounding box center [1437, 626] width 153 height 40
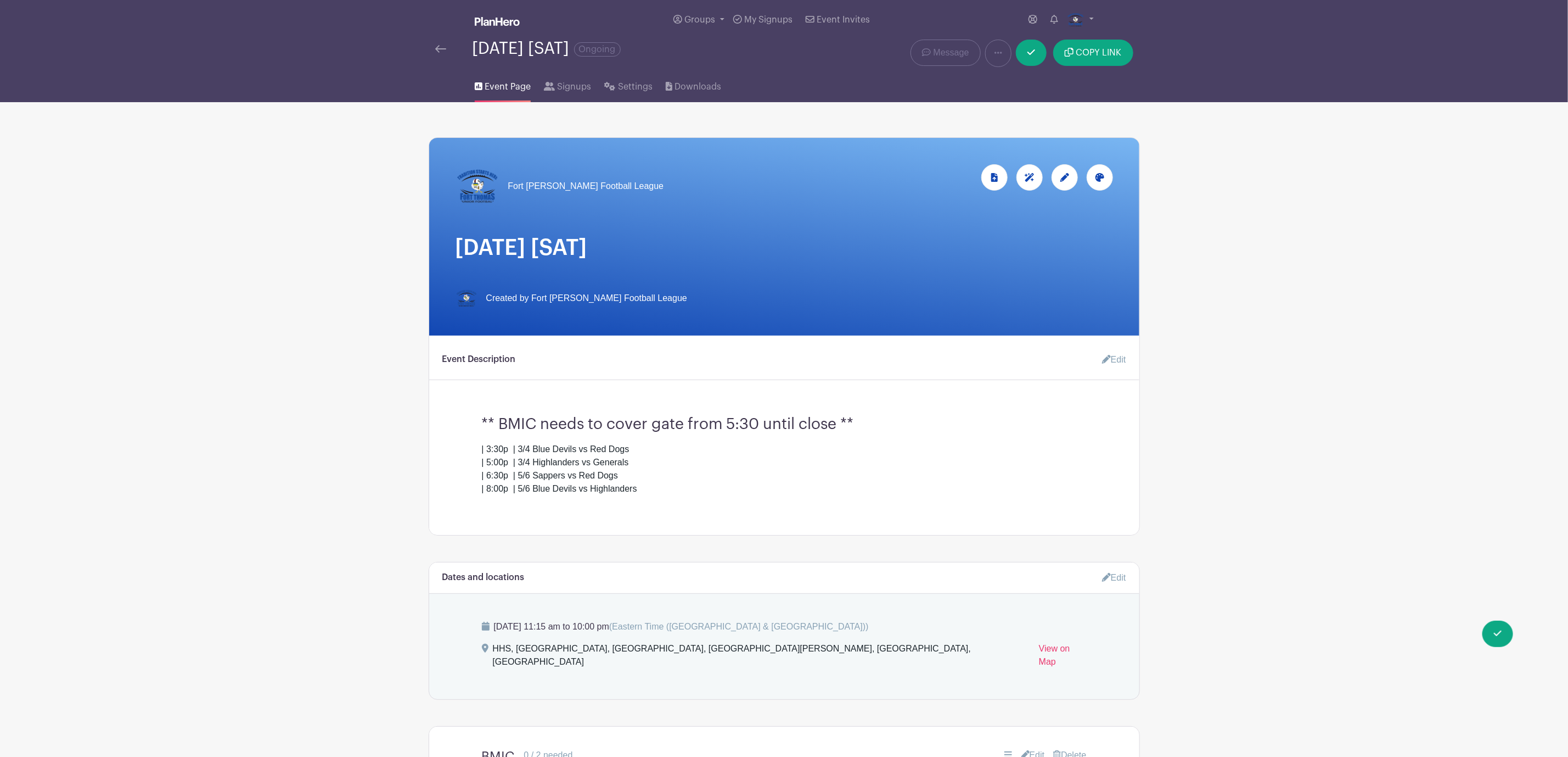
click at [1114, 365] on link "Edit" at bounding box center [1110, 360] width 33 height 22
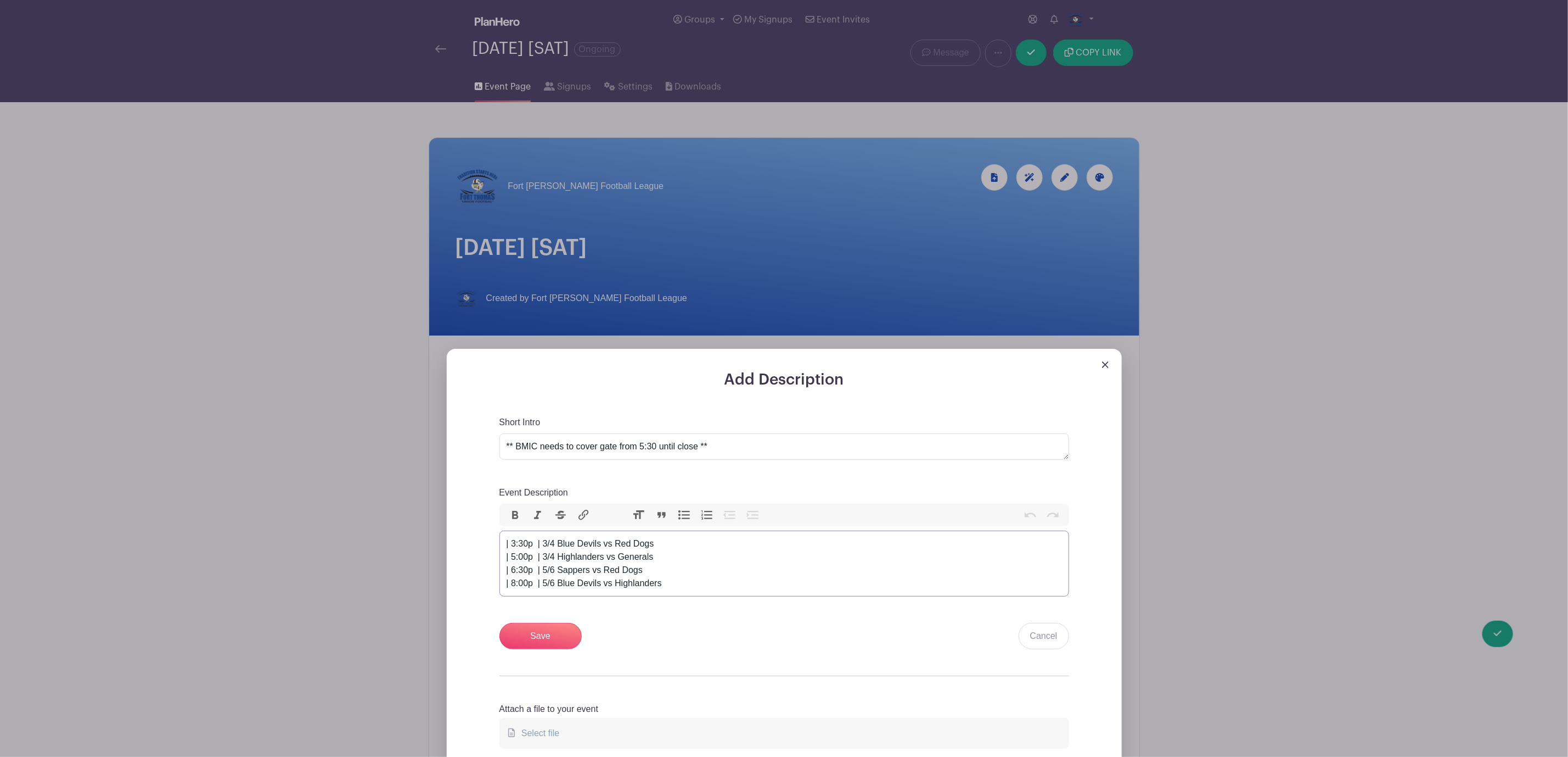
click at [519, 549] on div "| 3:30p | 3/4 Blue Devils vs Red Dogs | 5:00p | 3/4 Highlanders vs Generals | 6…" at bounding box center [784, 564] width 555 height 53
type trix-editor "<div>&nbsp;| 12:30p&nbsp; | 3/4 Blue Devils vs Red Dogs<br>&nbsp;| 2:00p&nbsp; …"
click at [545, 629] on input "Save" at bounding box center [541, 635] width 82 height 26
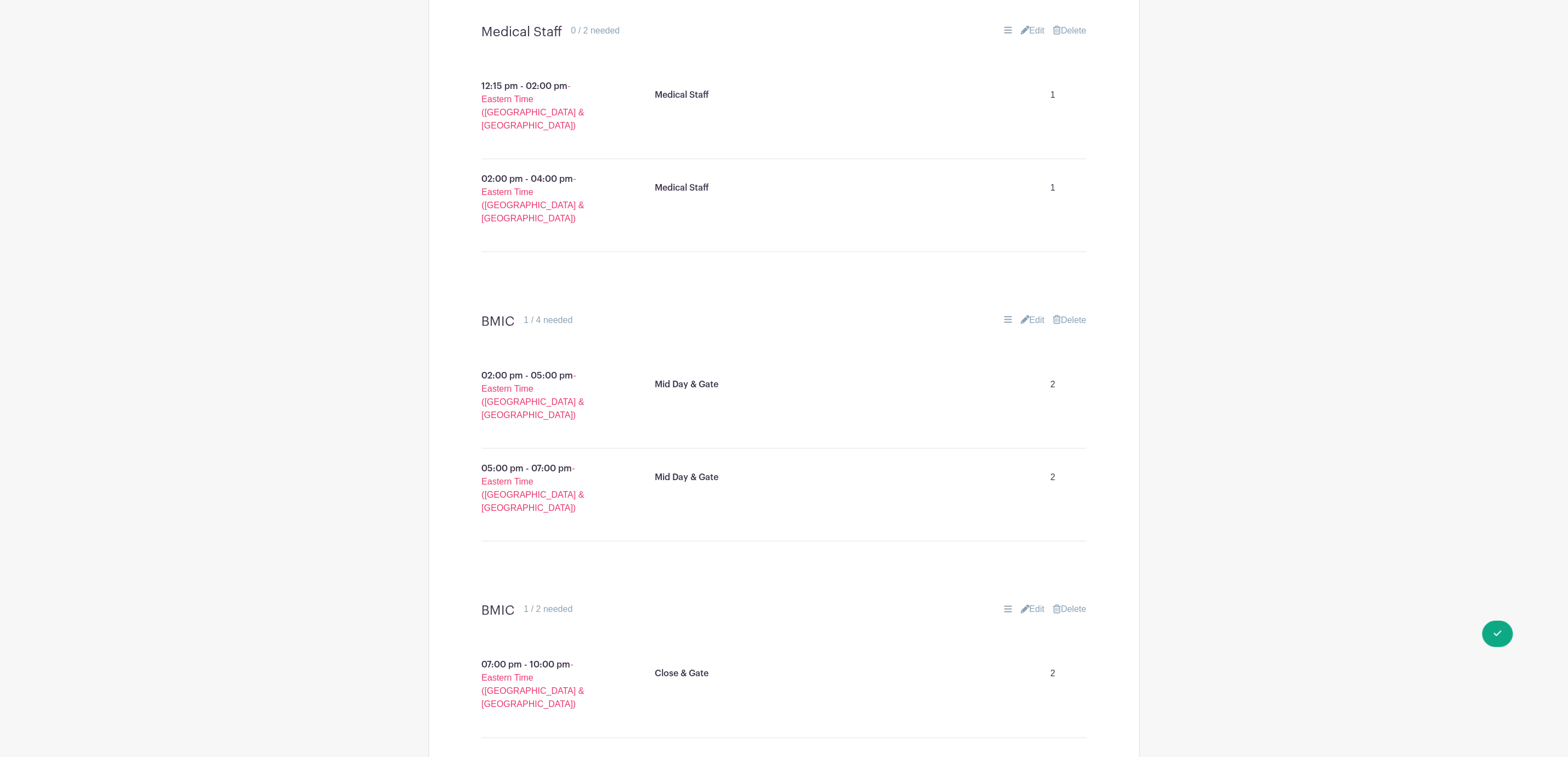
scroll to position [1071, 0]
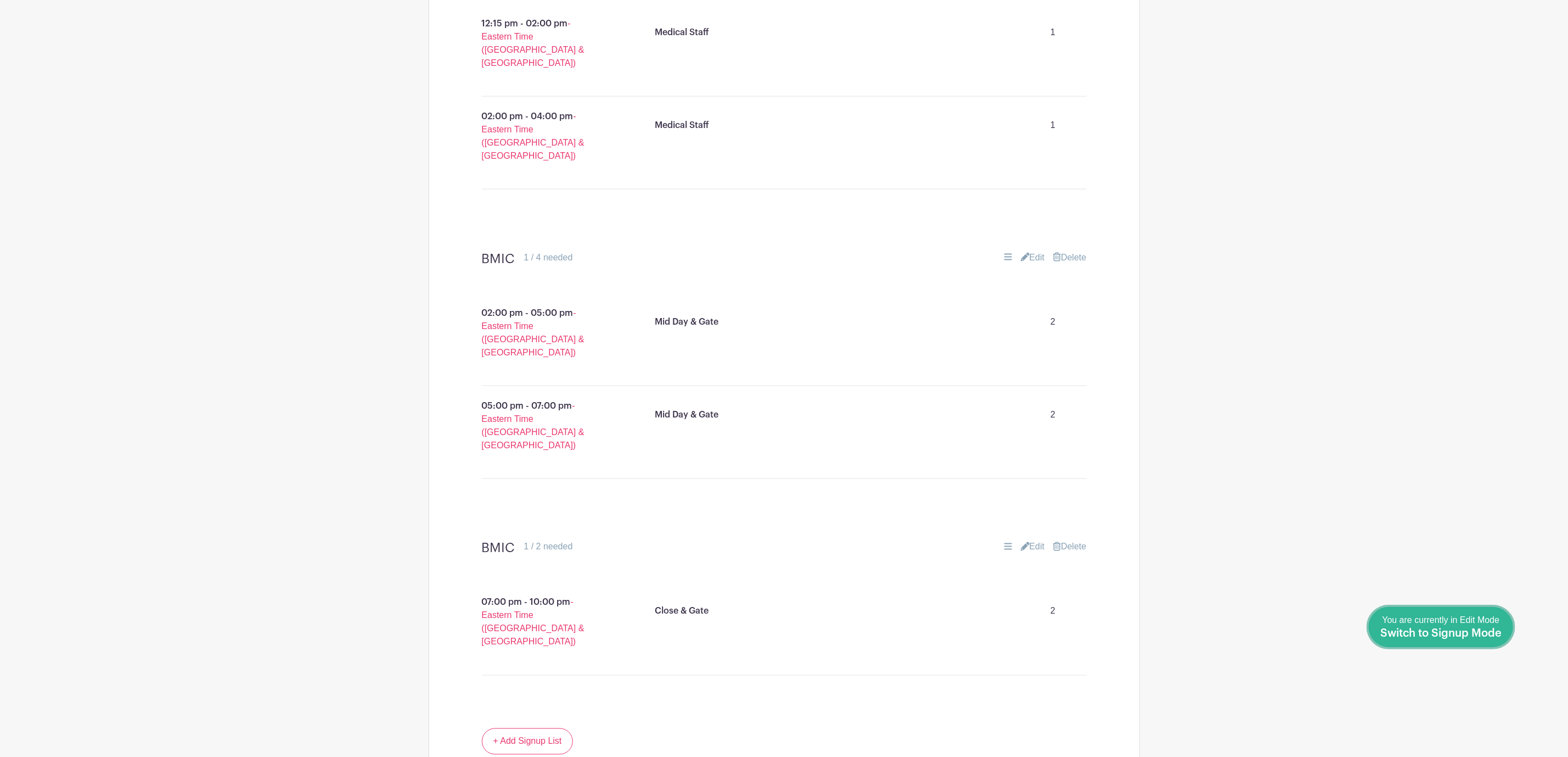
click at [1497, 631] on span "Switch to Signup Mode" at bounding box center [1442, 633] width 122 height 11
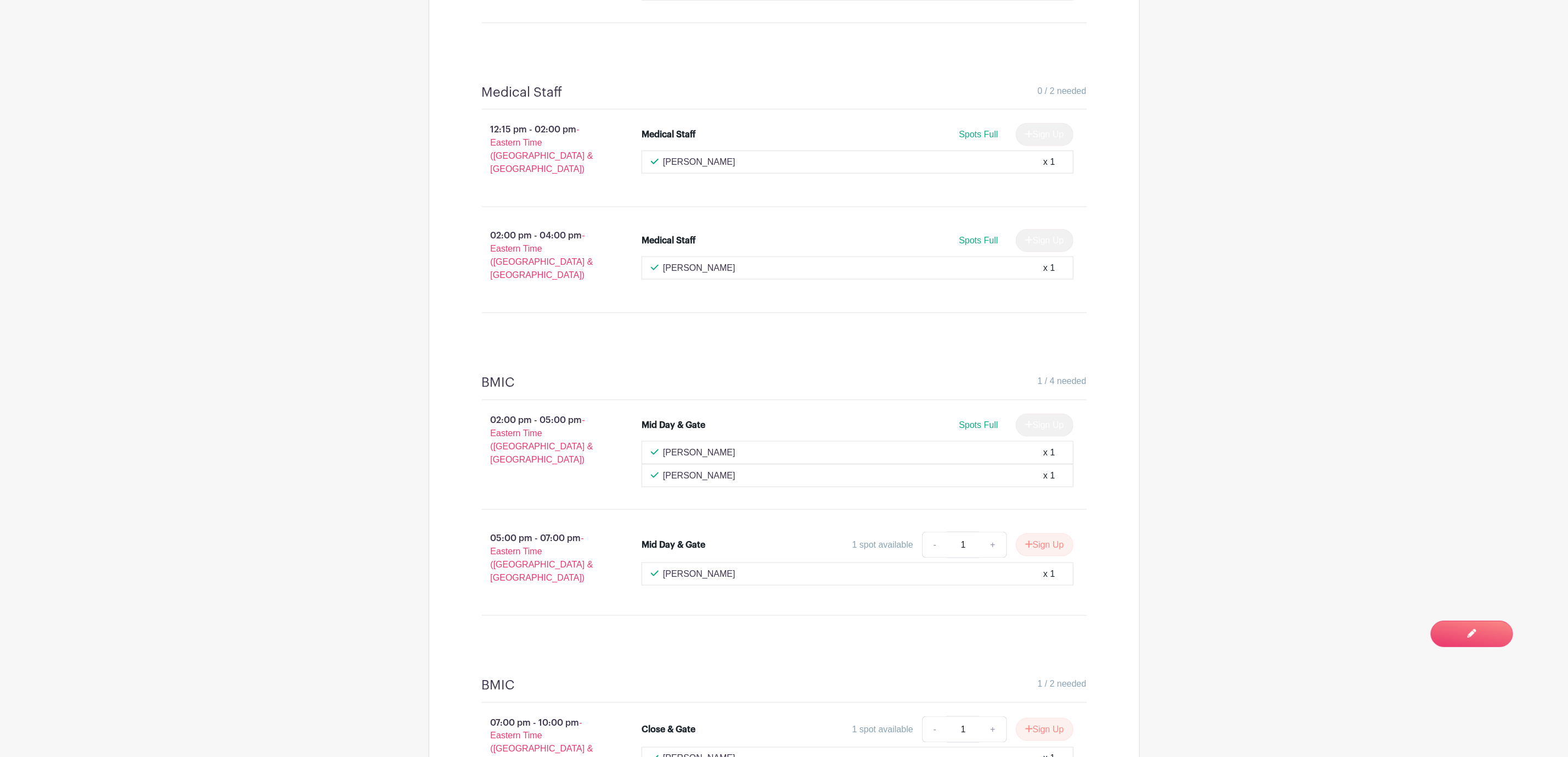
scroll to position [906, 0]
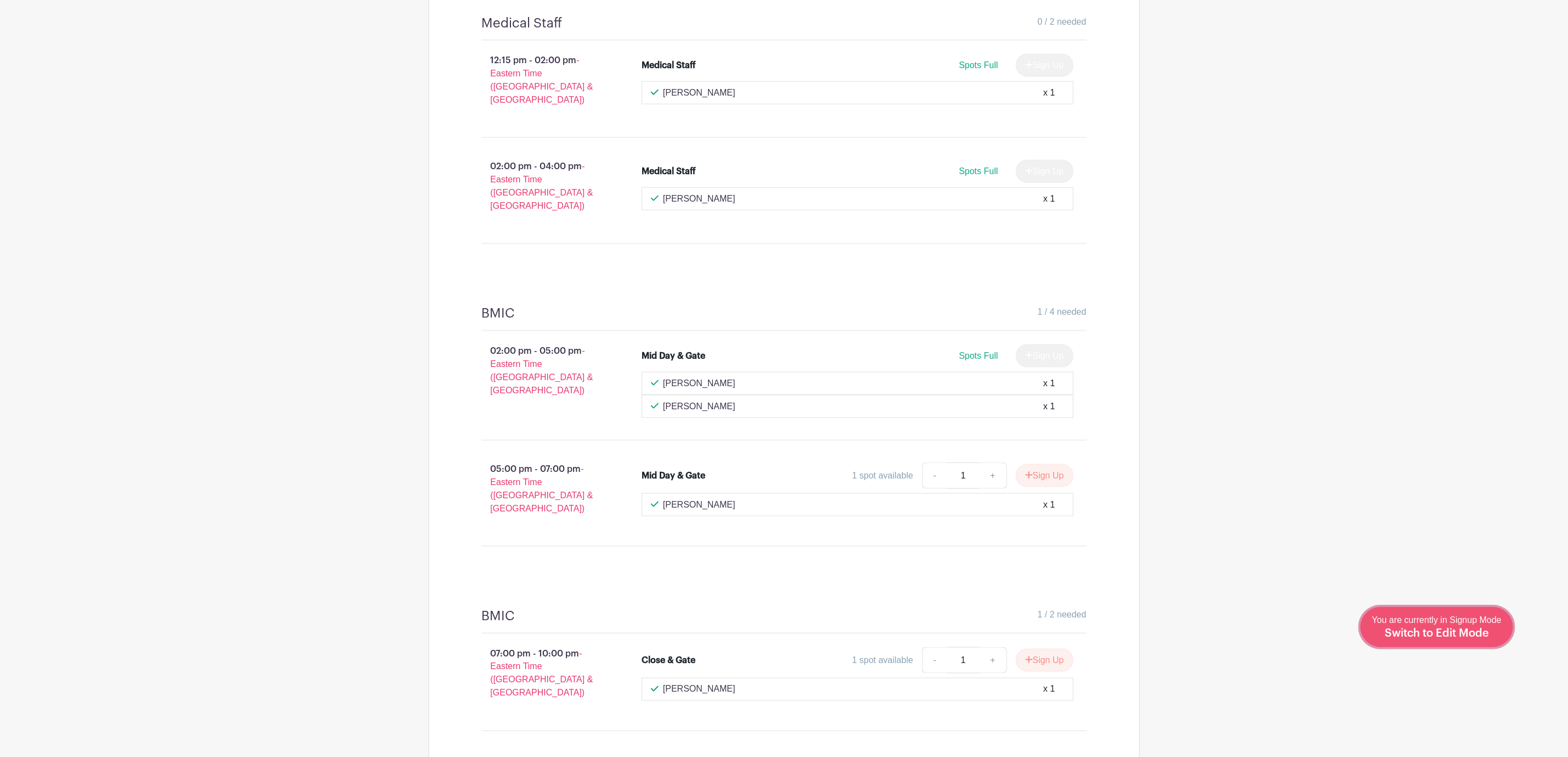
click at [1462, 624] on span "You are currently in Signup Mode Switch to Edit Mode" at bounding box center [1437, 627] width 129 height 23
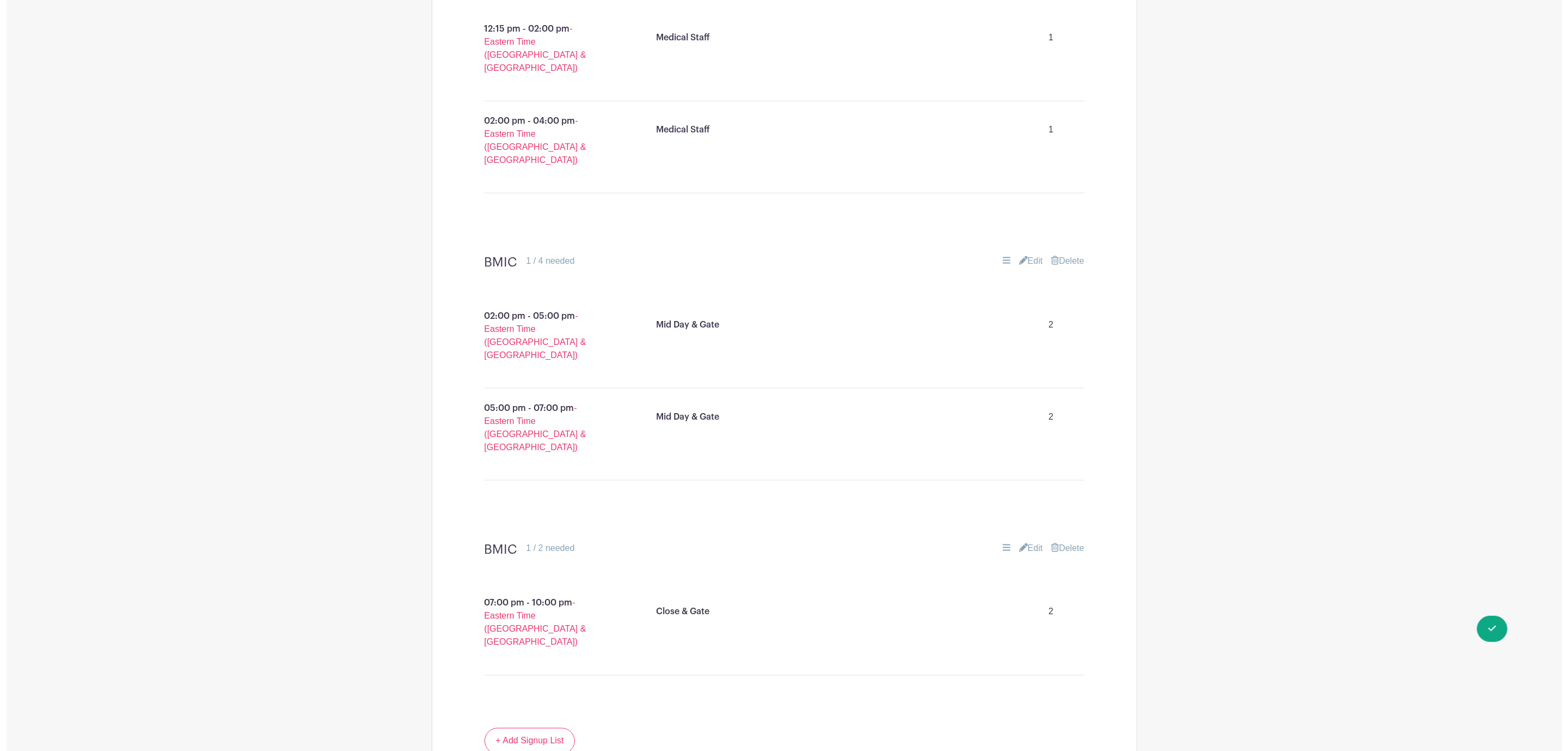
scroll to position [1128, 0]
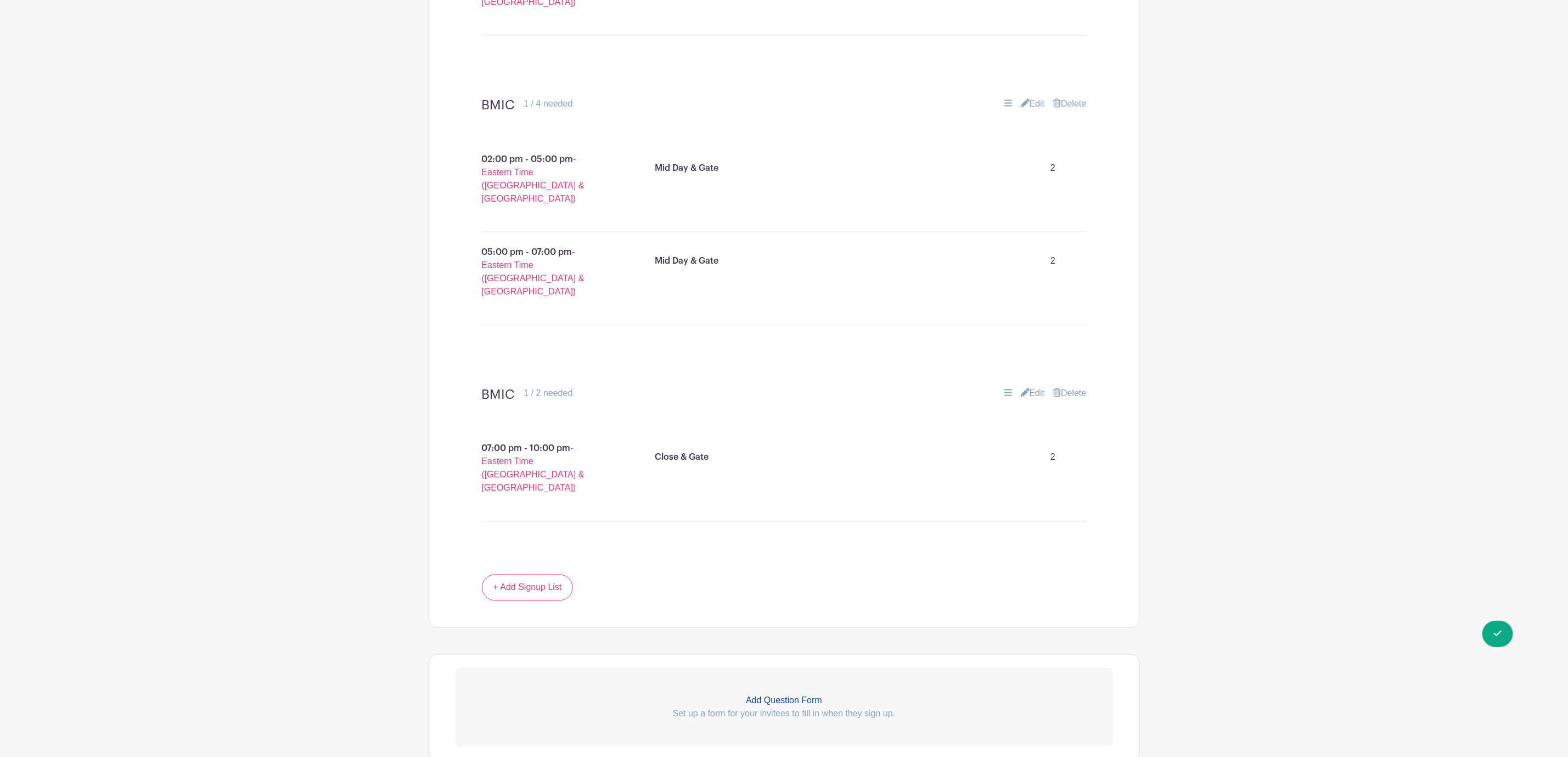
click at [1083, 387] on link "Delete" at bounding box center [1070, 393] width 33 height 13
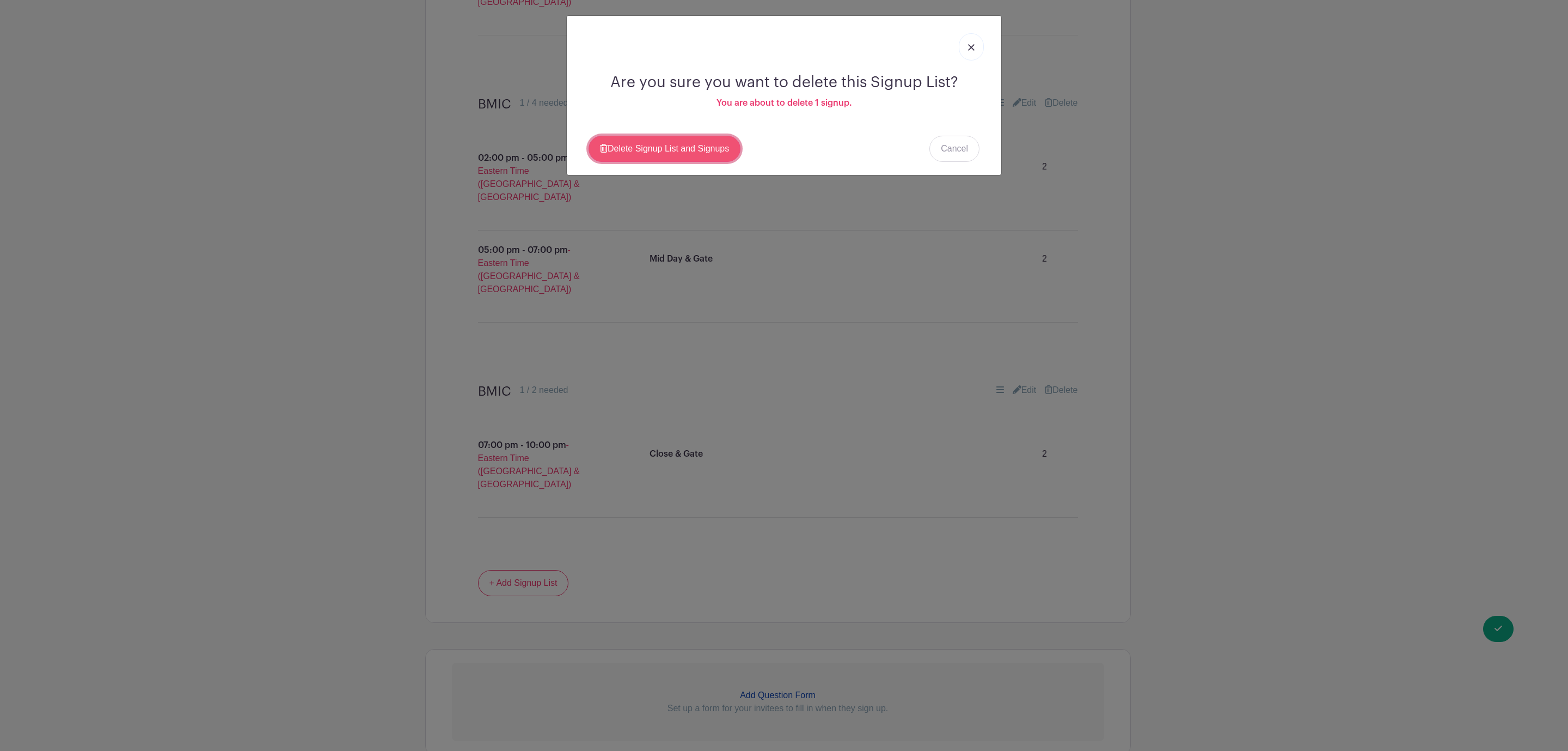
click at [698, 155] on link "Delete Signup List and Signups" at bounding box center [665, 149] width 152 height 26
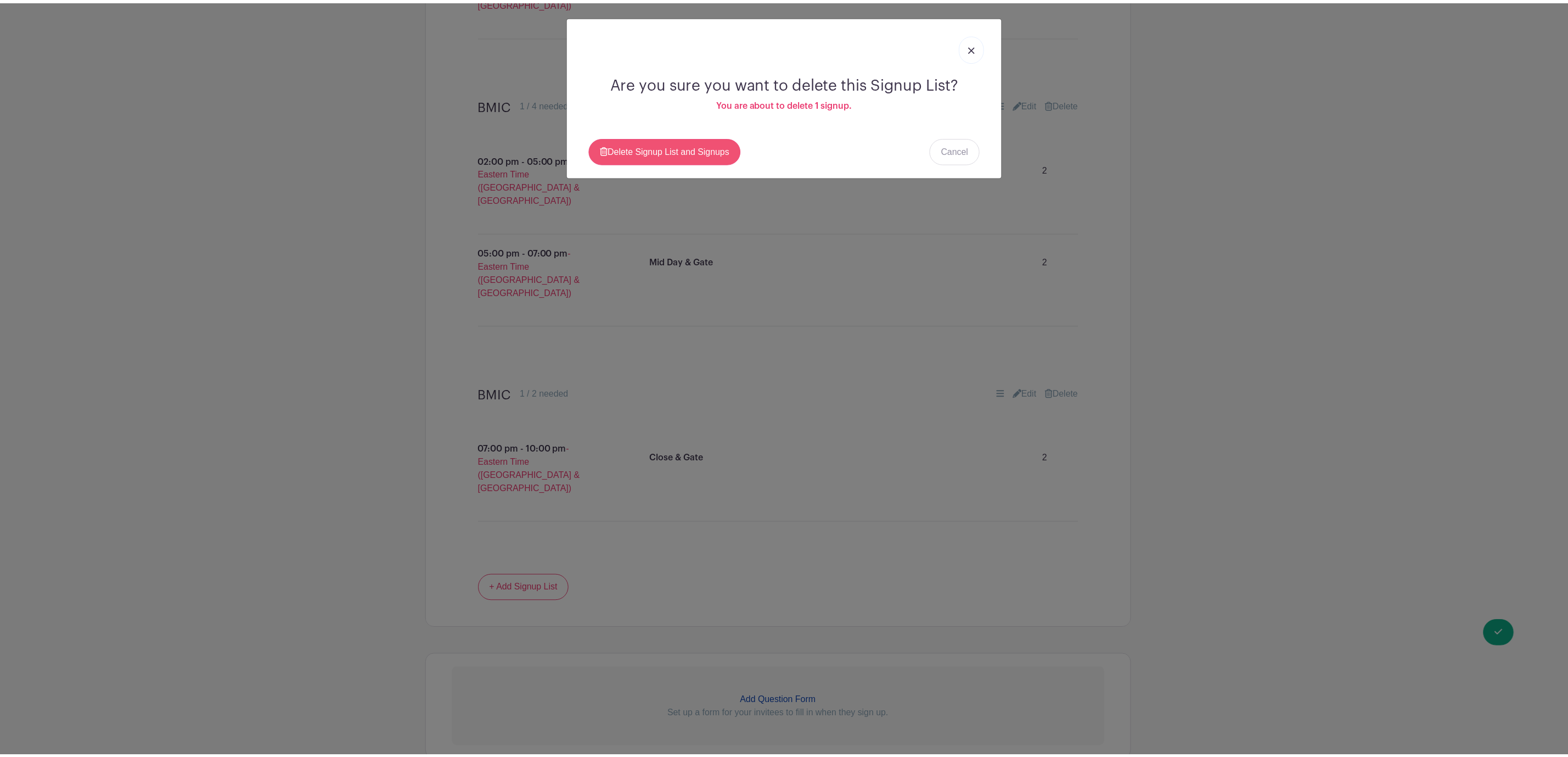
scroll to position [950, 0]
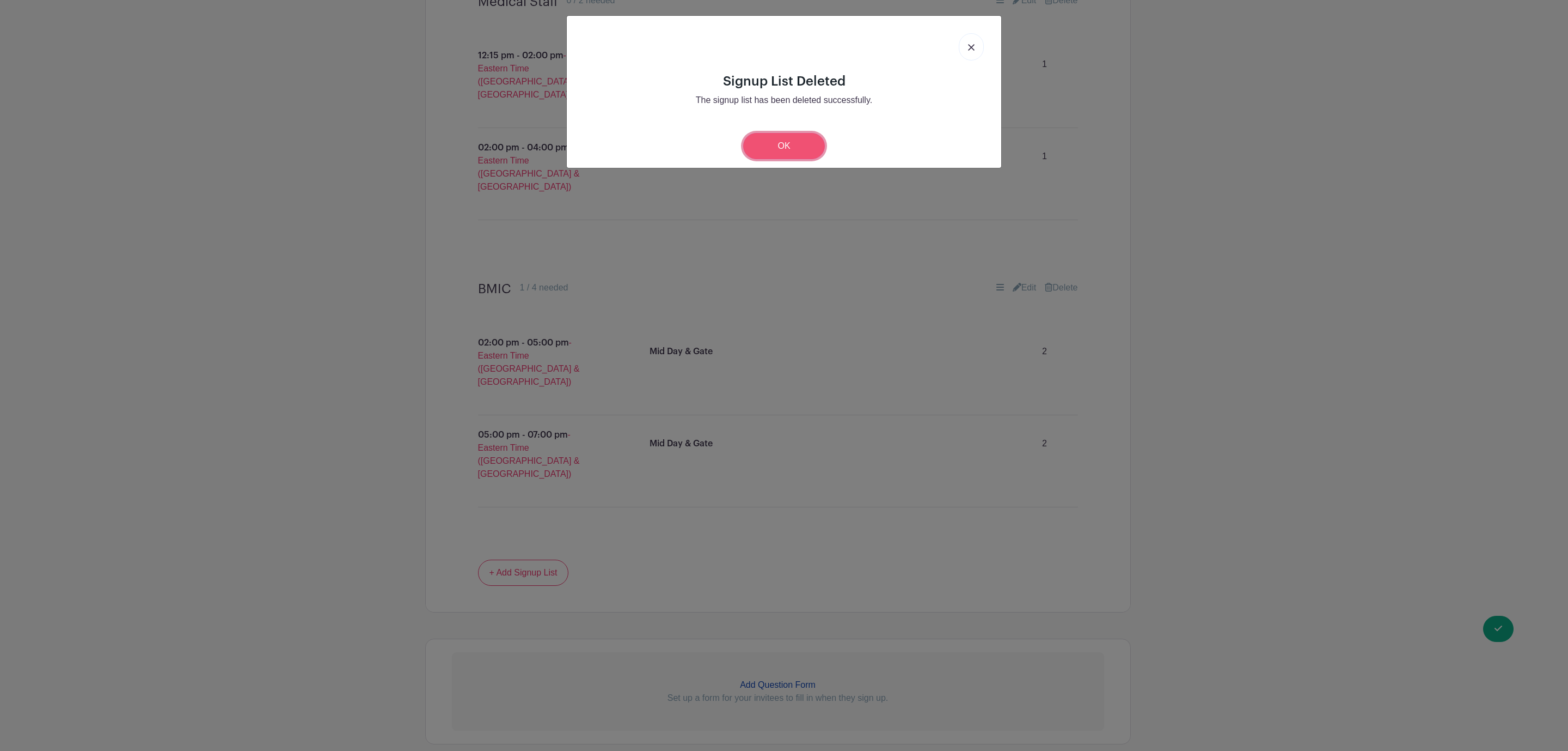
click at [761, 143] on link "OK" at bounding box center [784, 146] width 82 height 26
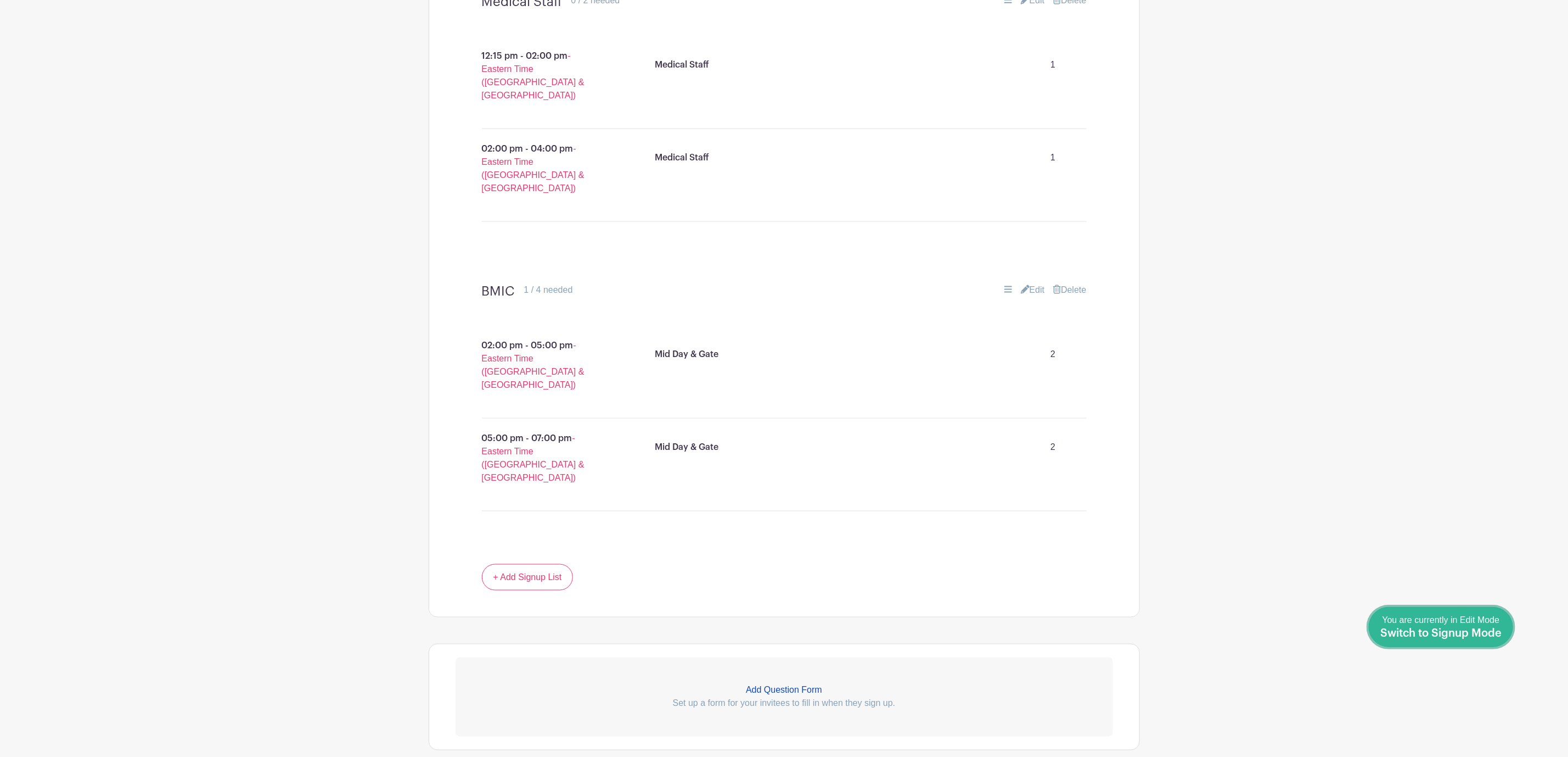
click at [1479, 632] on span "Switch to Signup Mode" at bounding box center [1442, 633] width 122 height 11
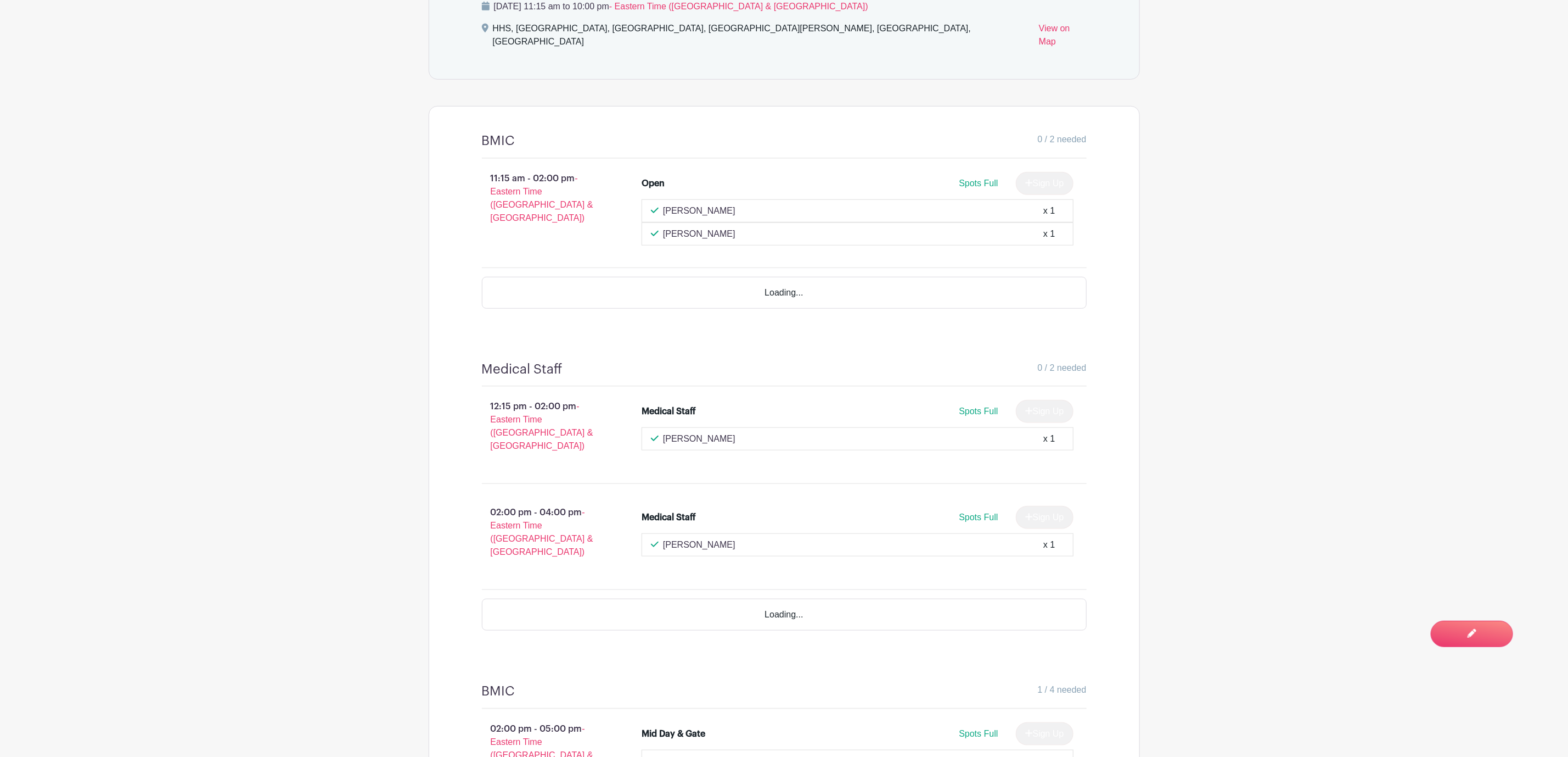
scroll to position [659, 0]
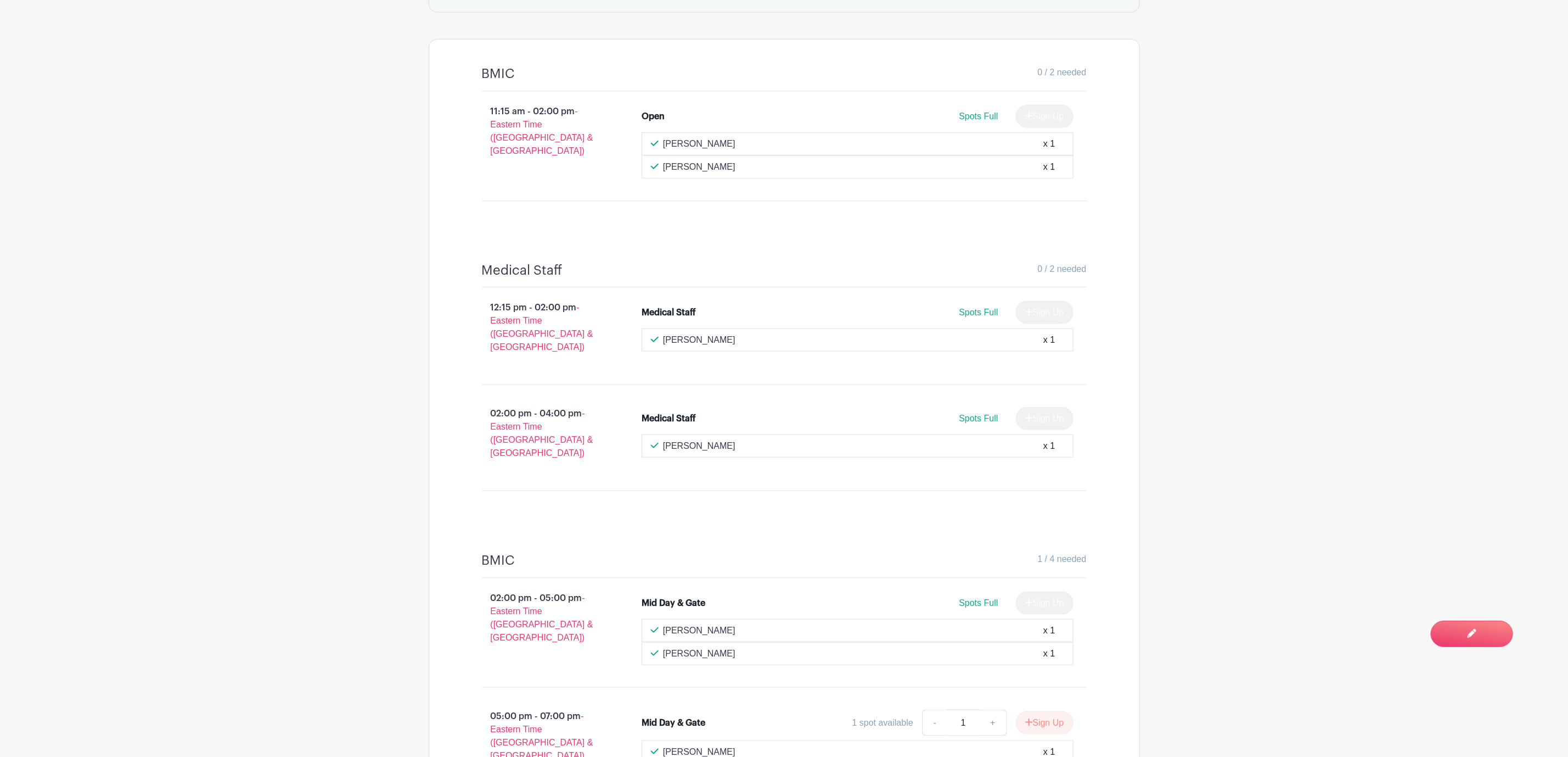
click at [580, 263] on div "0 / 2 needed" at bounding box center [825, 271] width 524 height 16
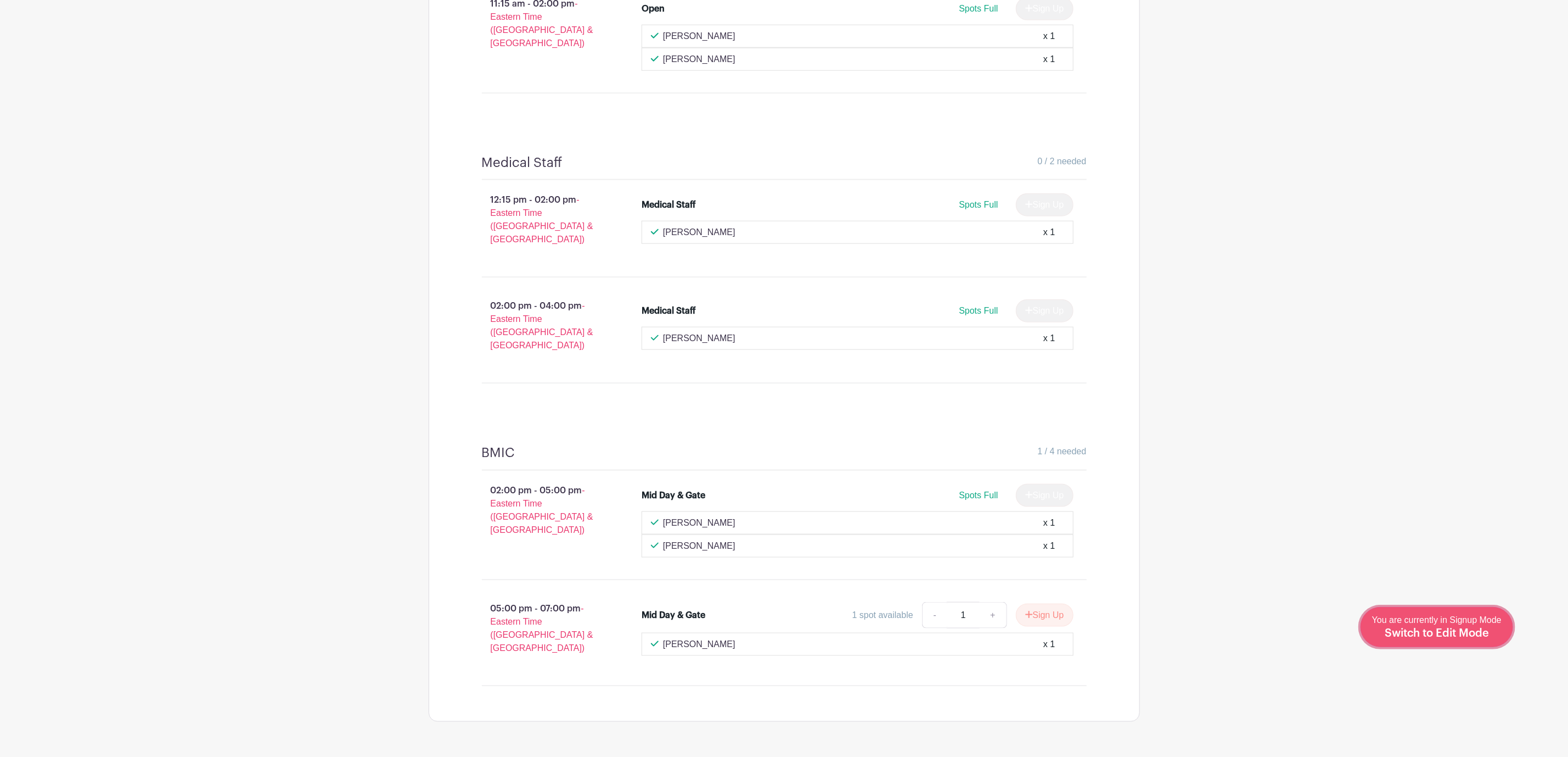
click at [1470, 642] on link "Edit Event You are currently in Signup Mode Switch to Edit Mode" at bounding box center [1437, 626] width 153 height 40
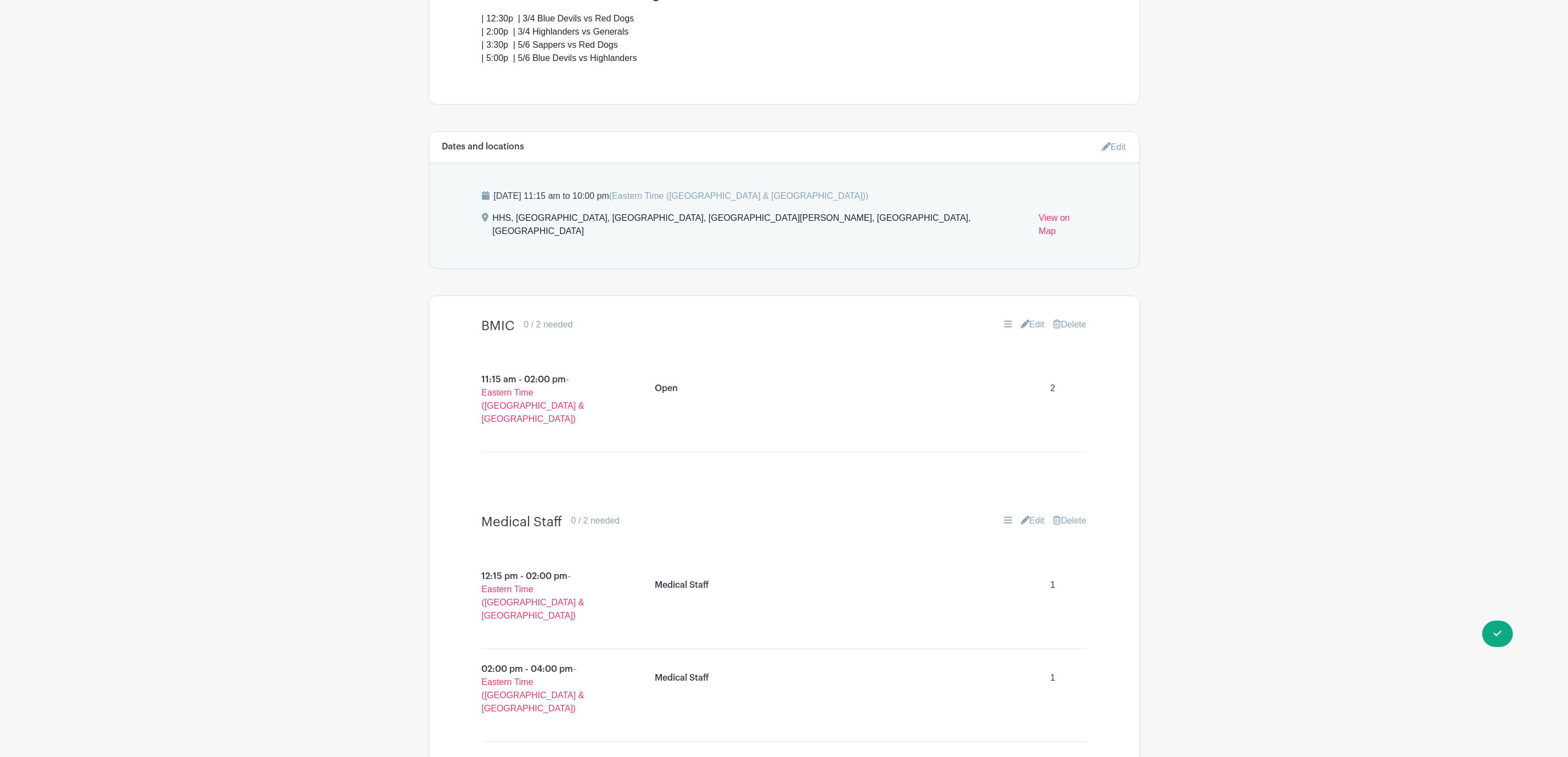
scroll to position [576, 0]
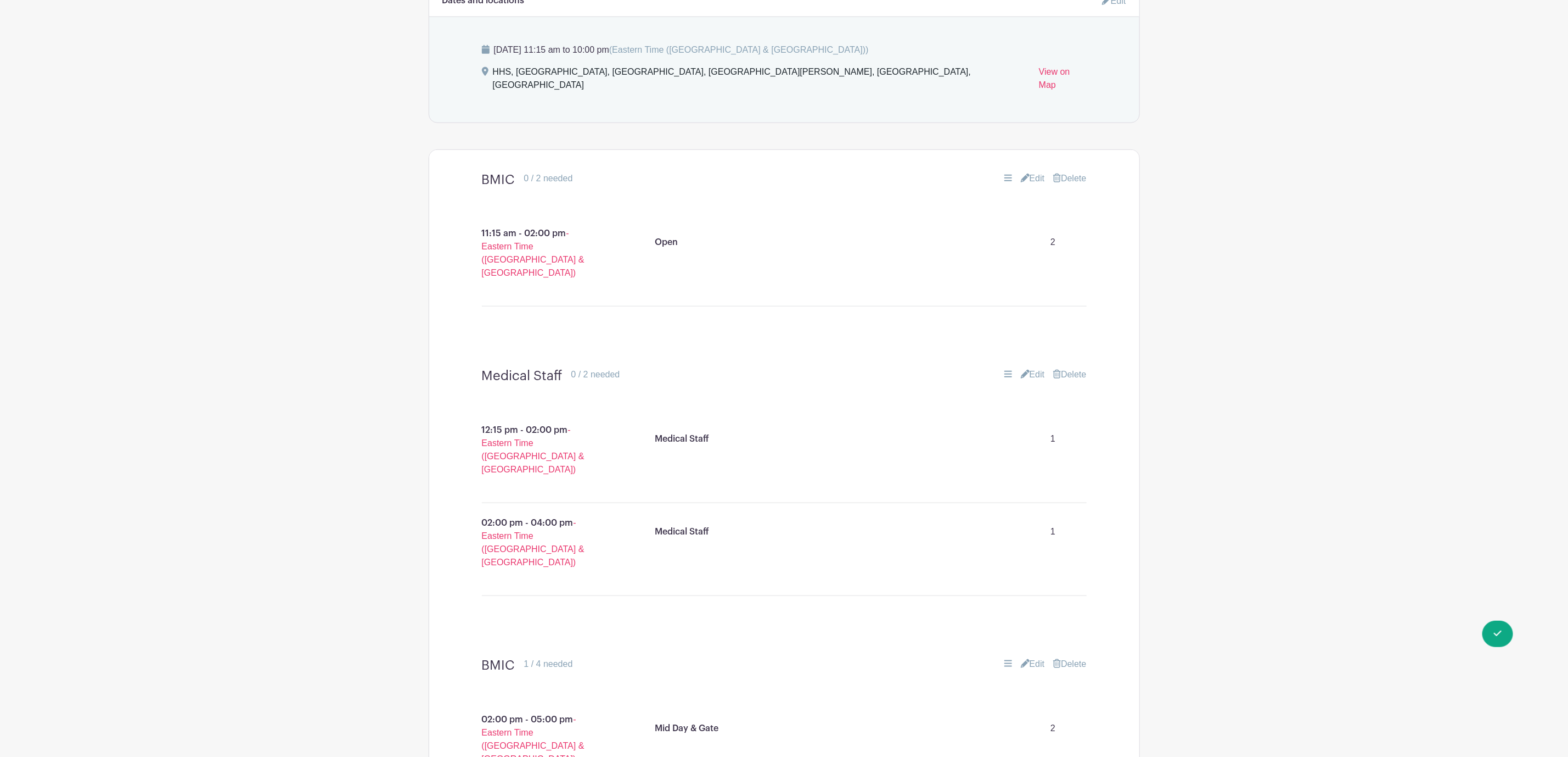
click at [525, 359] on div "Medical Staff 0 / 2 needed Edit Delete" at bounding box center [784, 376] width 658 height 34
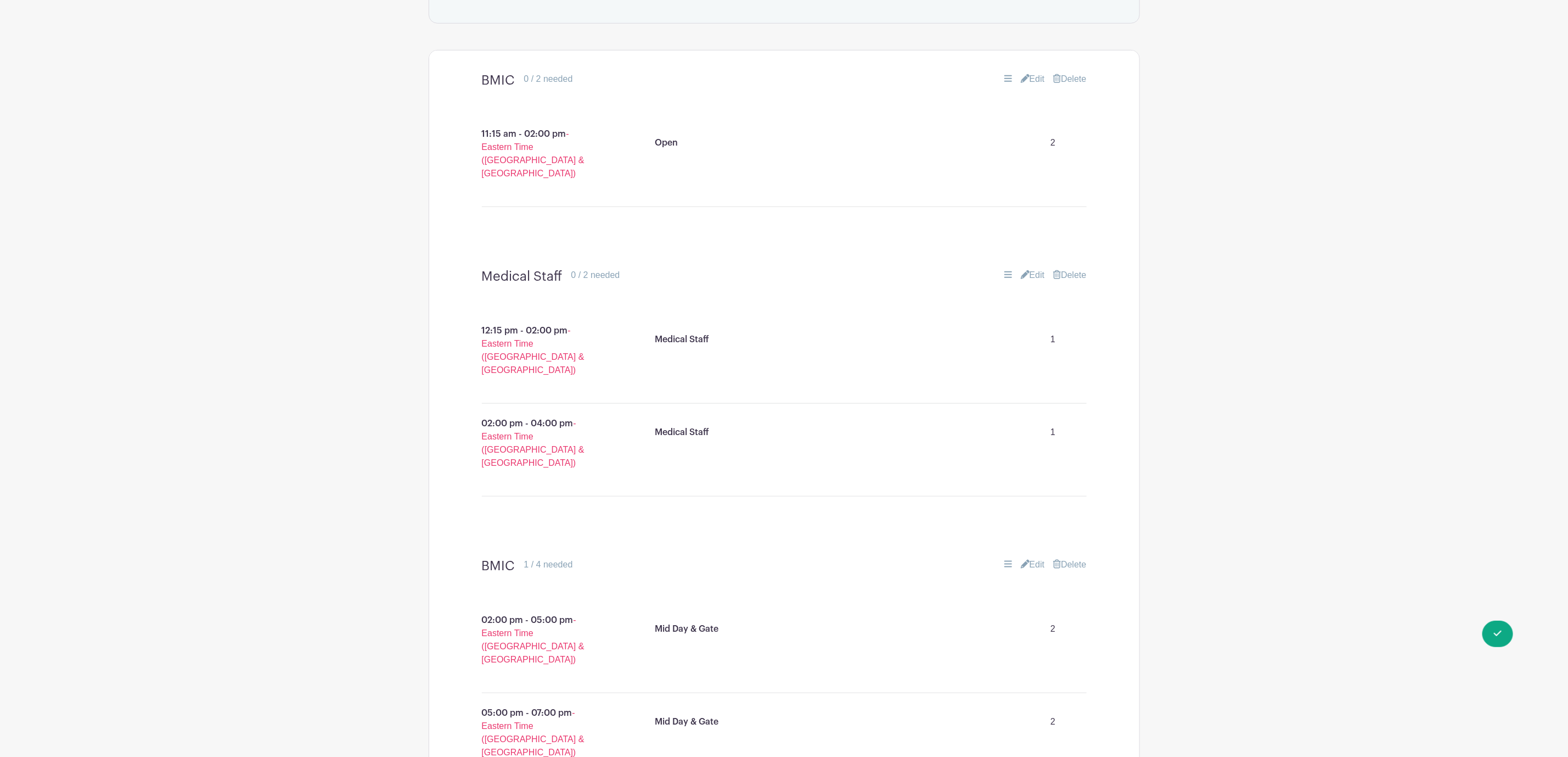
scroll to position [742, 0]
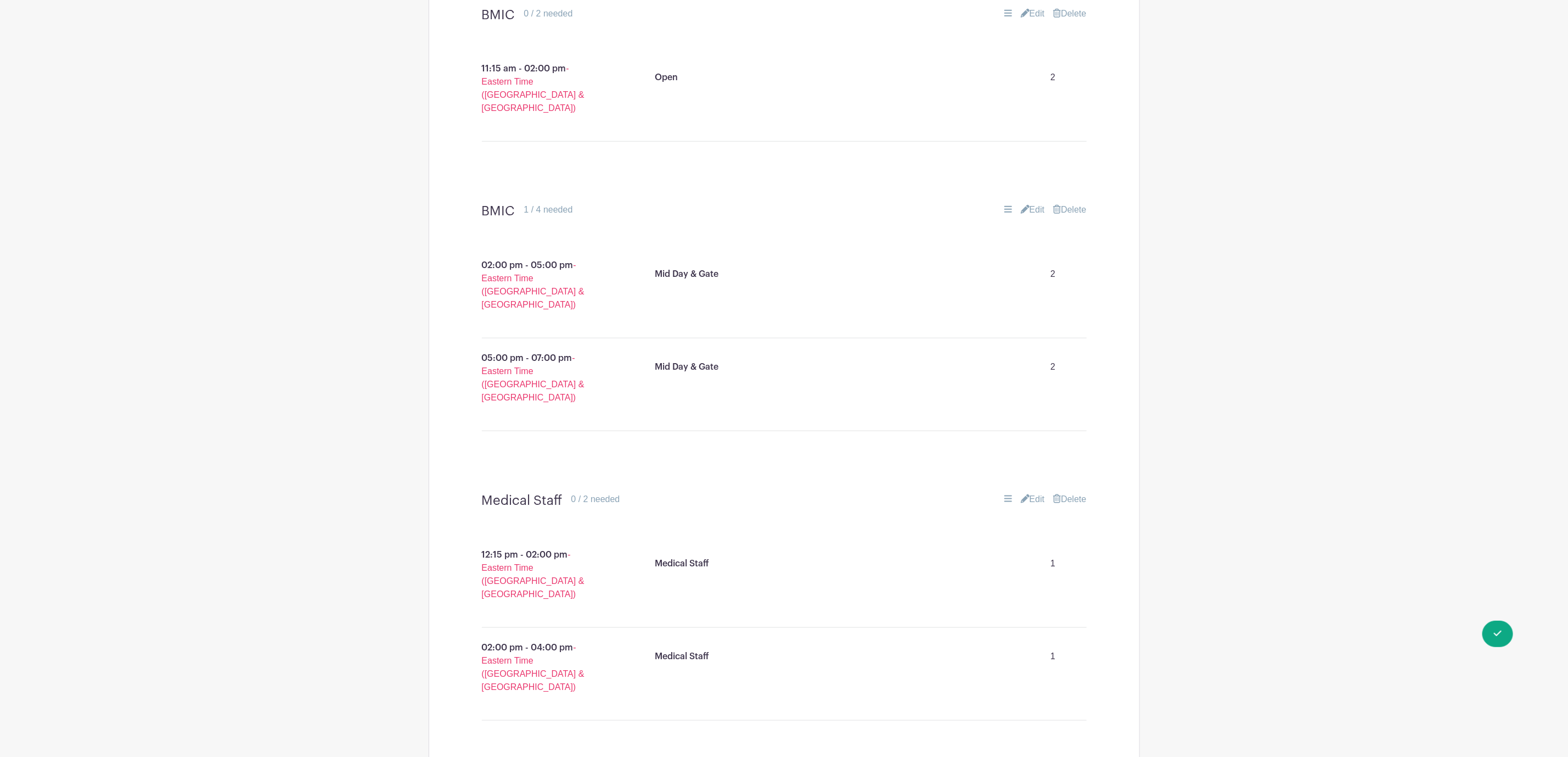
click at [1281, 274] on main "Groups All Groups Announcers & Clock Concessions Fort Thomas Junior Football Le…" at bounding box center [784, 143] width 1568 height 1769
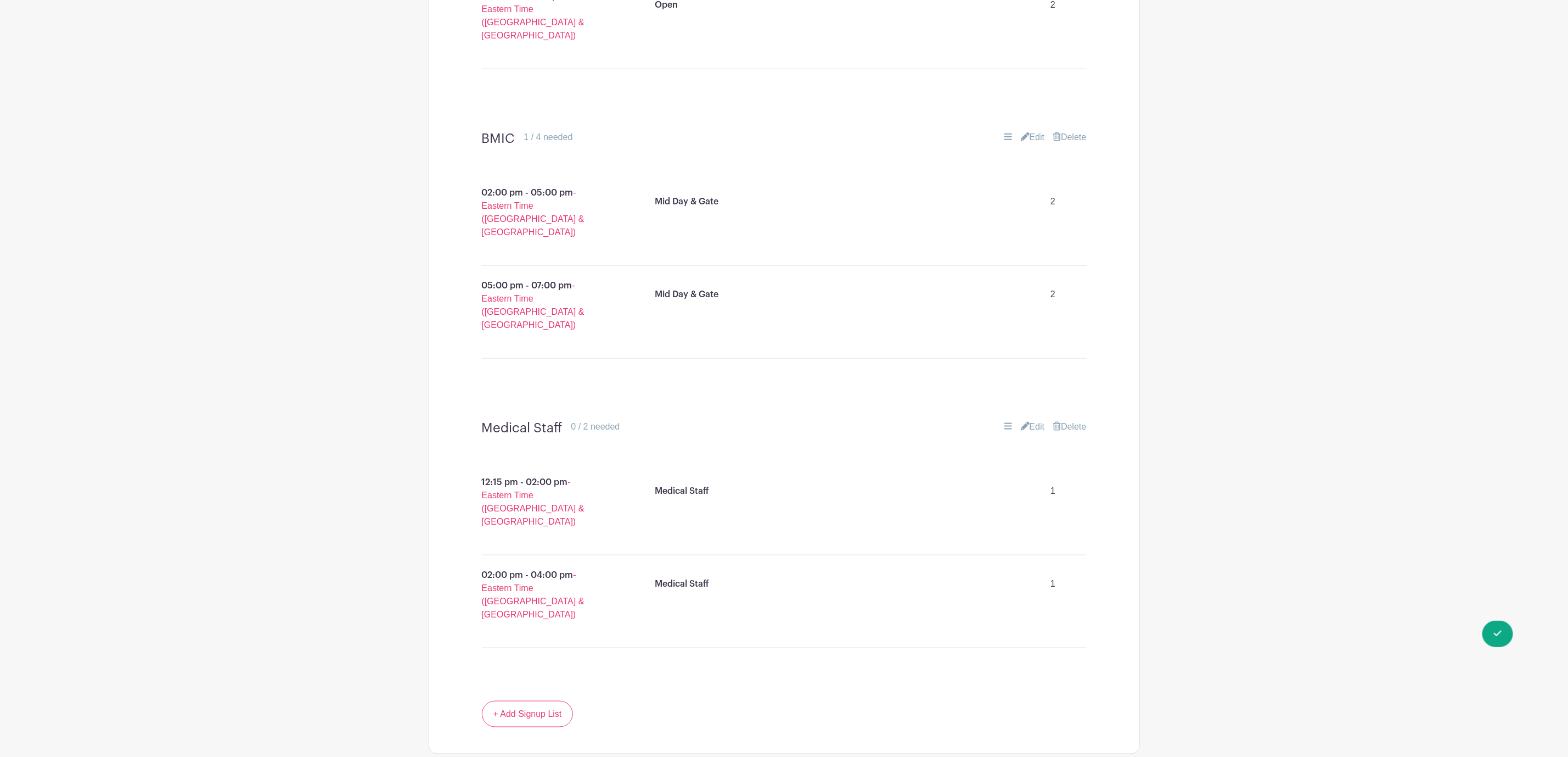
scroll to position [950, 0]
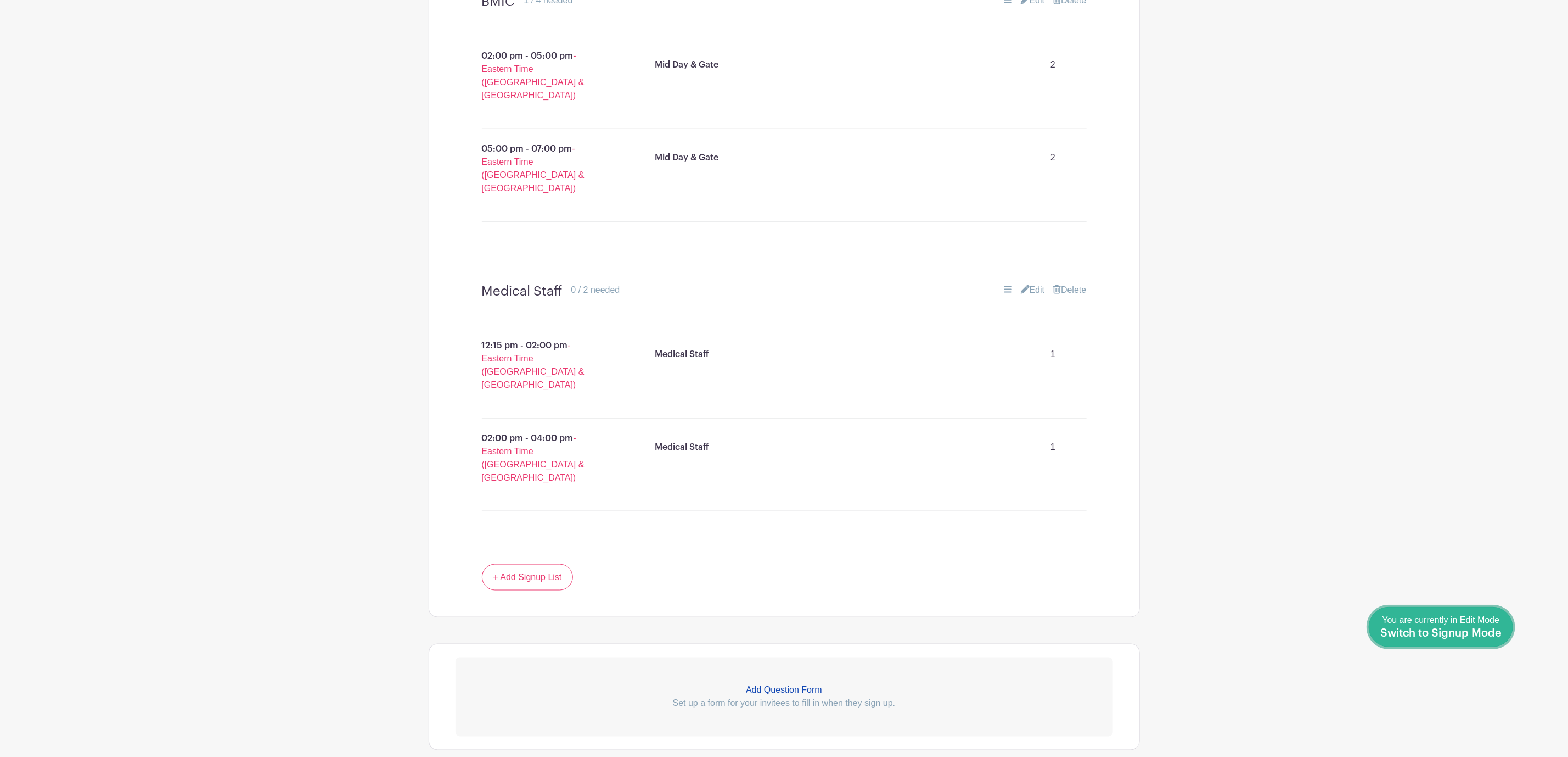
click at [1497, 623] on span "You are currently in Edit Mode Switch to Signup Mode" at bounding box center [1442, 627] width 122 height 23
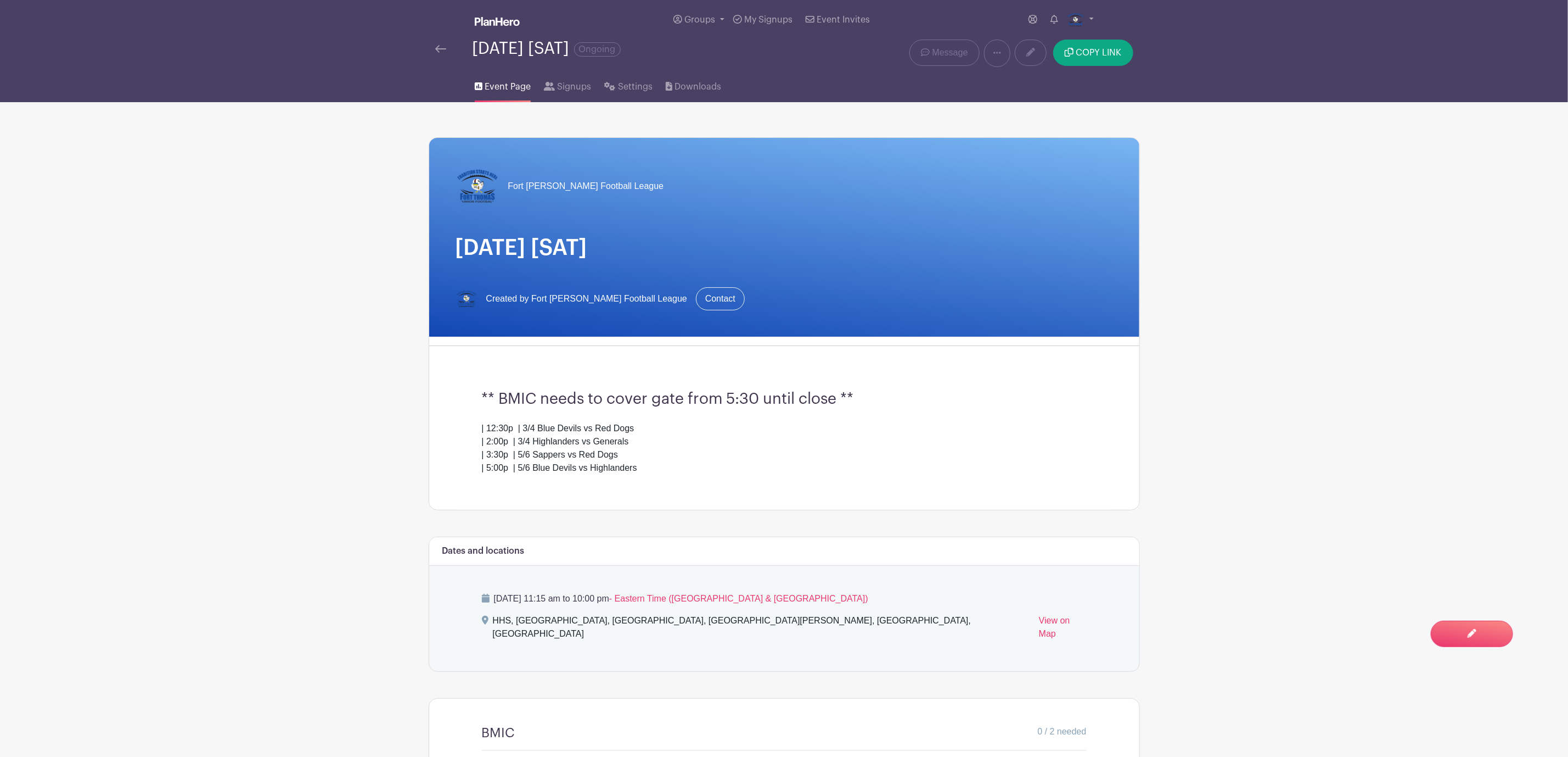
click at [438, 49] on img at bounding box center [441, 49] width 11 height 8
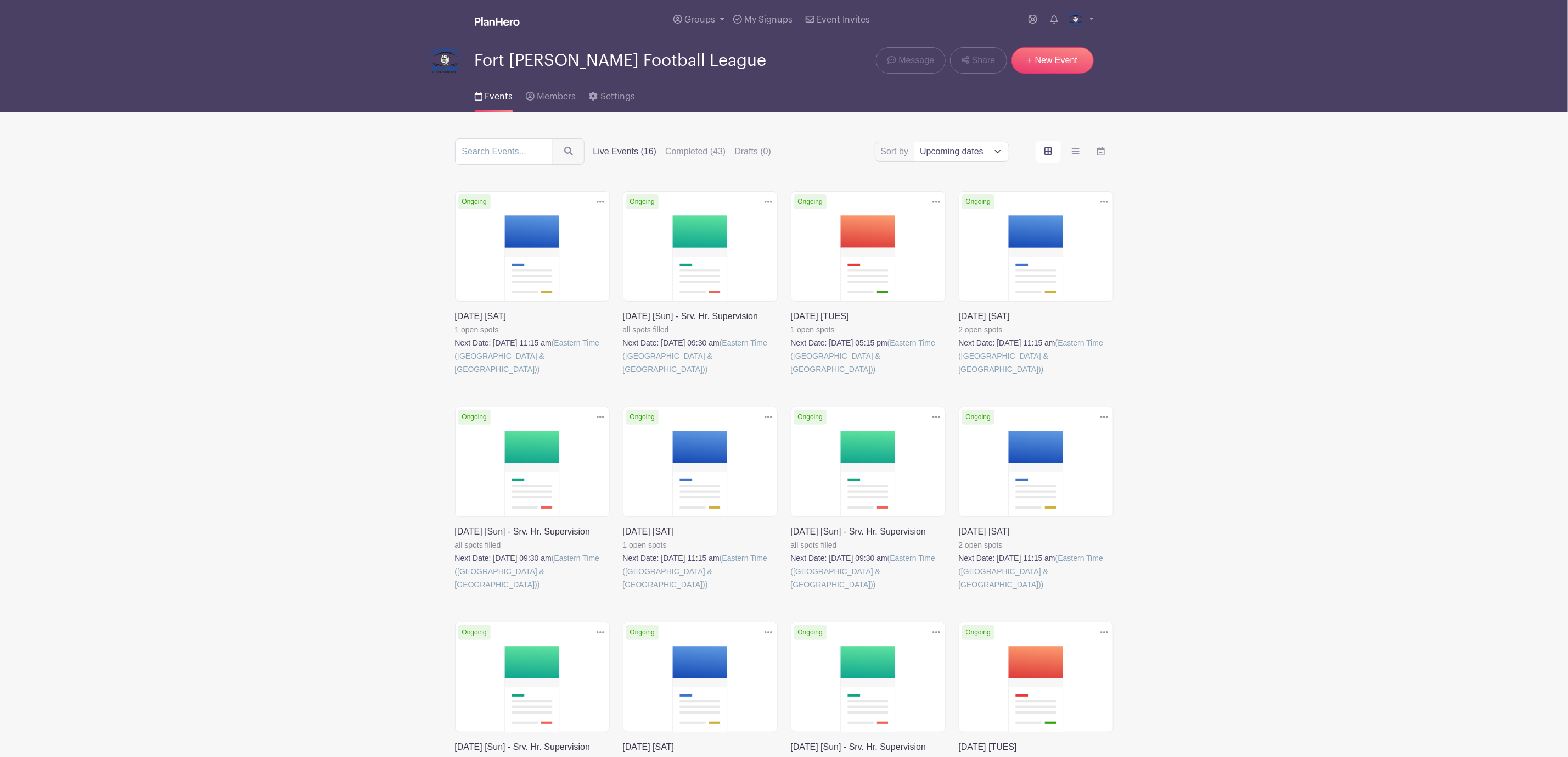
click at [623, 591] on link at bounding box center [623, 591] width 0 height 0
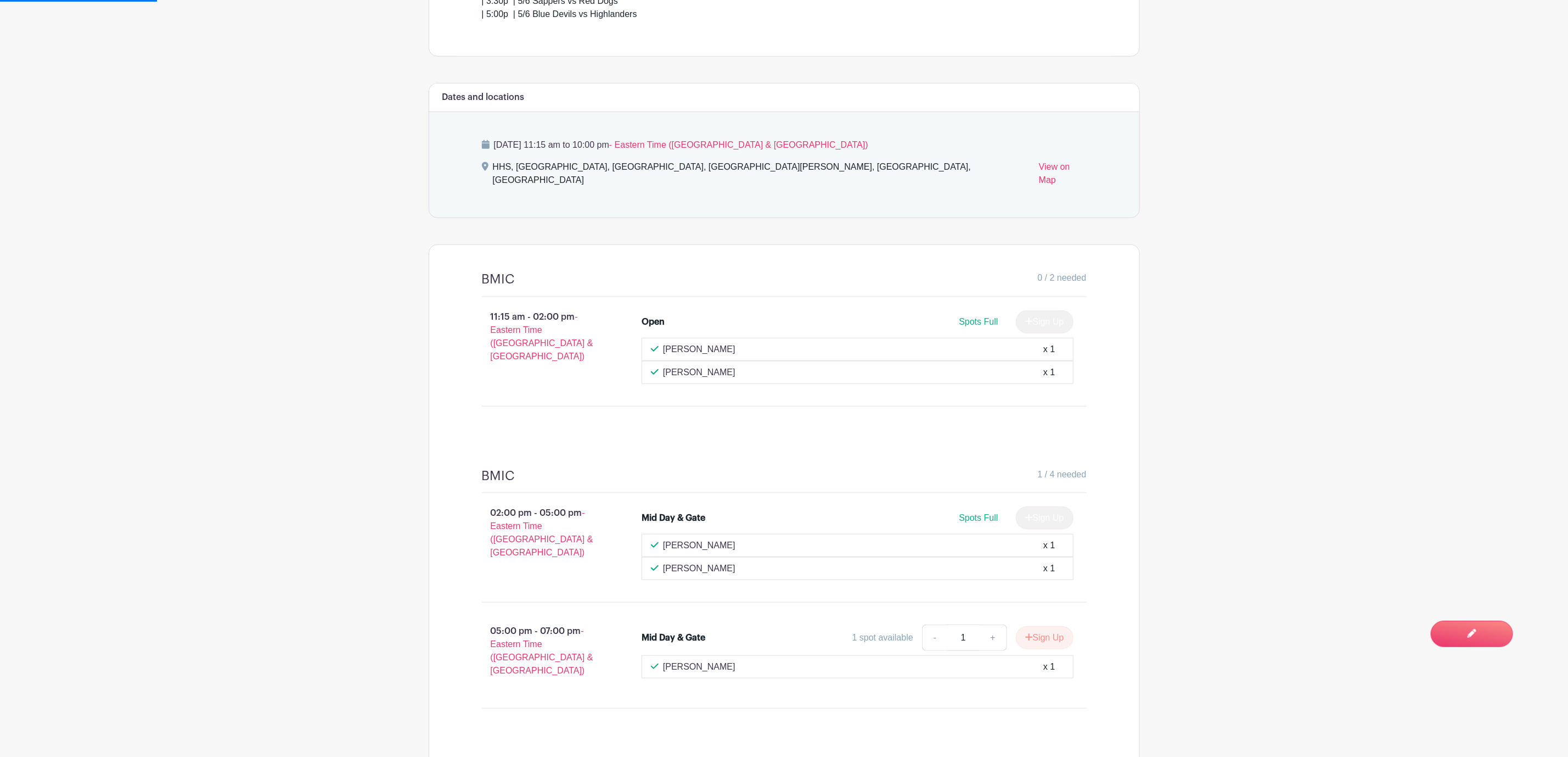
scroll to position [742, 0]
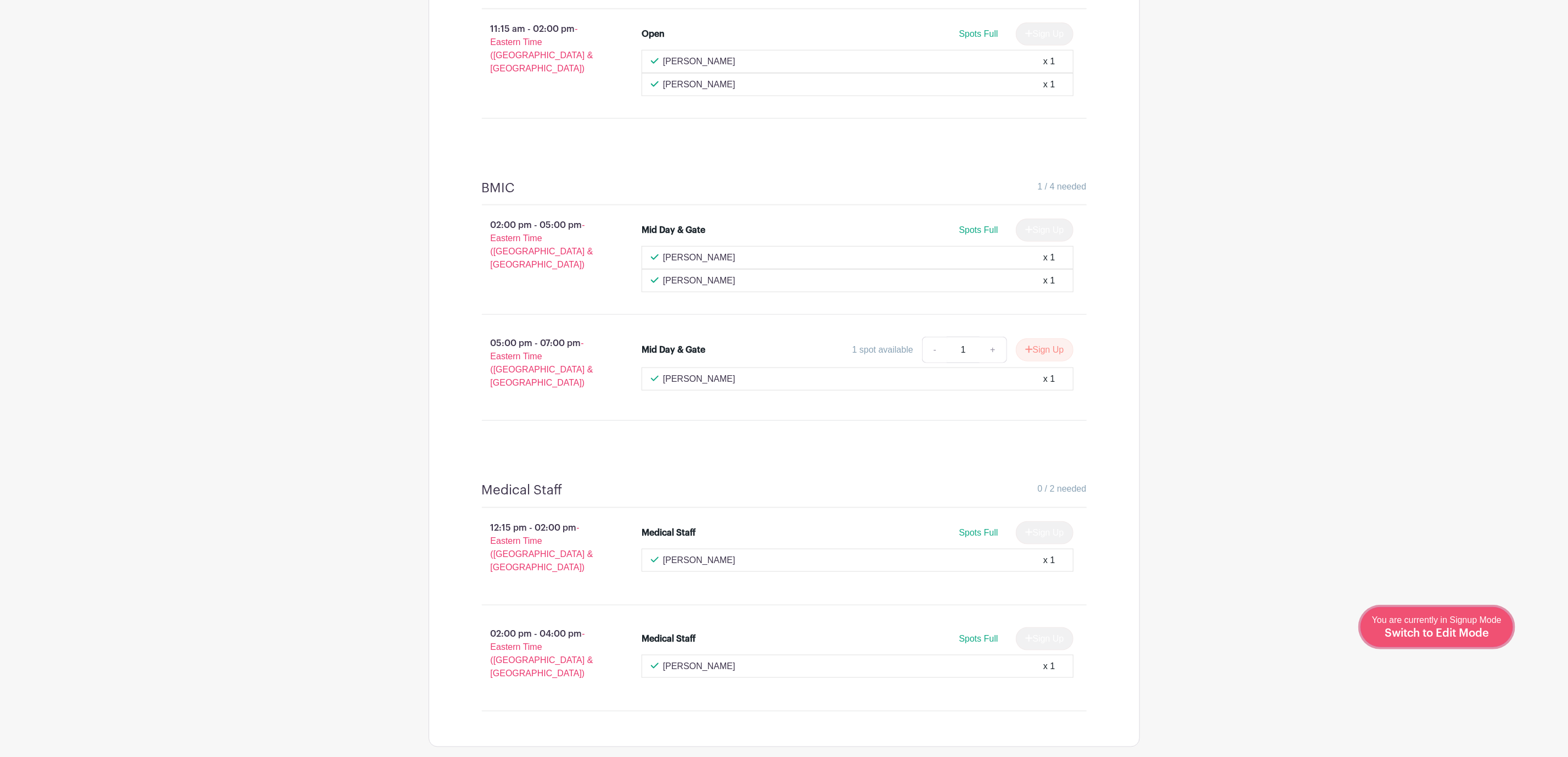
click at [1451, 633] on span "Switch to Edit Mode" at bounding box center [1437, 633] width 104 height 11
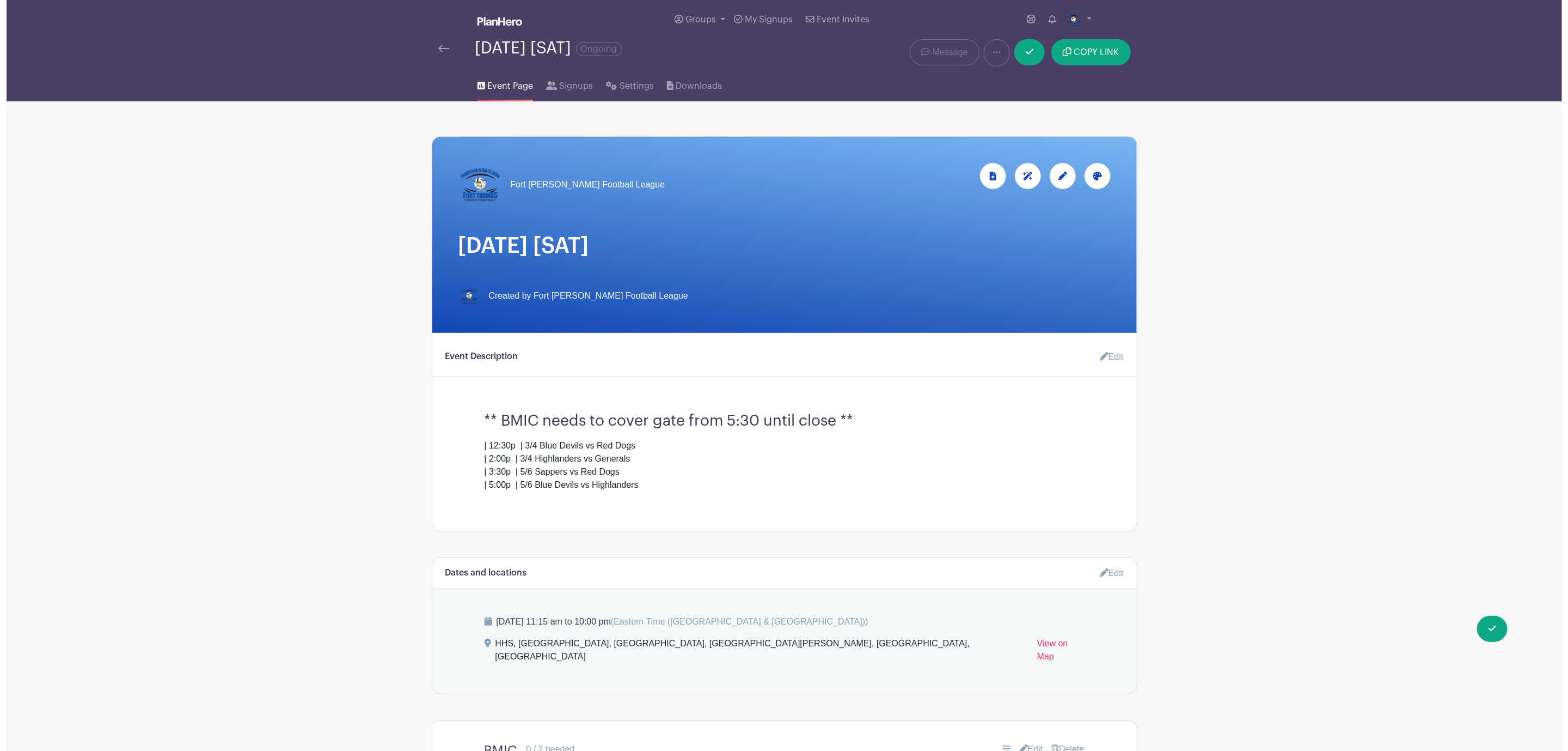
scroll to position [817, 0]
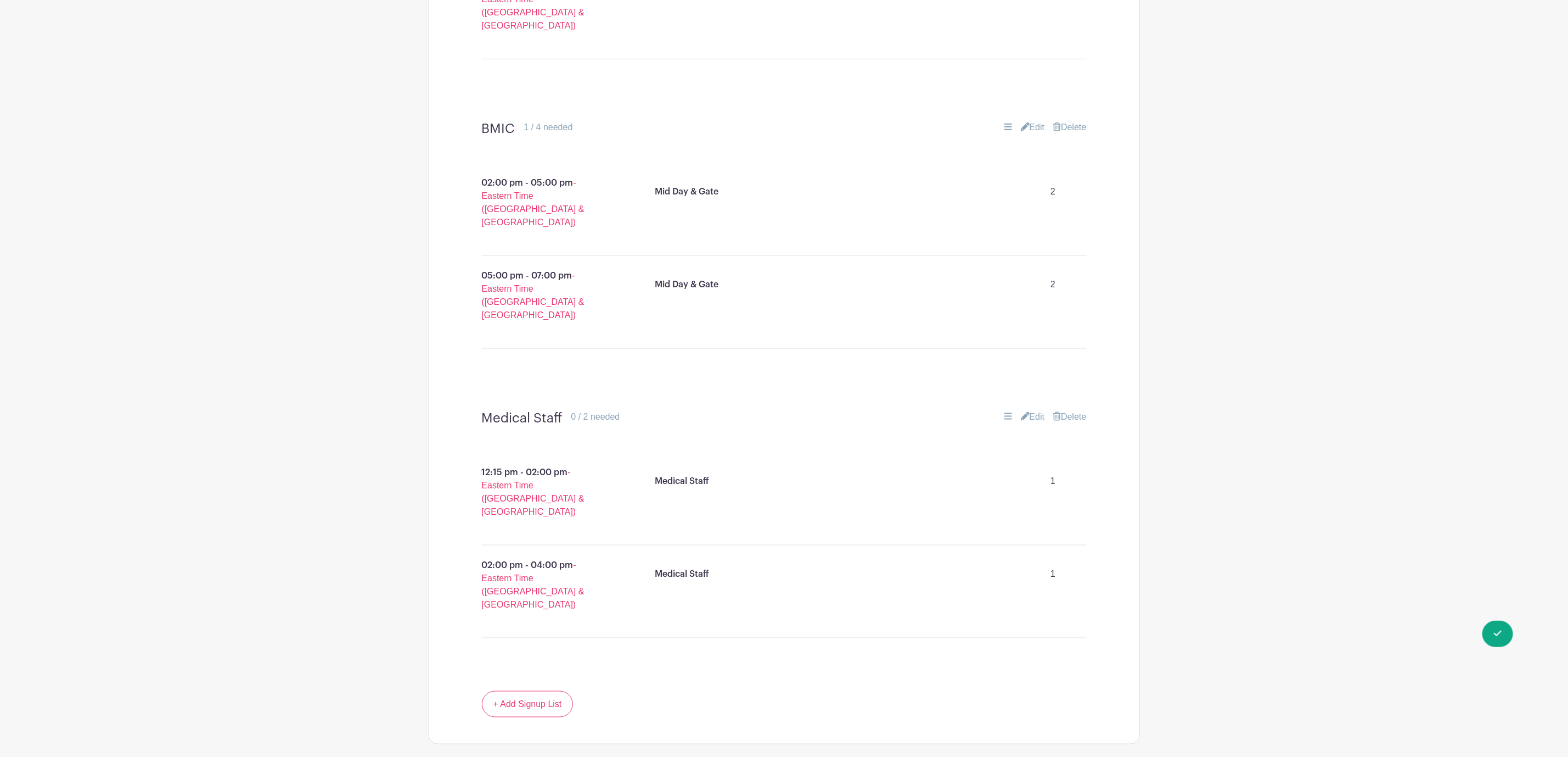
click at [1075, 410] on link "Delete" at bounding box center [1070, 416] width 33 height 13
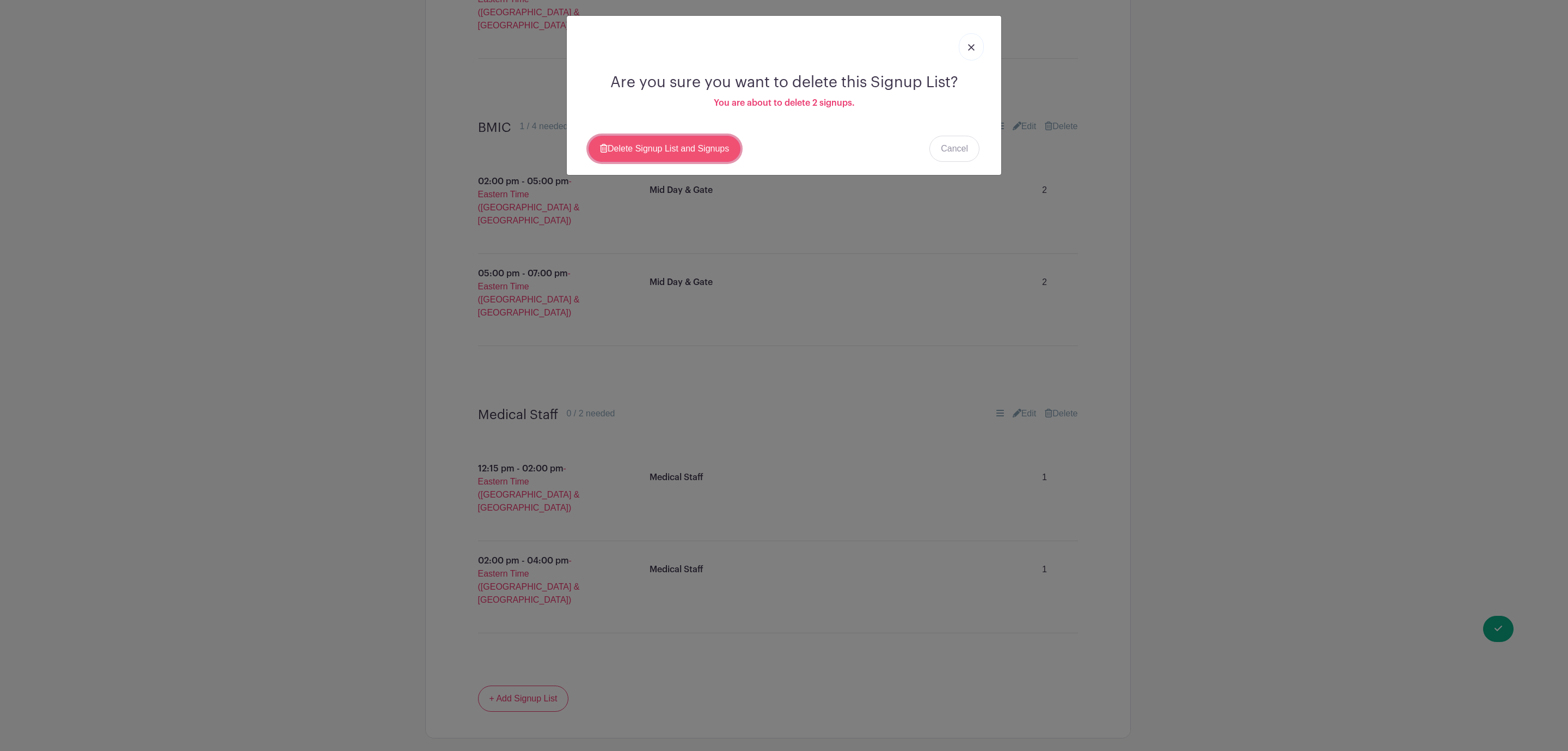
click at [690, 147] on link "Delete Signup List and Signups" at bounding box center [665, 149] width 152 height 26
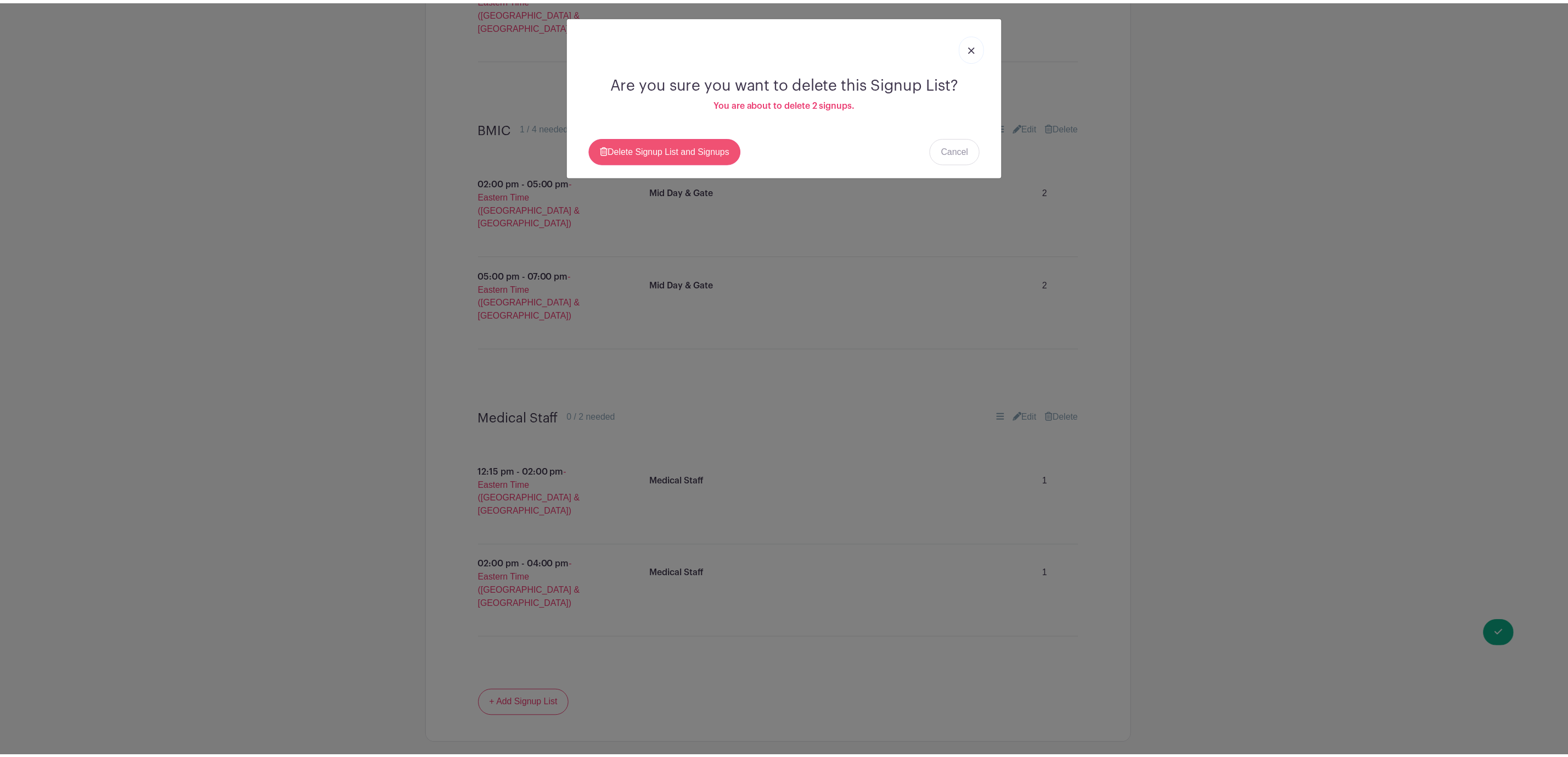
scroll to position [683, 0]
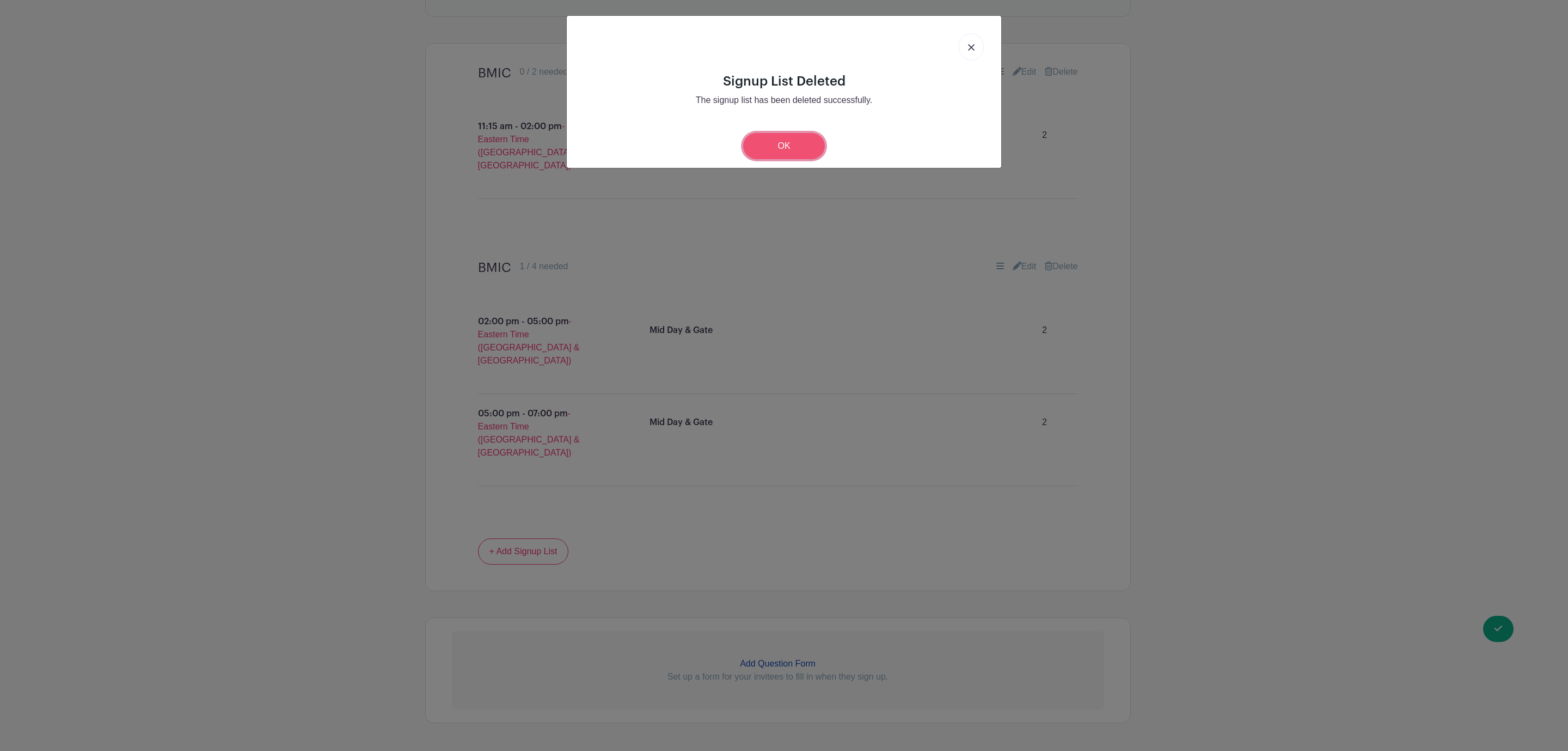
click at [784, 149] on link "OK" at bounding box center [784, 146] width 82 height 26
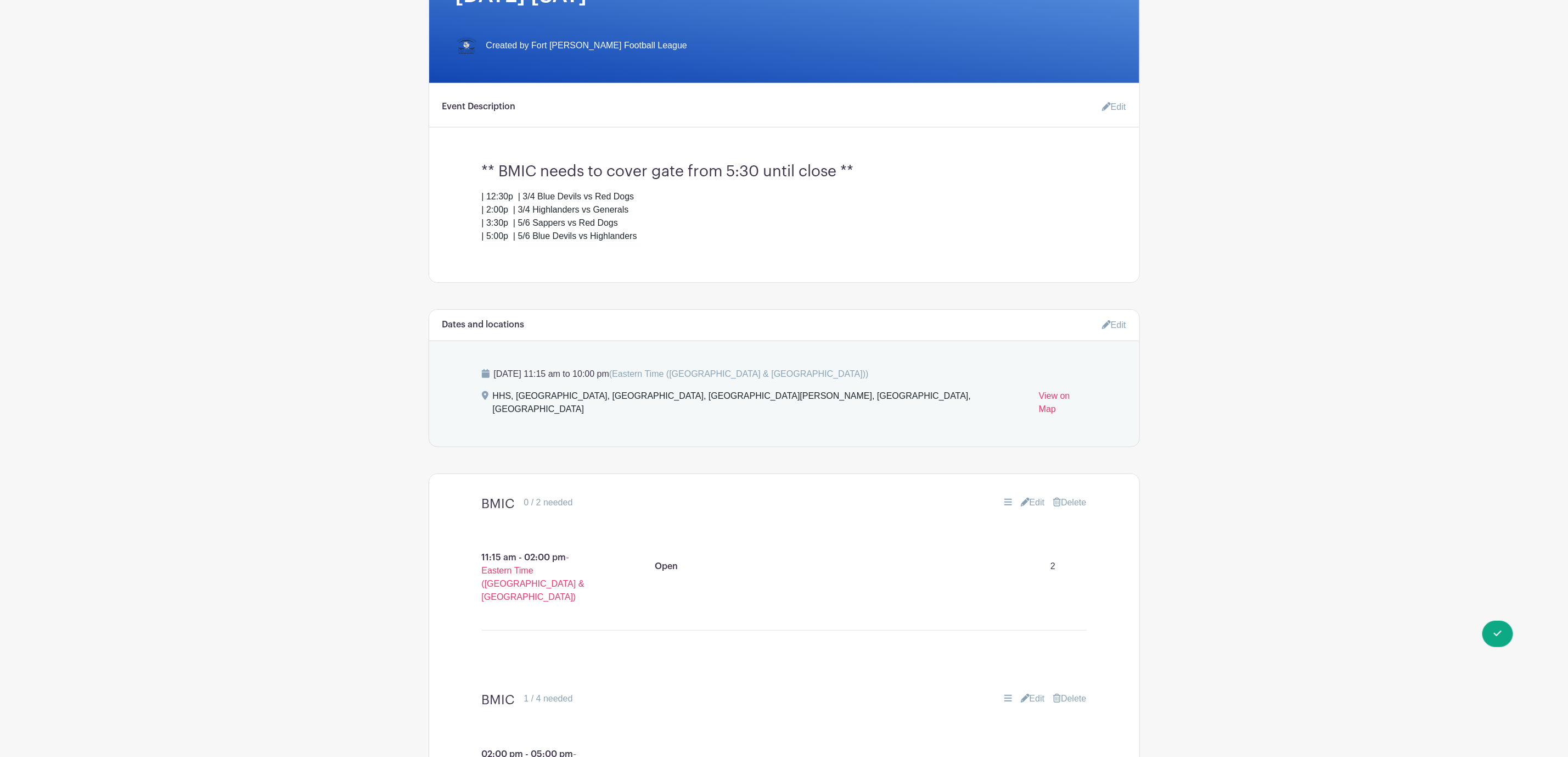
scroll to position [23, 0]
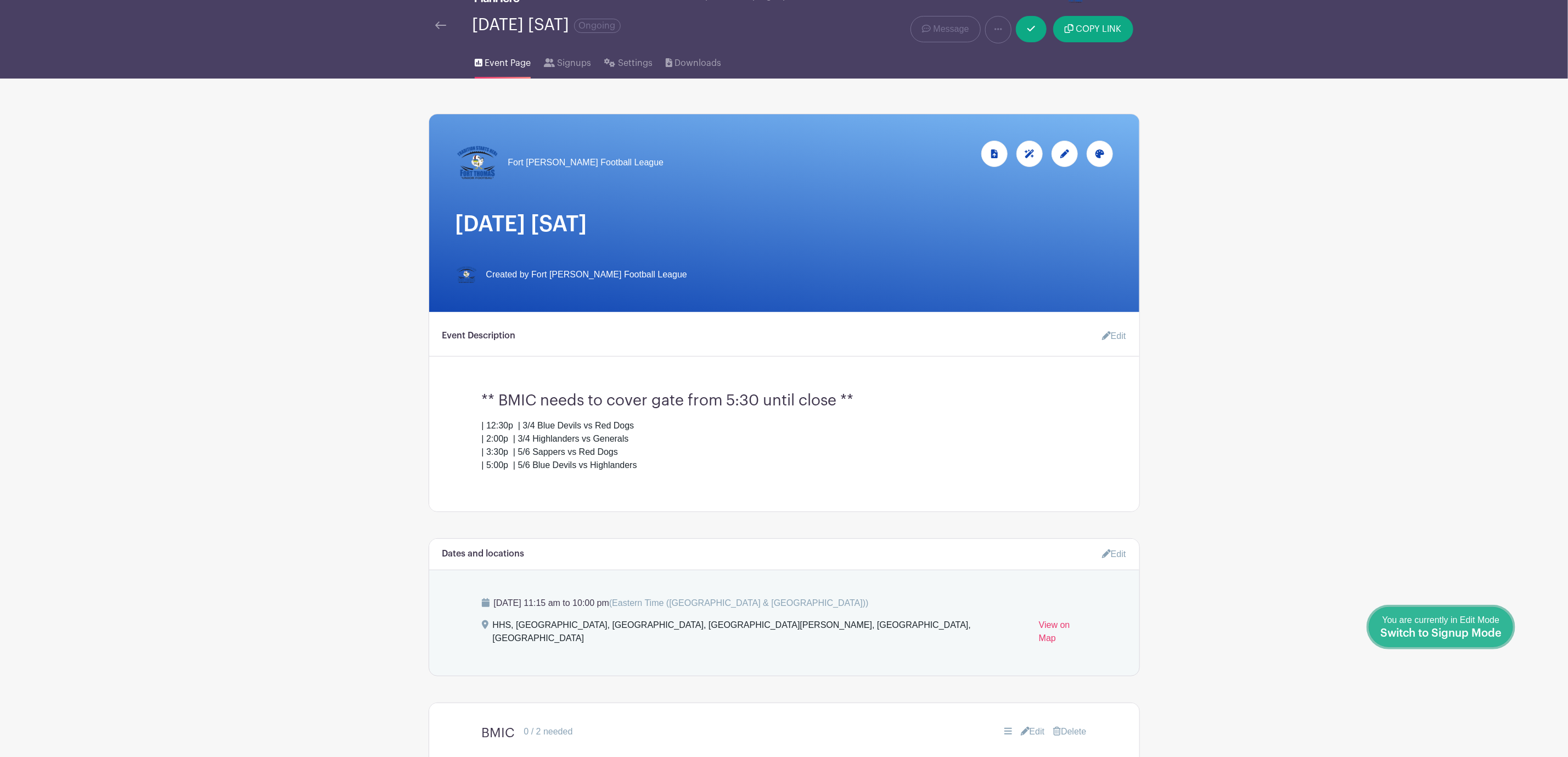
click at [1485, 644] on link "Done Editing You are currently in Edit Mode Switch to Signup Mode" at bounding box center [1441, 626] width 144 height 40
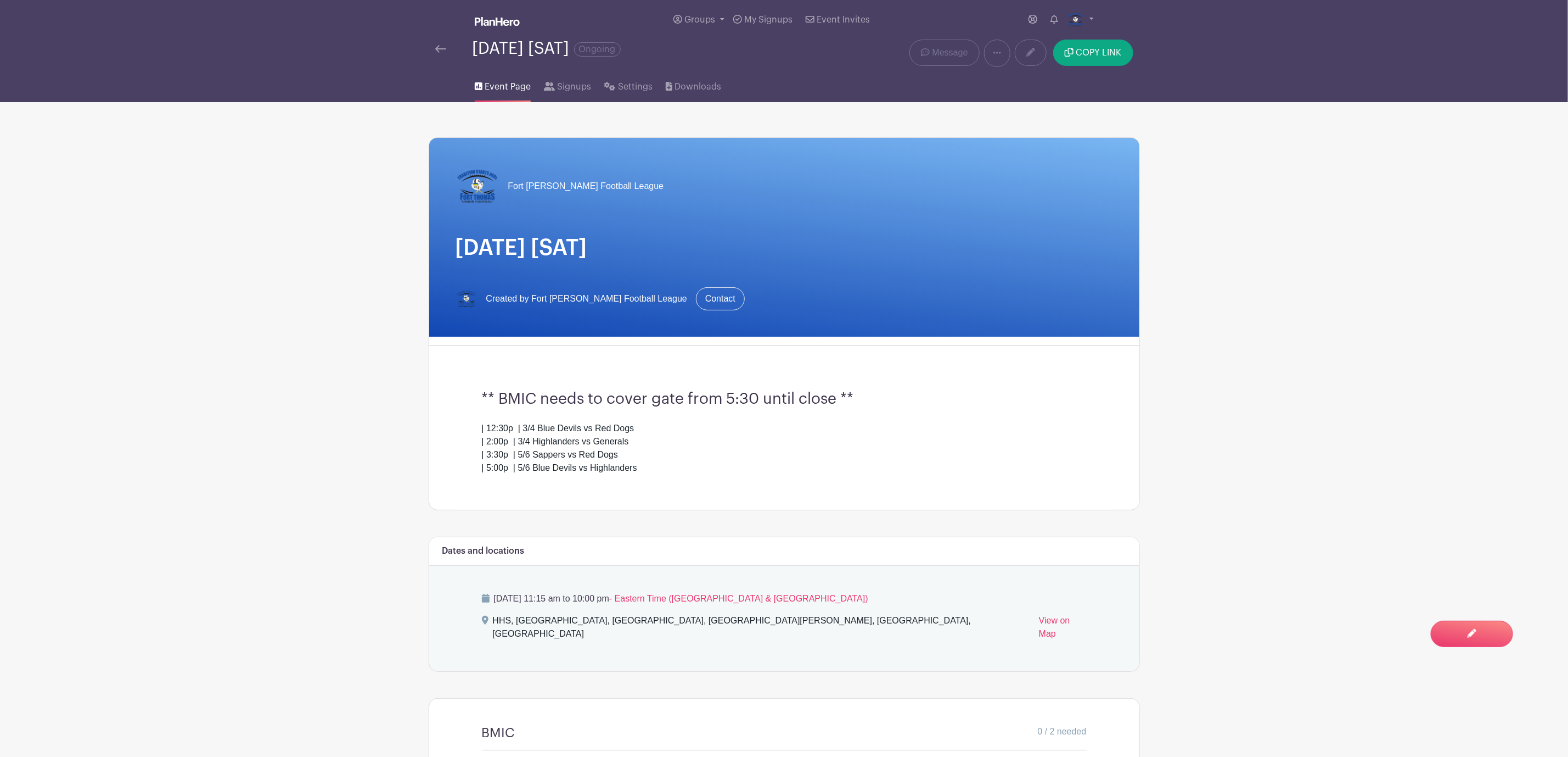
click at [433, 44] on div "September 27, 2025 [SAT] Ongoing" at bounding box center [636, 53] width 415 height 28
click at [440, 51] on img at bounding box center [441, 49] width 11 height 8
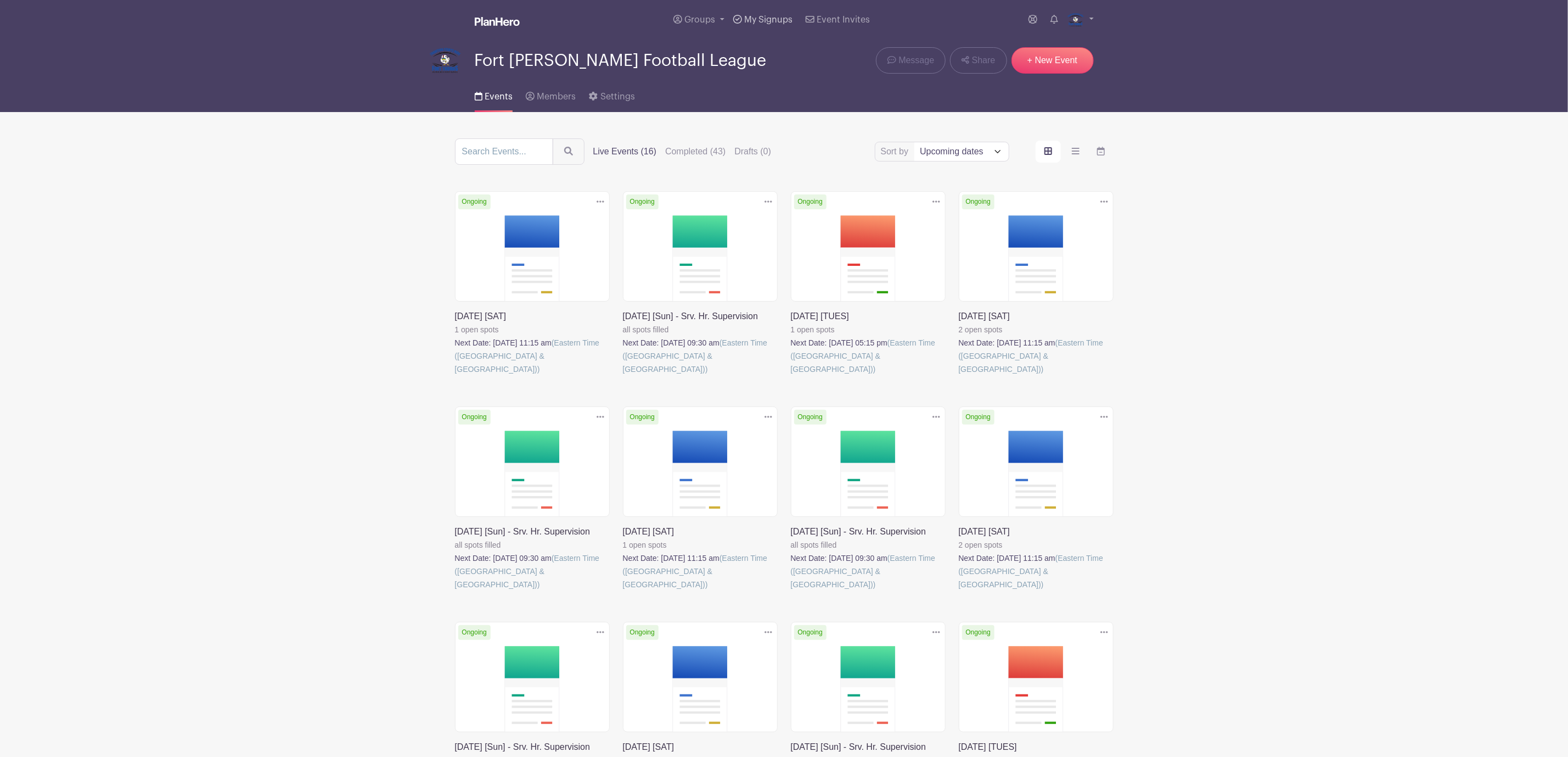
click at [762, 21] on span "My Signups" at bounding box center [768, 20] width 48 height 9
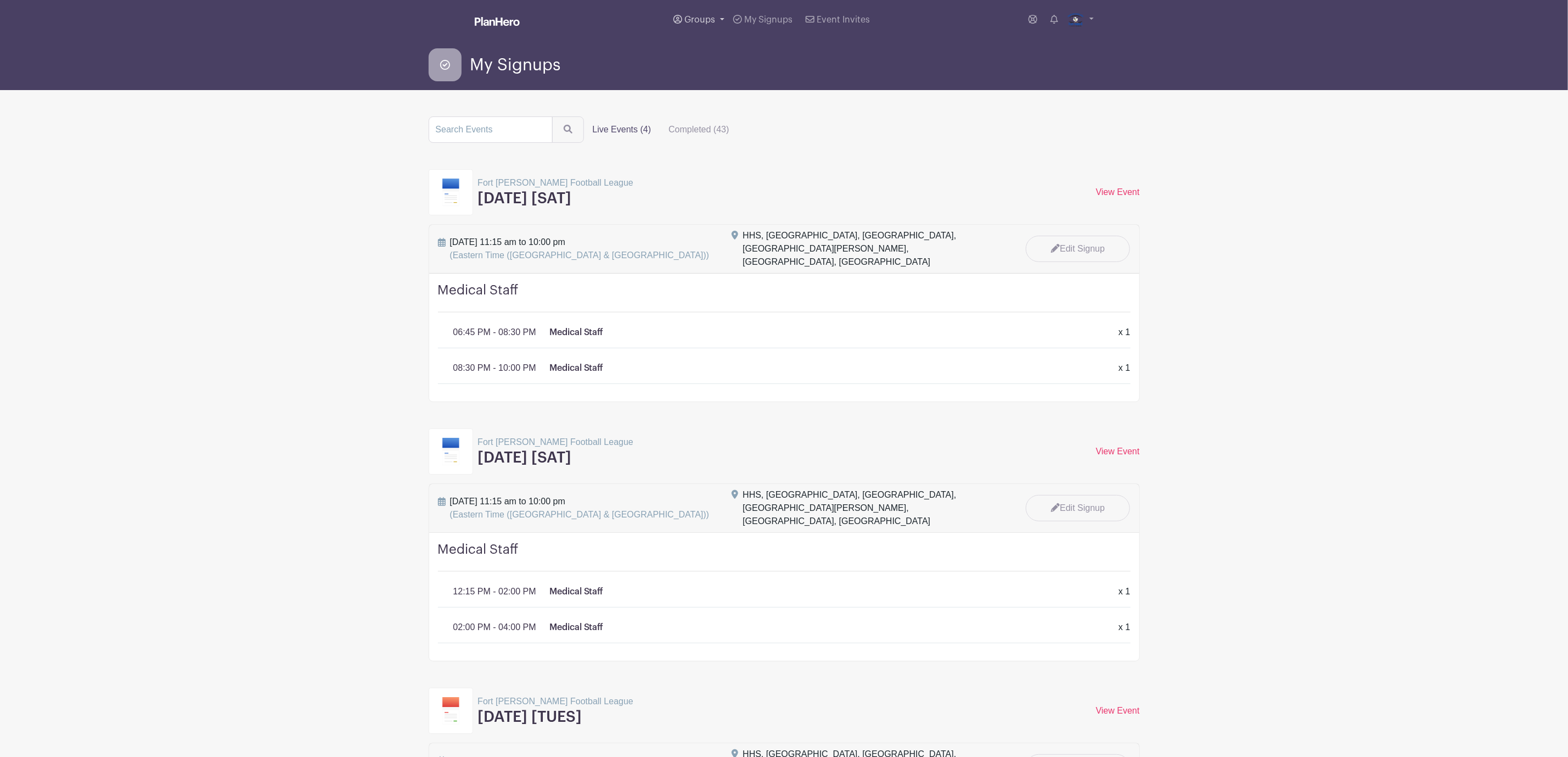
click at [676, 21] on icon at bounding box center [678, 19] width 9 height 9
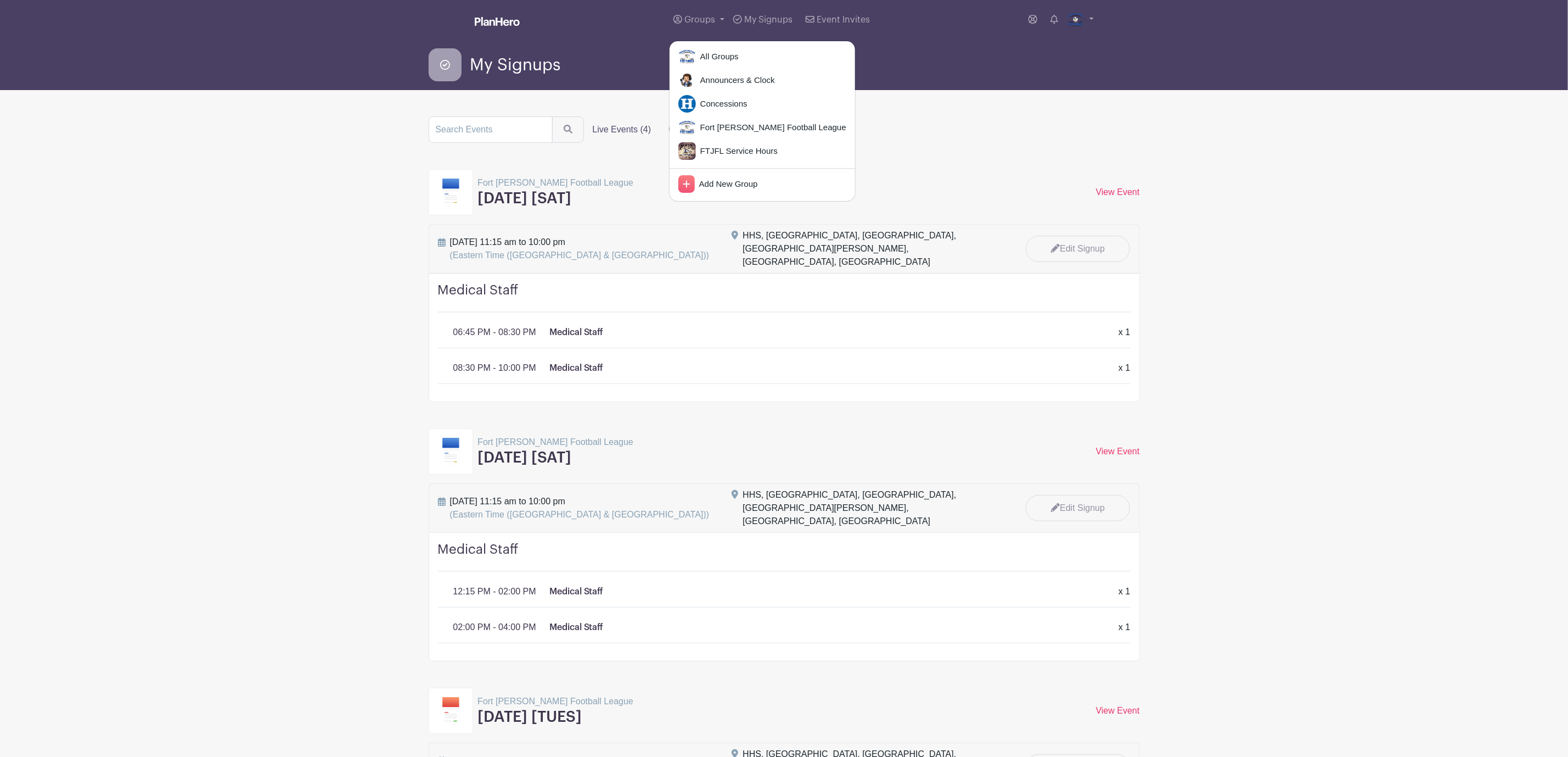
click at [1341, 222] on main "Groups All Groups Announcers & Clock Concessions Fort Thomas Junior Football Le…" at bounding box center [784, 617] width 1568 height 1235
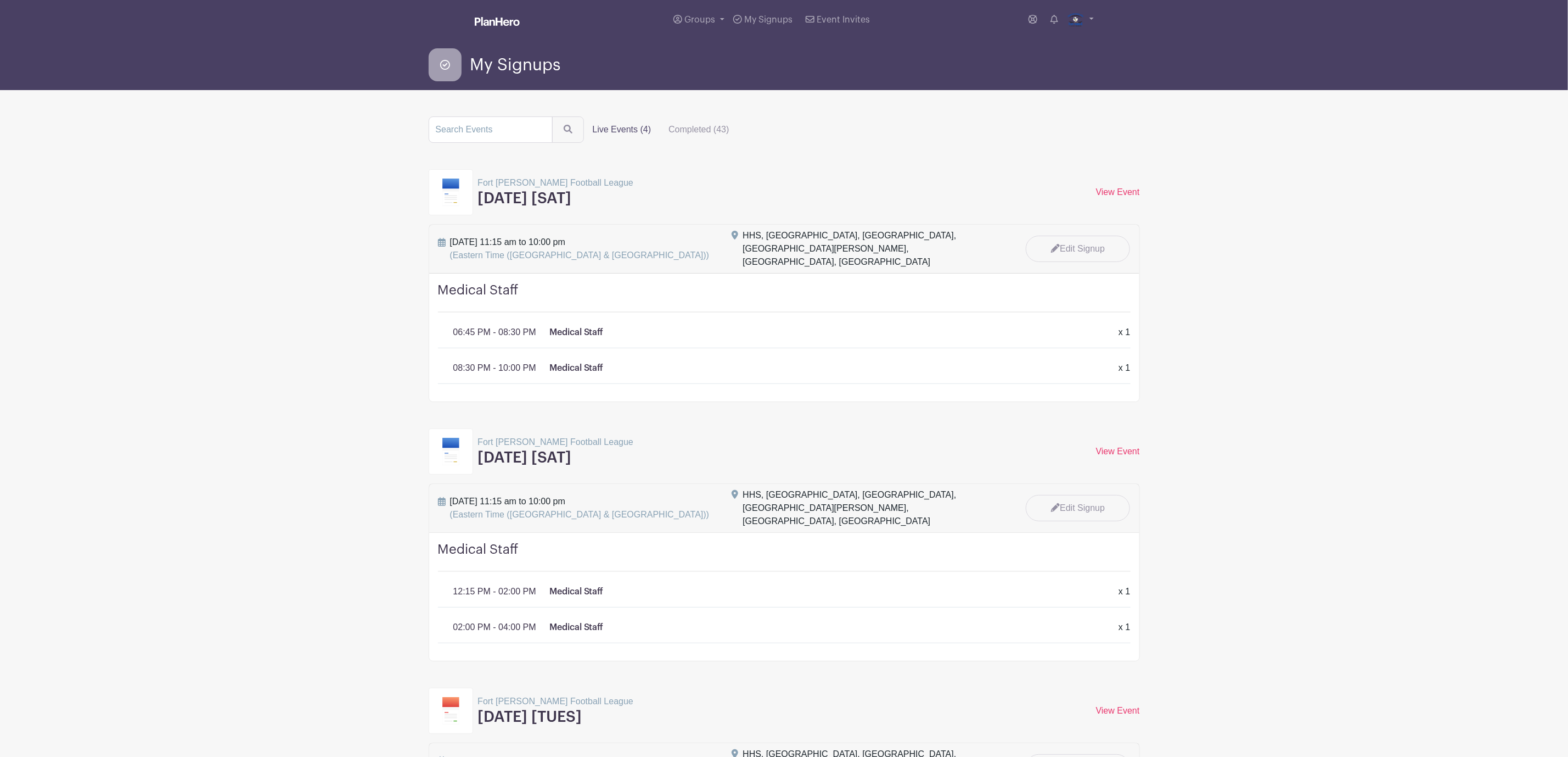
click at [502, 23] on img at bounding box center [497, 21] width 45 height 9
